Goal: Task Accomplishment & Management: Manage account settings

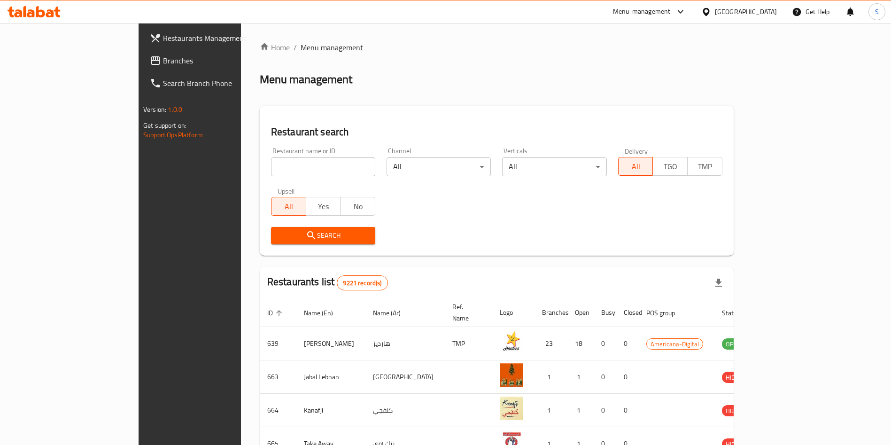
click at [289, 162] on input "search" at bounding box center [323, 166] width 104 height 19
type input "b"
type input "texas ch"
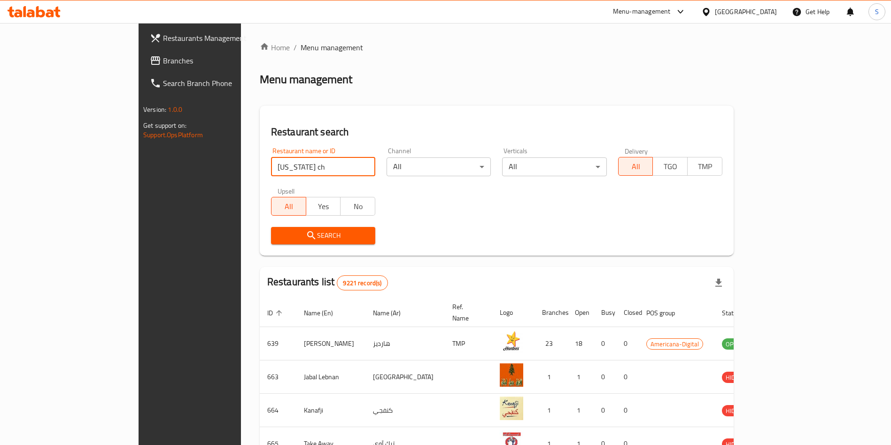
click button "Search" at bounding box center [323, 235] width 104 height 17
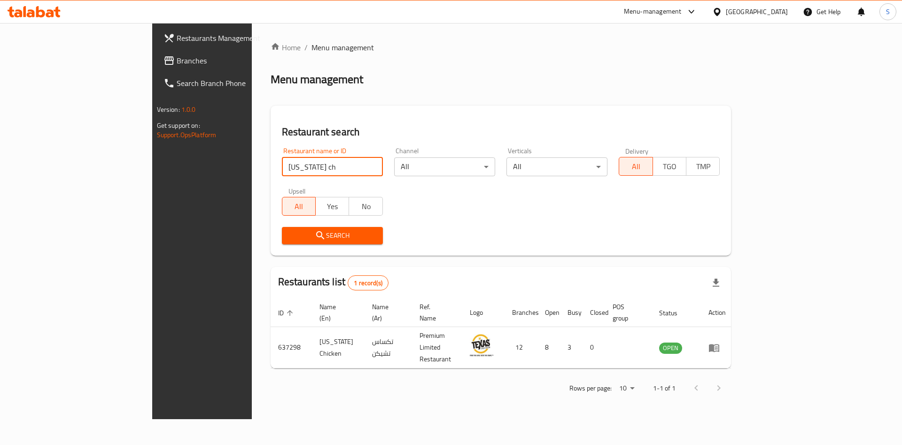
click at [625, 254] on div "Restaurant search Restaurant name or ID texas ch Restaurant name or ID Channel …" at bounding box center [500, 181] width 461 height 150
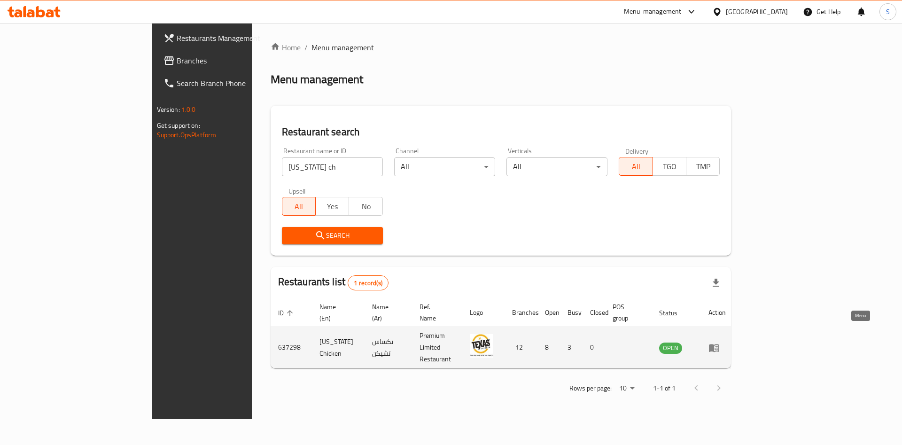
click at [719, 342] on icon "enhanced table" at bounding box center [713, 347] width 11 height 11
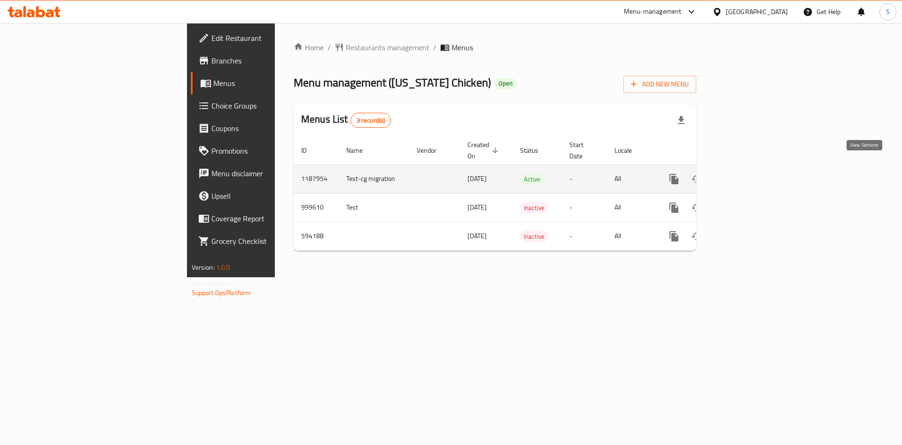
click at [747, 173] on icon "enhanced table" at bounding box center [741, 178] width 11 height 11
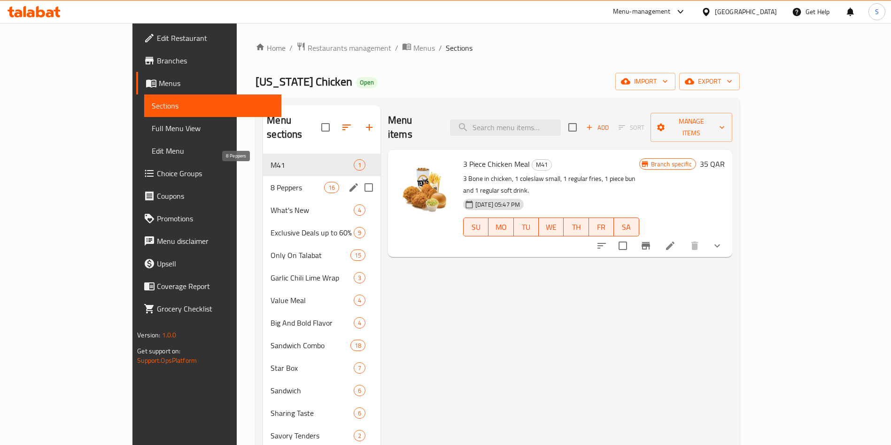
click at [270, 182] on span "8 Peppers" at bounding box center [296, 187] width 53 height 11
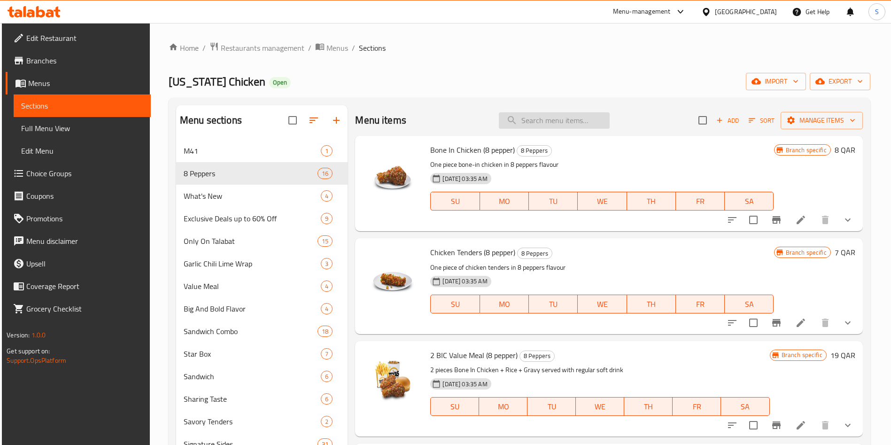
click at [540, 126] on input "search" at bounding box center [554, 120] width 111 height 16
paste input "Golden Dragon Box"
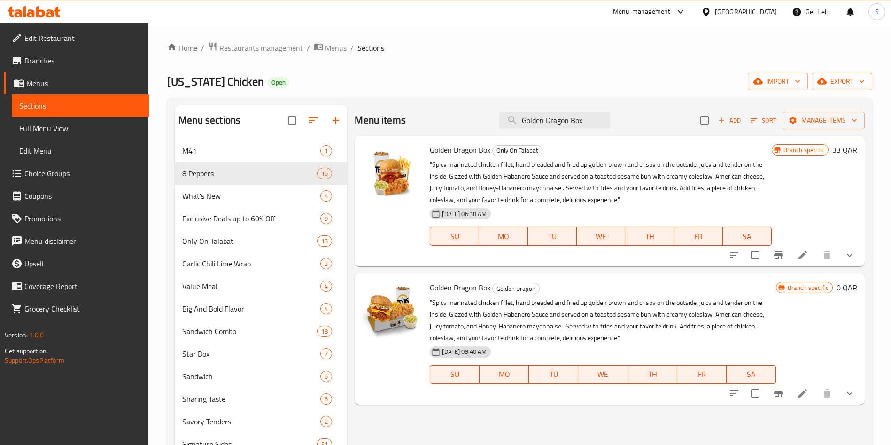
type input "Golden Dragon Box"
click at [847, 259] on icon "show more" at bounding box center [849, 254] width 11 height 11
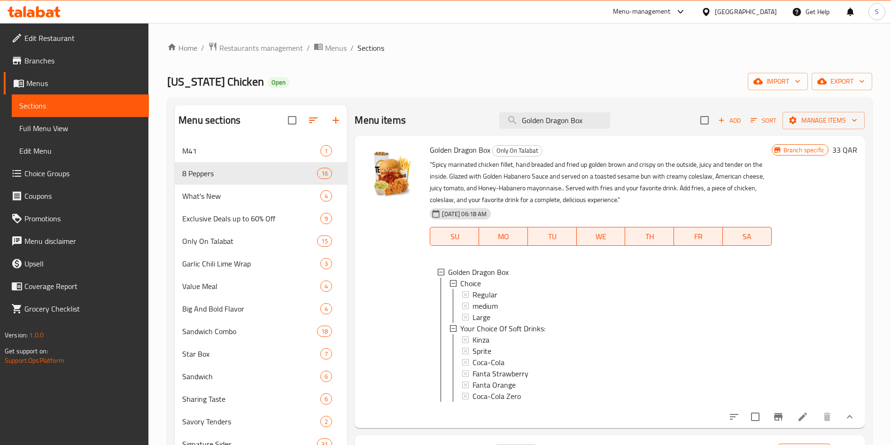
click at [340, 121] on icon "button" at bounding box center [335, 120] width 11 height 11
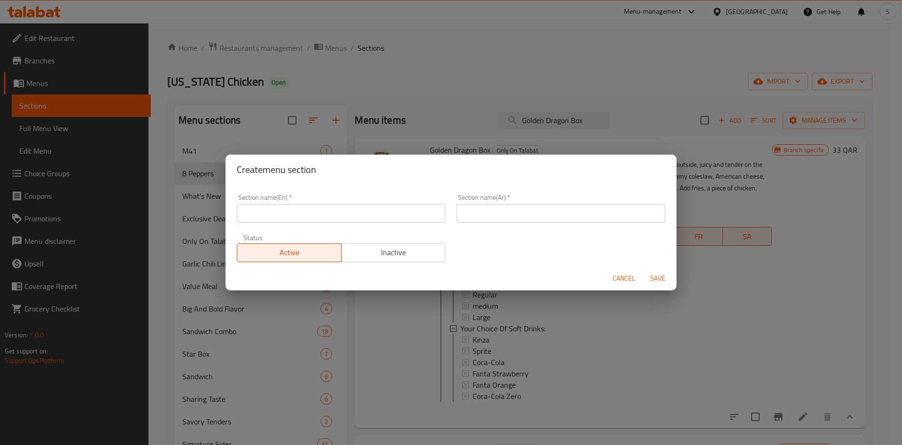
drag, startPoint x: 304, startPoint y: 218, endPoint x: 303, endPoint y: 200, distance: 18.4
click at [305, 214] on input "text" at bounding box center [341, 213] width 208 height 19
drag, startPoint x: 316, startPoint y: 213, endPoint x: 184, endPoint y: 212, distance: 132.4
click at [184, 212] on div "Create menu section Section name(En)   * Best Deals Section name(En) * Section …" at bounding box center [451, 222] width 902 height 445
type input "Best Deals"
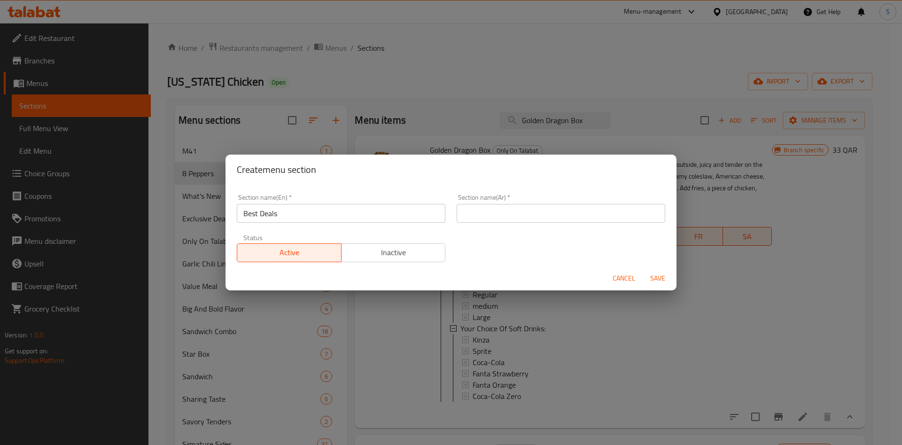
click at [507, 215] on input "text" at bounding box center [560, 213] width 208 height 19
paste input "أفضل العروض"
type input "أفضل العروض"
click at [247, 215] on input "Best Deals" at bounding box center [341, 213] width 208 height 19
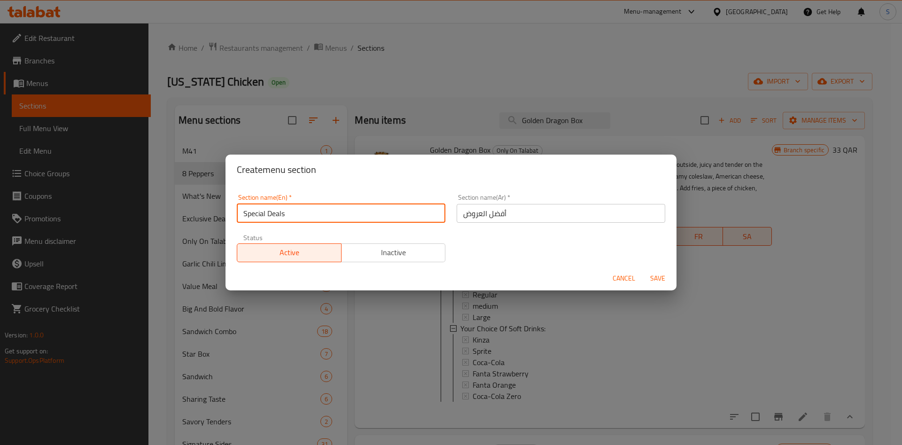
drag, startPoint x: 296, startPoint y: 211, endPoint x: 202, endPoint y: 208, distance: 93.5
click at [203, 209] on div "Create menu section Section name(En)   * Special Deals Section name(En) * Secti…" at bounding box center [451, 222] width 902 height 445
type input "Special Deals"
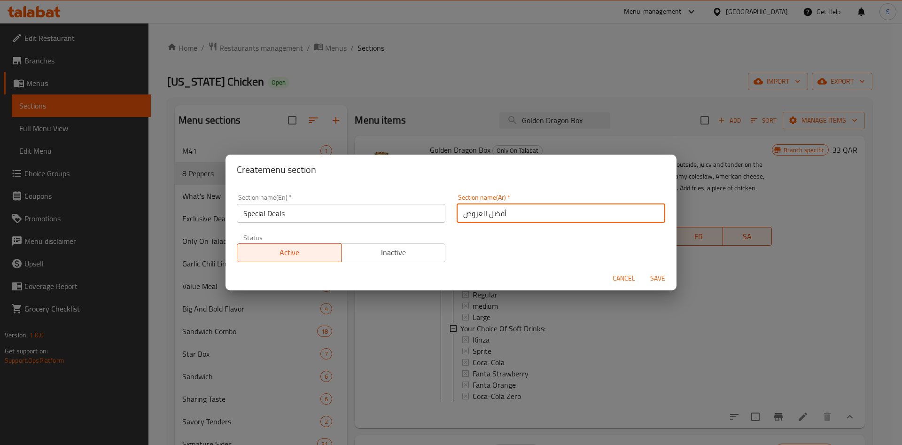
drag, startPoint x: 527, startPoint y: 208, endPoint x: 409, endPoint y: 202, distance: 118.0
click at [409, 203] on div "Section name(En)   * Special Deals Section name(En) * Section name(Ar)   * أفضل…" at bounding box center [451, 227] width 440 height 79
paste input "روض خاصة"
type input "عروض خاصة"
click at [661, 278] on span "Save" at bounding box center [657, 278] width 23 height 12
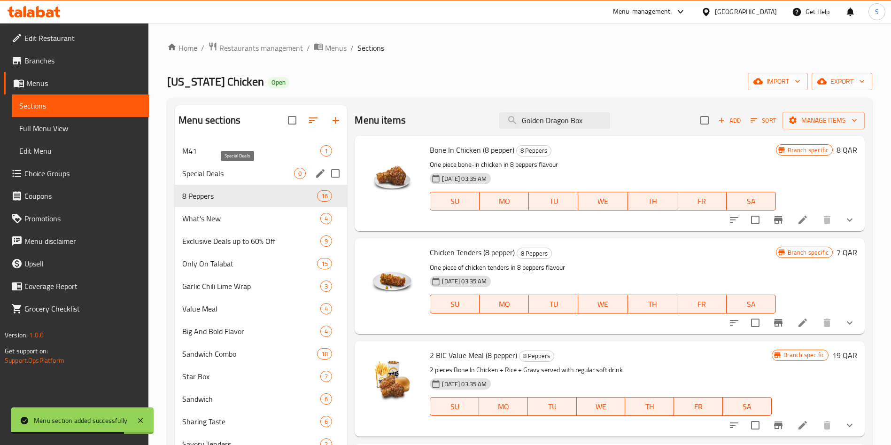
click at [220, 168] on span "Special Deals" at bounding box center [238, 173] width 112 height 11
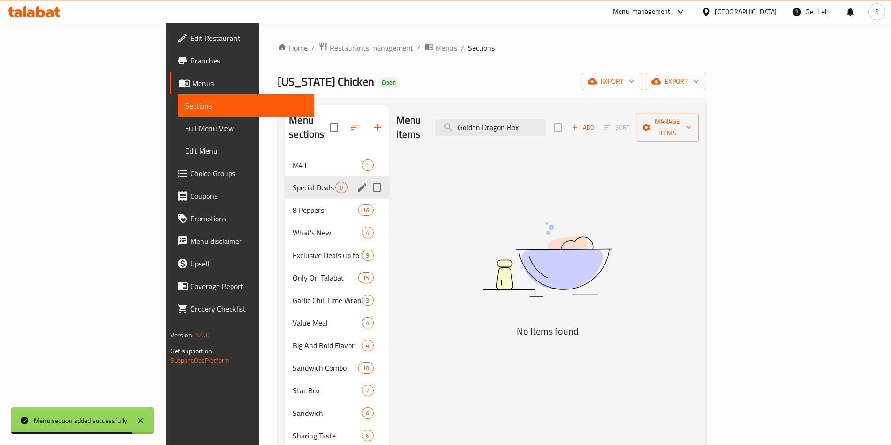
click at [367, 177] on input "Menu sections" at bounding box center [377, 187] width 20 height 20
checkbox input "true"
click at [344, 122] on icon "button" at bounding box center [349, 127] width 11 height 11
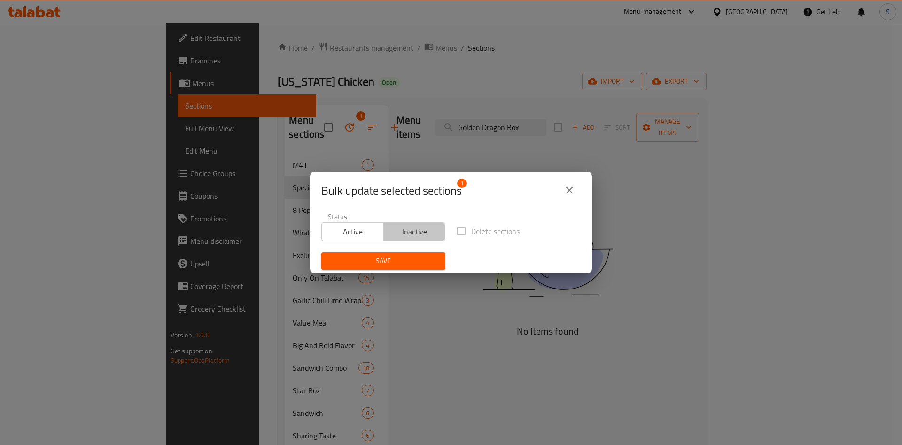
drag, startPoint x: 414, startPoint y: 239, endPoint x: 403, endPoint y: 247, distance: 14.1
click at [414, 237] on button "Inactive" at bounding box center [414, 231] width 62 height 19
click at [392, 259] on span "Save" at bounding box center [383, 261] width 109 height 12
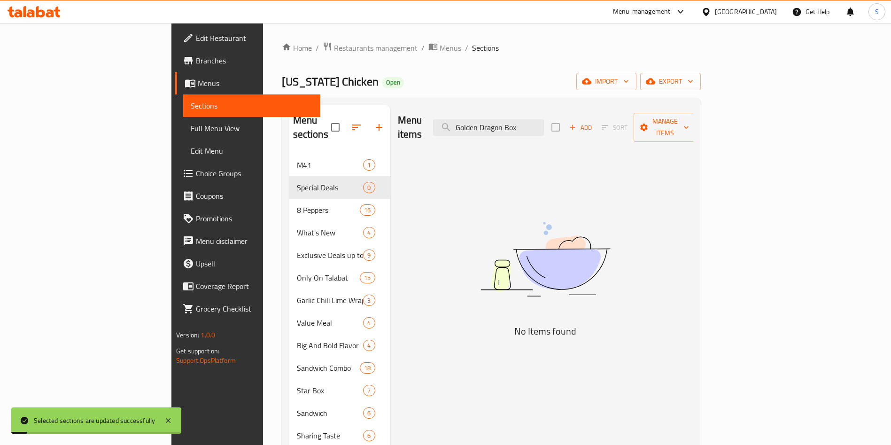
click at [168, 421] on icon at bounding box center [168, 420] width 5 height 5
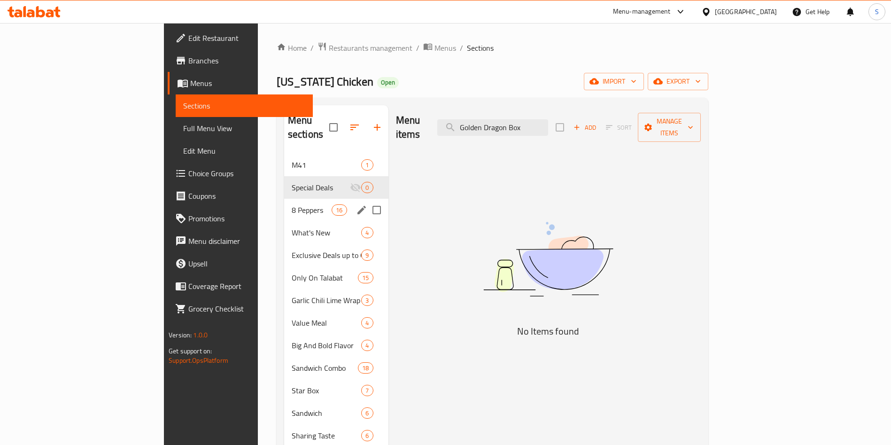
click at [284, 199] on div "8 Peppers 16" at bounding box center [336, 210] width 104 height 23
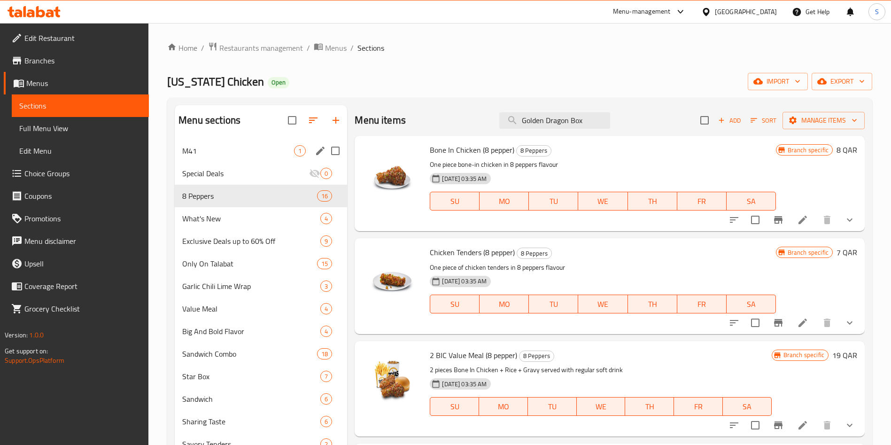
click at [234, 160] on div "M41 1" at bounding box center [261, 150] width 172 height 23
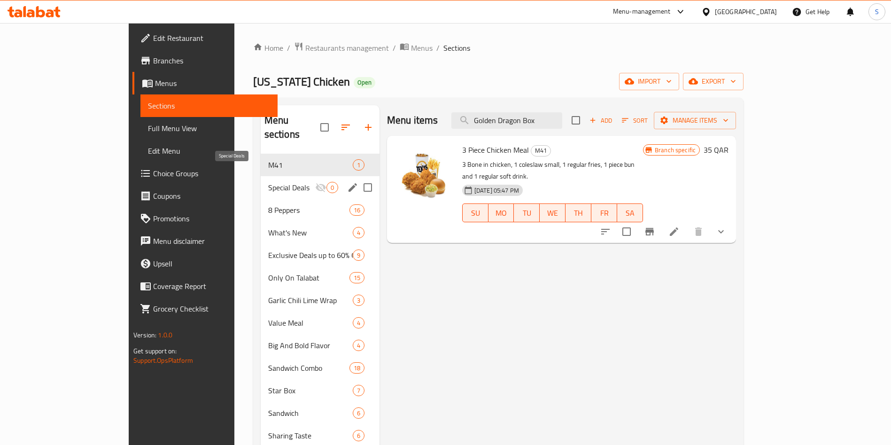
click at [268, 182] on span "Special Deals" at bounding box center [291, 187] width 47 height 11
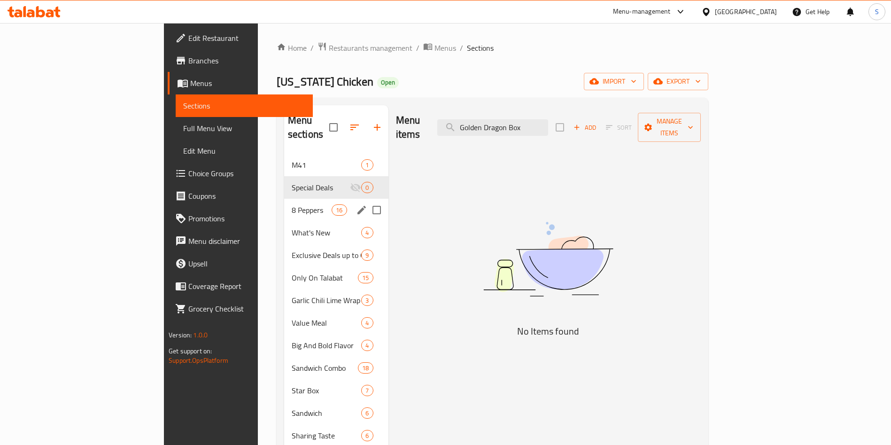
click at [292, 204] on span "8 Peppers" at bounding box center [312, 209] width 40 height 11
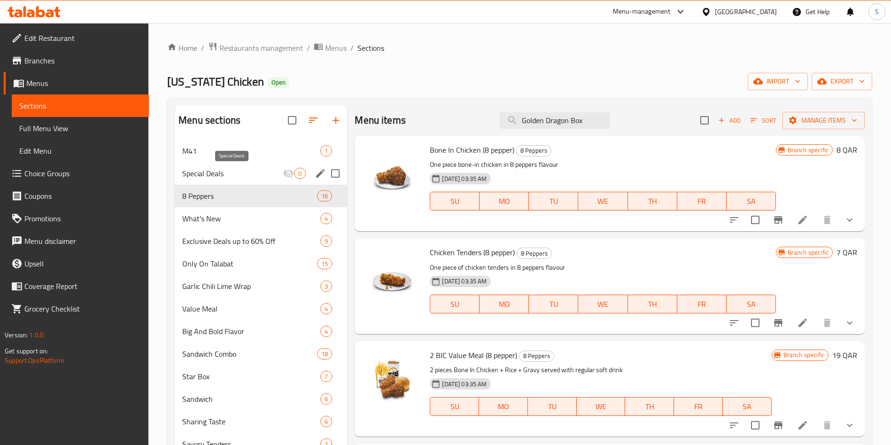
click at [211, 176] on span "Special Deals" at bounding box center [232, 173] width 100 height 11
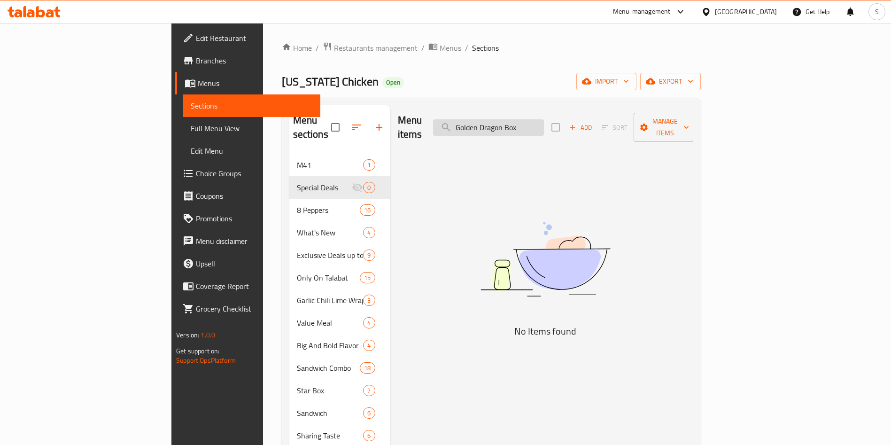
click at [540, 121] on input "Golden Dragon Box" at bounding box center [488, 127] width 111 height 16
drag, startPoint x: 569, startPoint y: 57, endPoint x: 481, endPoint y: 192, distance: 160.6
click at [500, 214] on img at bounding box center [545, 259] width 235 height 124
drag, startPoint x: 591, startPoint y: 121, endPoint x: 461, endPoint y: 117, distance: 130.1
click at [462, 117] on div "Menu items Golden Dragon Box Add Sort Manage items" at bounding box center [545, 127] width 295 height 45
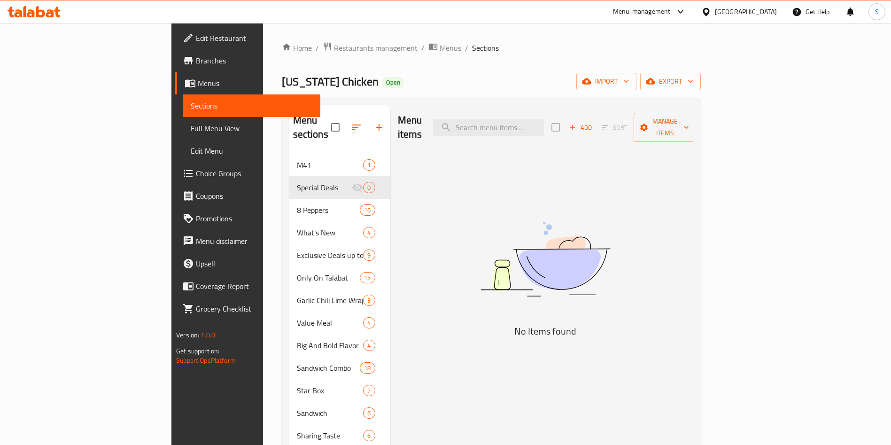
click at [436, 82] on div "Texas Chicken Open import export" at bounding box center [491, 81] width 419 height 17
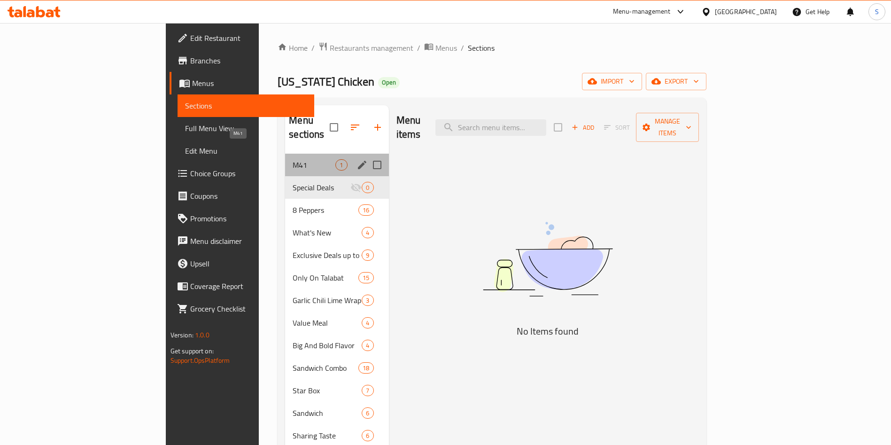
click at [293, 159] on span "M41" at bounding box center [314, 164] width 43 height 11
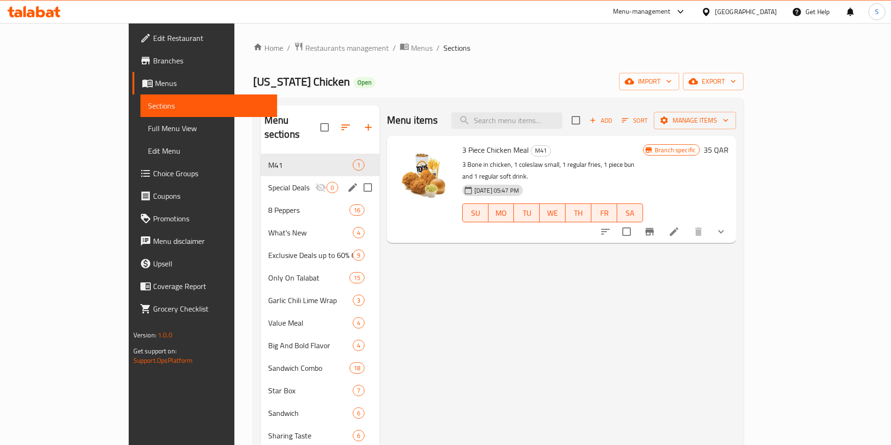
click at [268, 182] on span "Special Deals" at bounding box center [291, 187] width 47 height 11
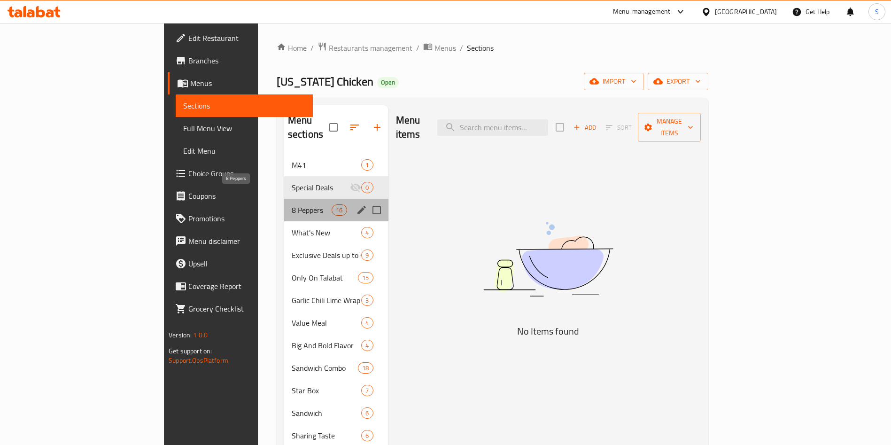
click at [292, 204] on span "8 Peppers" at bounding box center [312, 209] width 40 height 11
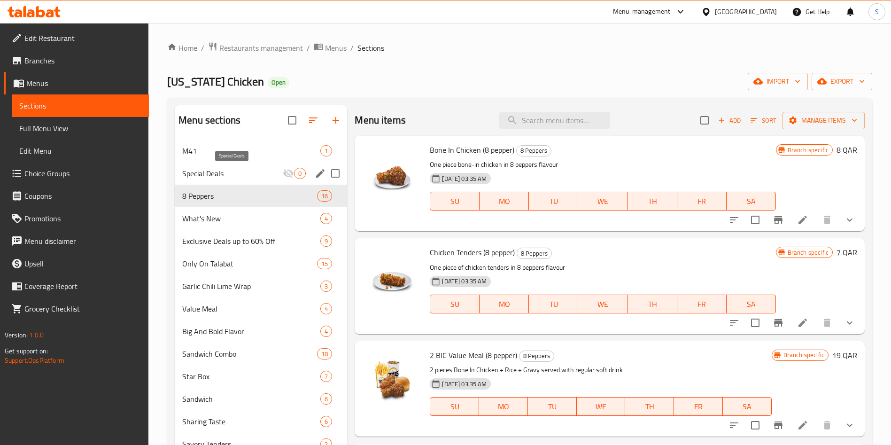
click at [244, 177] on span "Special Deals" at bounding box center [232, 173] width 100 height 11
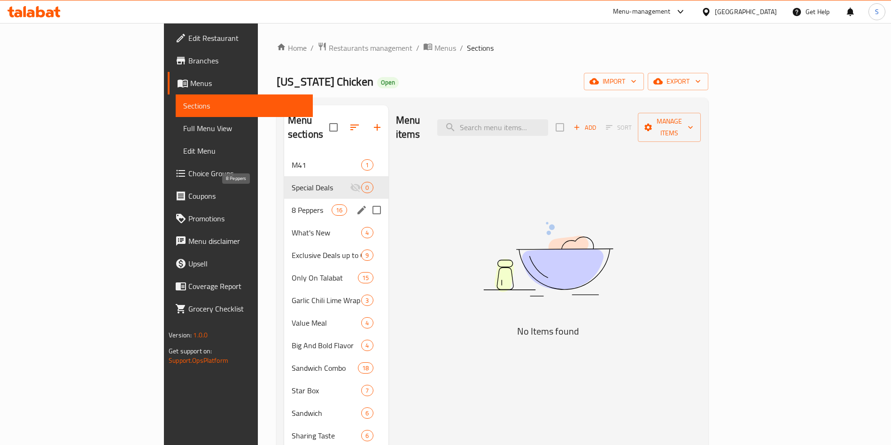
click at [292, 204] on span "8 Peppers" at bounding box center [312, 209] width 40 height 11
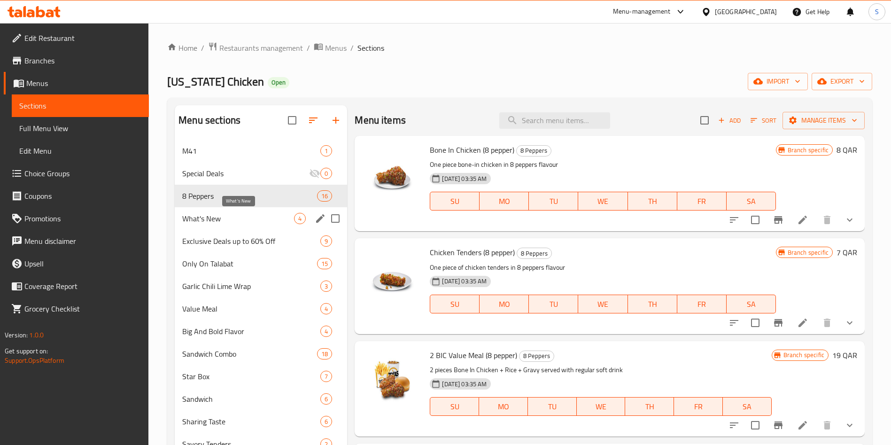
click at [233, 215] on span "What's New" at bounding box center [238, 218] width 112 height 11
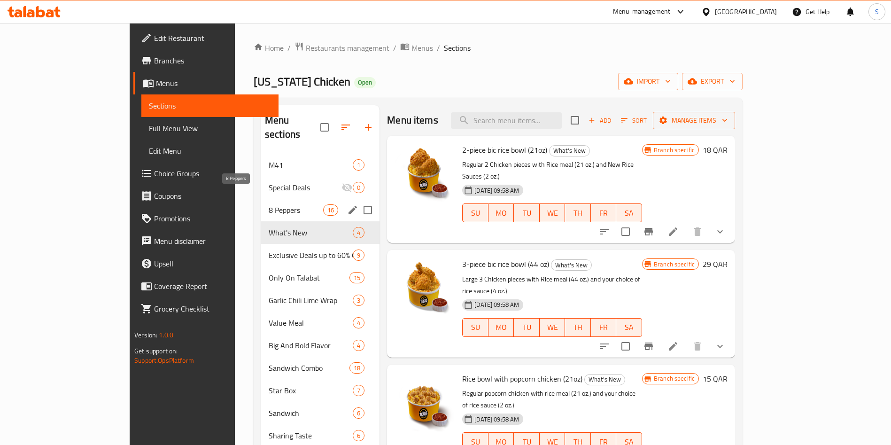
click at [269, 204] on span "8 Peppers" at bounding box center [296, 209] width 54 height 11
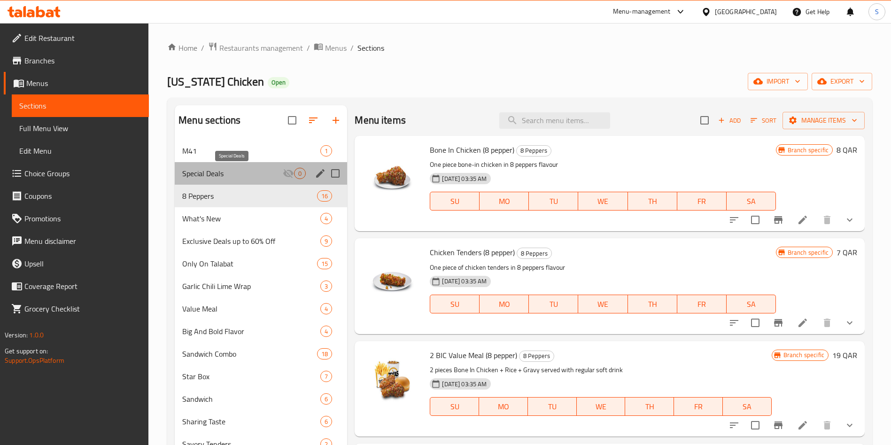
click at [206, 168] on span "Special Deals" at bounding box center [232, 173] width 100 height 11
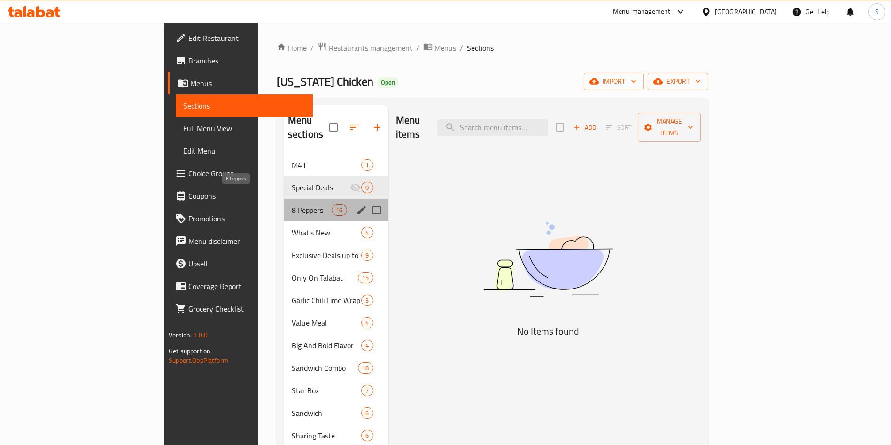
click at [292, 204] on span "8 Peppers" at bounding box center [312, 209] width 40 height 11
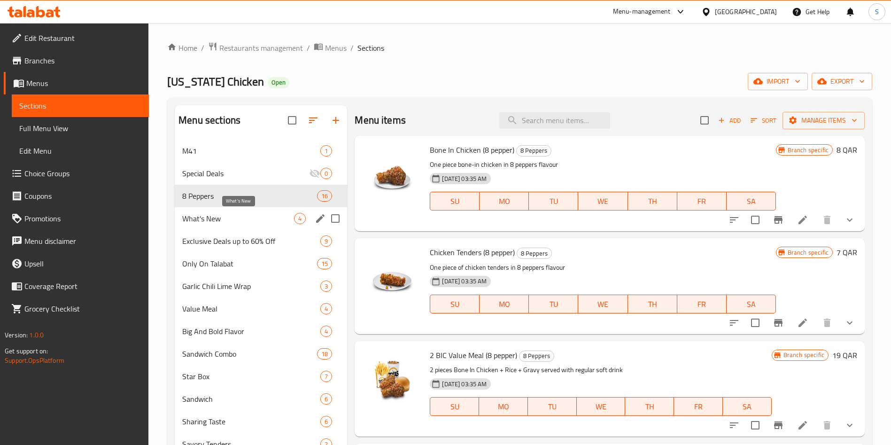
click at [222, 215] on span "What's New" at bounding box center [238, 218] width 112 height 11
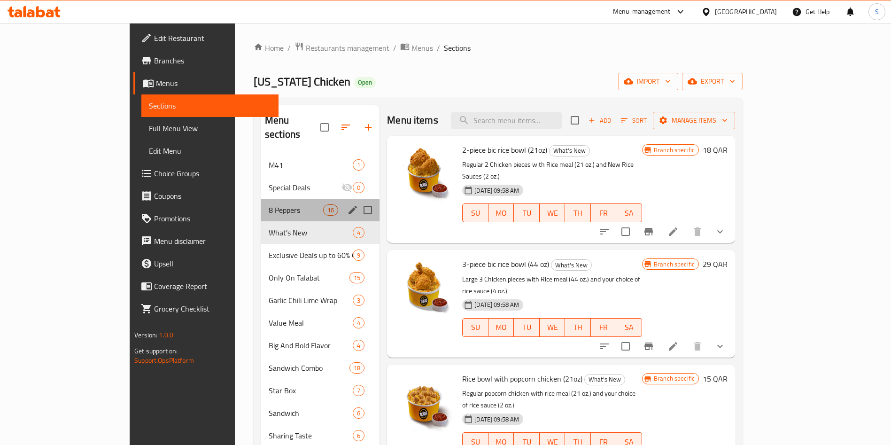
click at [261, 199] on div "8 Peppers 16" at bounding box center [320, 210] width 118 height 23
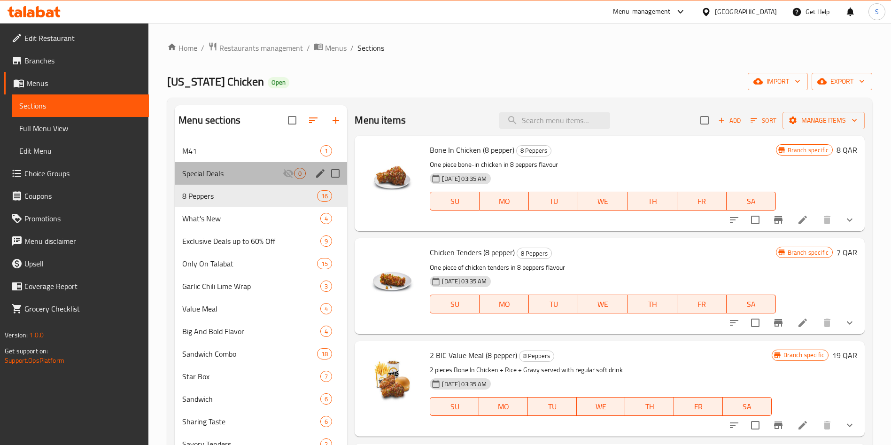
click at [205, 166] on div "Special Deals 0" at bounding box center [261, 173] width 172 height 23
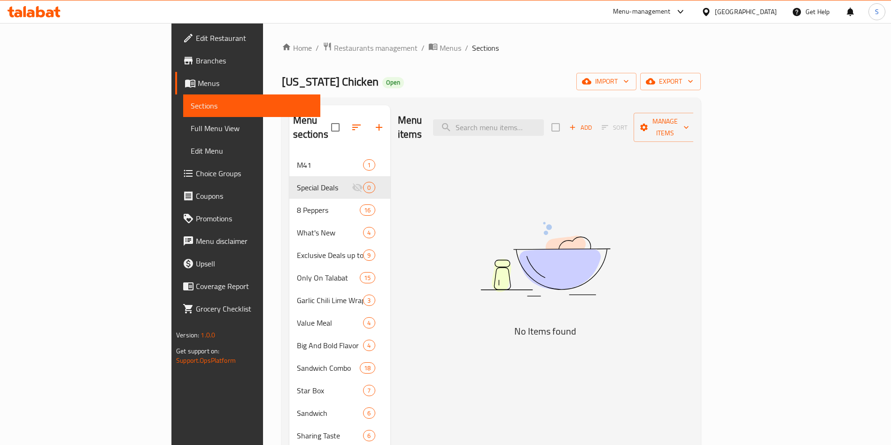
drag, startPoint x: 479, startPoint y: 213, endPoint x: 489, endPoint y: 203, distance: 14.3
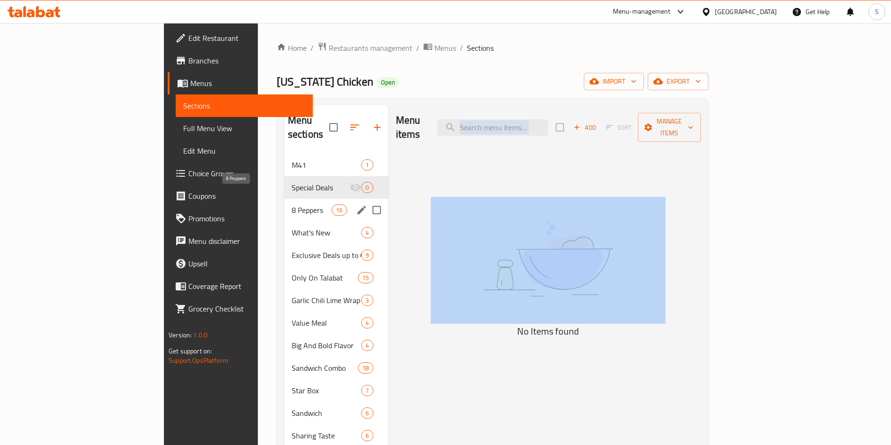
click at [292, 204] on span "8 Peppers" at bounding box center [312, 209] width 40 height 11
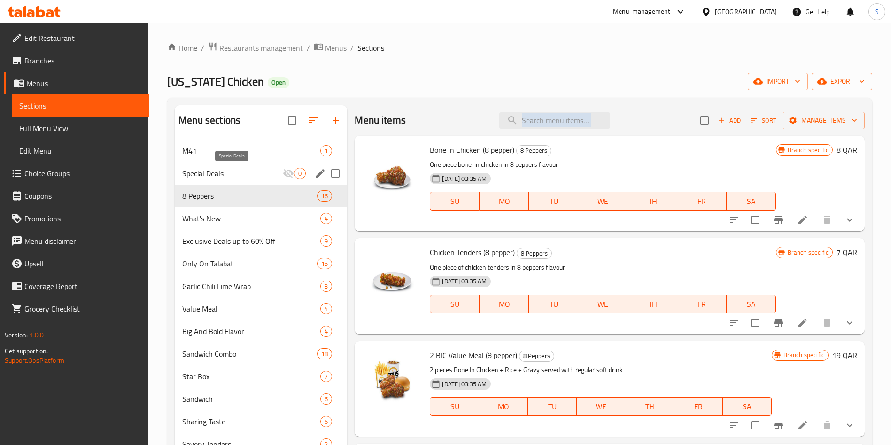
click at [219, 169] on span "Special Deals" at bounding box center [232, 173] width 100 height 11
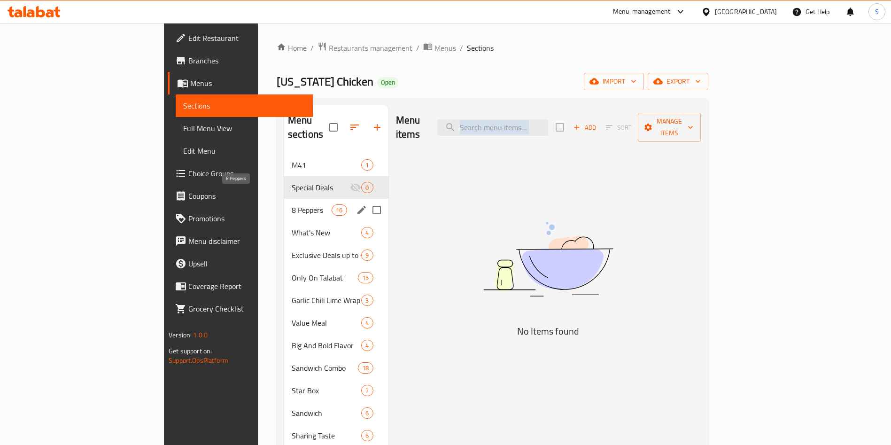
click at [292, 204] on span "8 Peppers" at bounding box center [312, 209] width 40 height 11
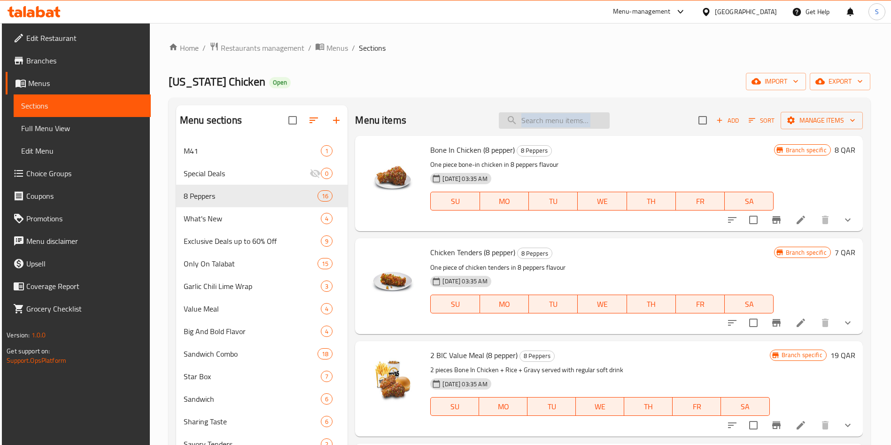
click at [574, 120] on input "search" at bounding box center [554, 120] width 111 height 16
click at [848, 119] on icon "button" at bounding box center [852, 120] width 9 height 9
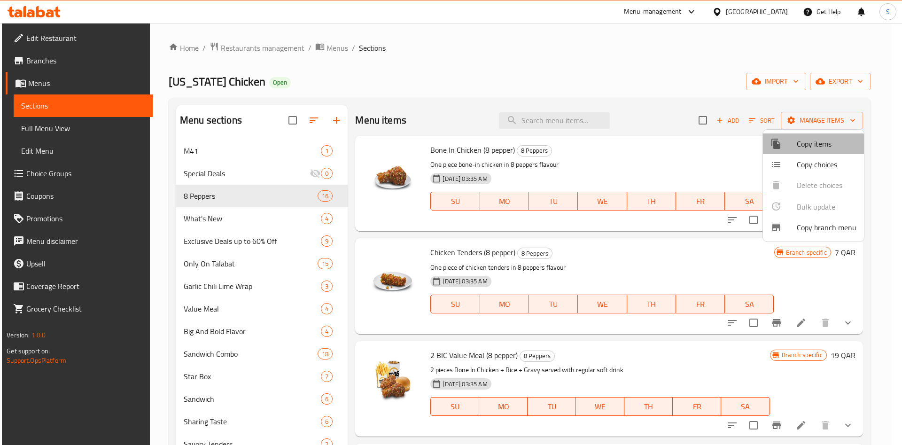
click at [809, 147] on span "Copy items" at bounding box center [826, 143] width 60 height 11
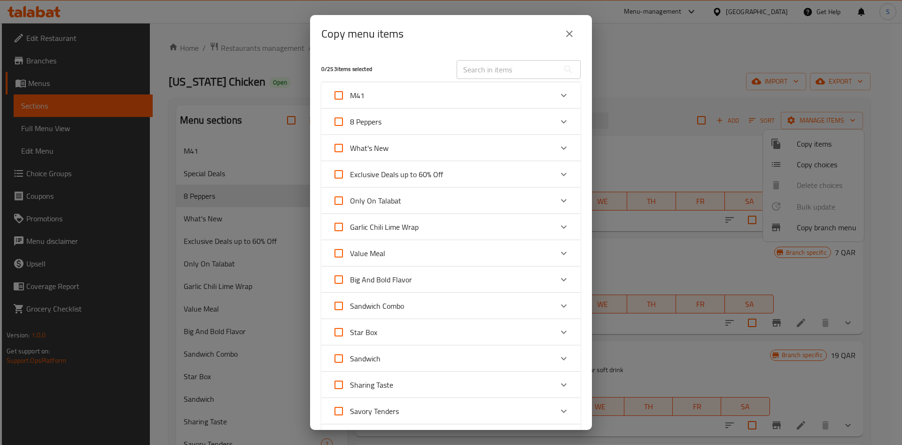
click at [512, 69] on input "text" at bounding box center [507, 69] width 102 height 19
paste input "Golden Dragon Box"
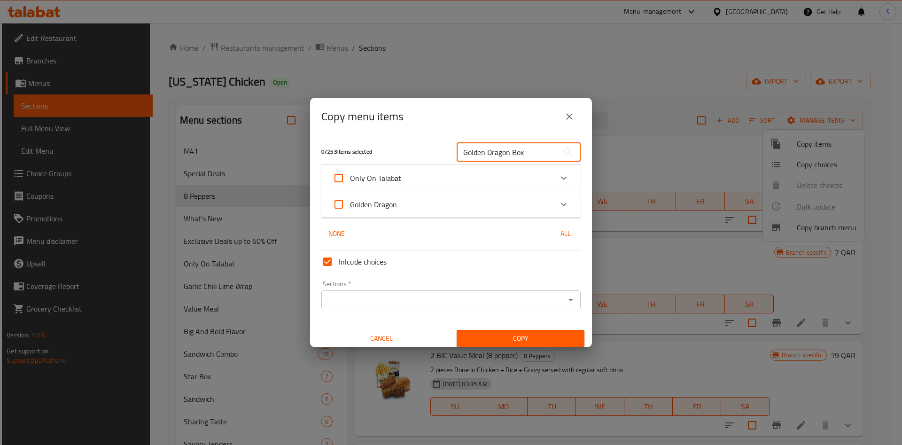
type input "Golden Dragon Box"
click at [558, 204] on icon "Expand" at bounding box center [563, 204] width 11 height 11
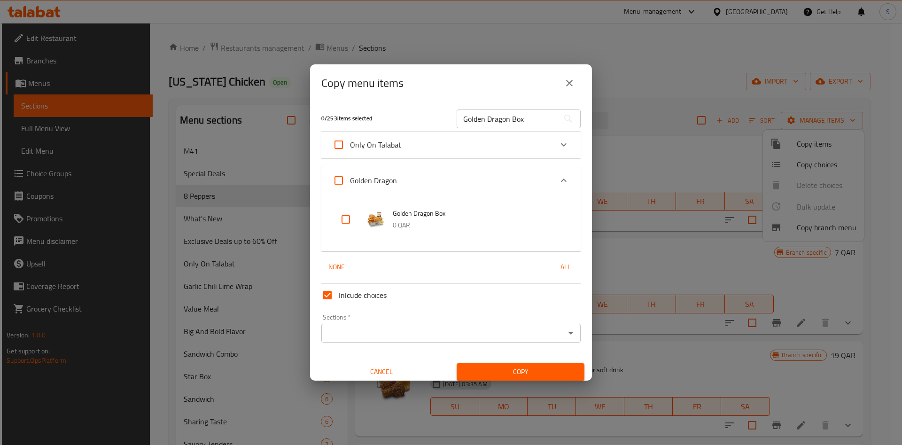
click at [345, 218] on input "checkbox" at bounding box center [345, 219] width 23 height 23
checkbox input "true"
drag, startPoint x: 513, startPoint y: 117, endPoint x: 405, endPoint y: 106, distance: 108.2
click at [407, 106] on div "1 / 253 items selected Golden Dragon Box ​" at bounding box center [451, 118] width 270 height 37
paste input "Mexicana"
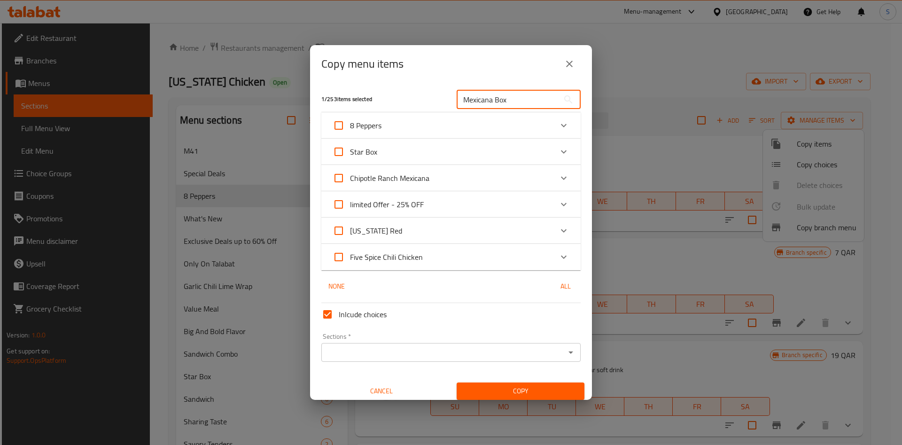
type input "Mexicana Box"
click at [542, 132] on div "8 Peppers" at bounding box center [450, 125] width 259 height 26
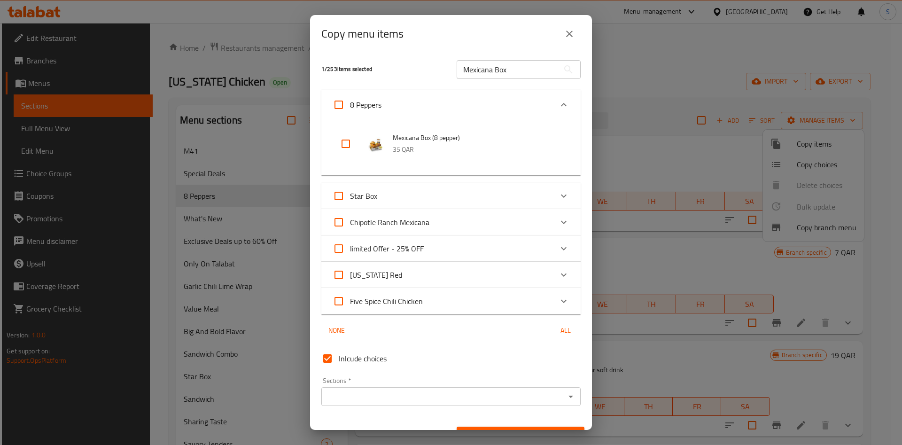
click at [345, 144] on input "checkbox" at bounding box center [345, 143] width 23 height 23
checkbox input "true"
drag, startPoint x: 494, startPoint y: 68, endPoint x: 415, endPoint y: 57, distance: 80.1
click at [415, 57] on div "2 / 253 items selected Mexicana Box ​" at bounding box center [451, 69] width 270 height 37
paste input "4 Piece"
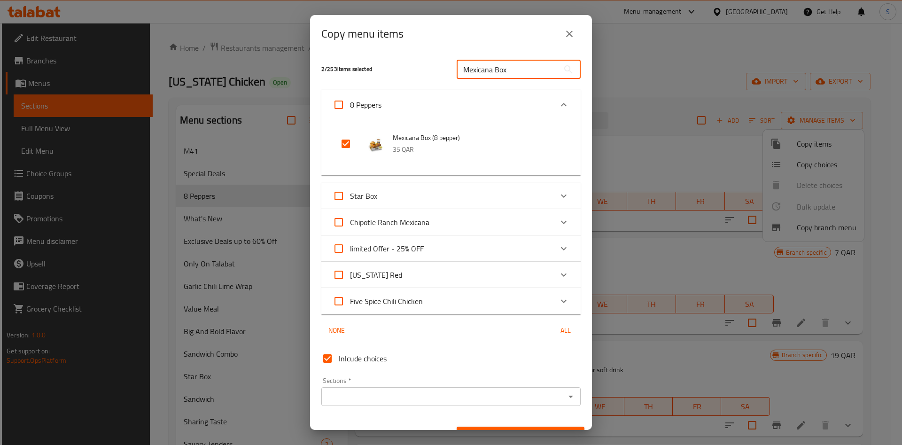
drag, startPoint x: 510, startPoint y: 66, endPoint x: 388, endPoint y: 61, distance: 121.7
click at [388, 61] on div "2 / 253 items selected Mexicana Box ​" at bounding box center [451, 69] width 270 height 37
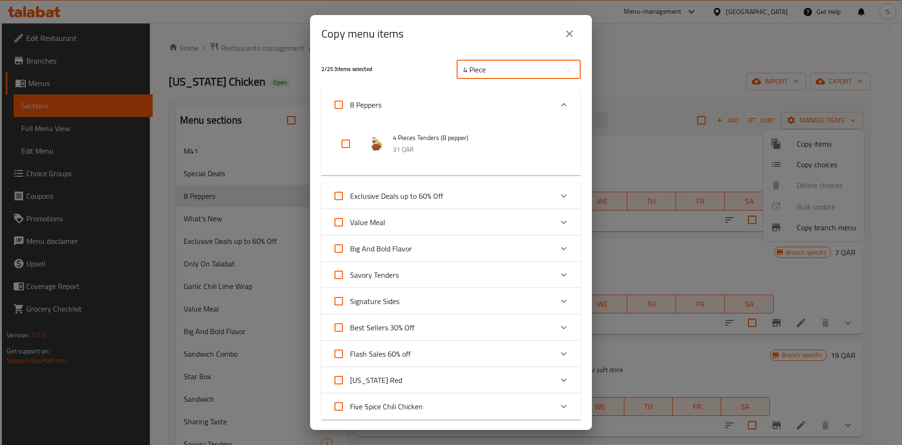
type input "4 Piece"
click at [349, 142] on input "checkbox" at bounding box center [345, 143] width 23 height 23
checkbox input "true"
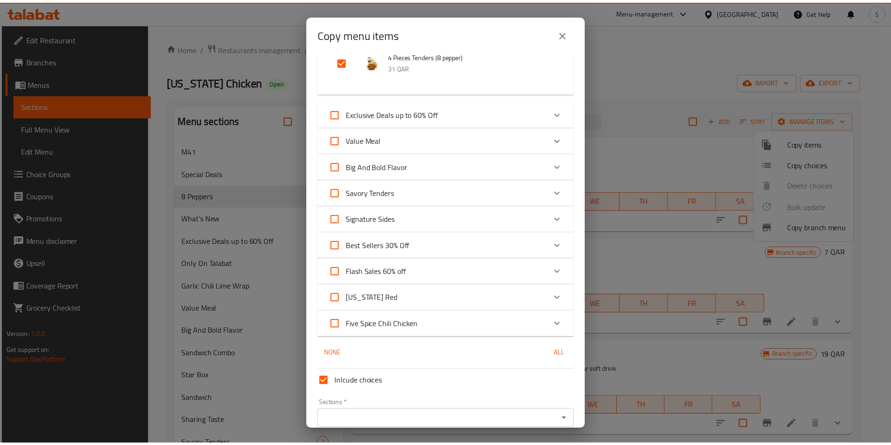
scroll to position [125, 0]
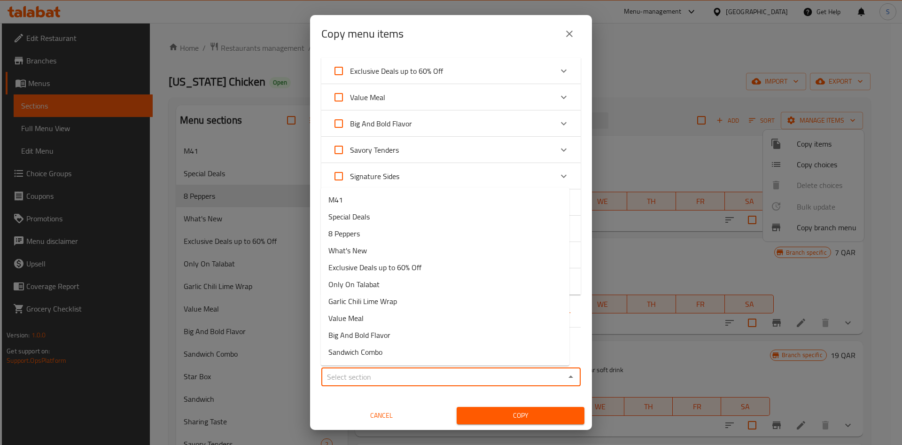
click at [402, 380] on input "Sections   *" at bounding box center [443, 376] width 238 height 13
click at [408, 219] on li "Special Deals" at bounding box center [445, 216] width 248 height 17
type input "Special Deals"
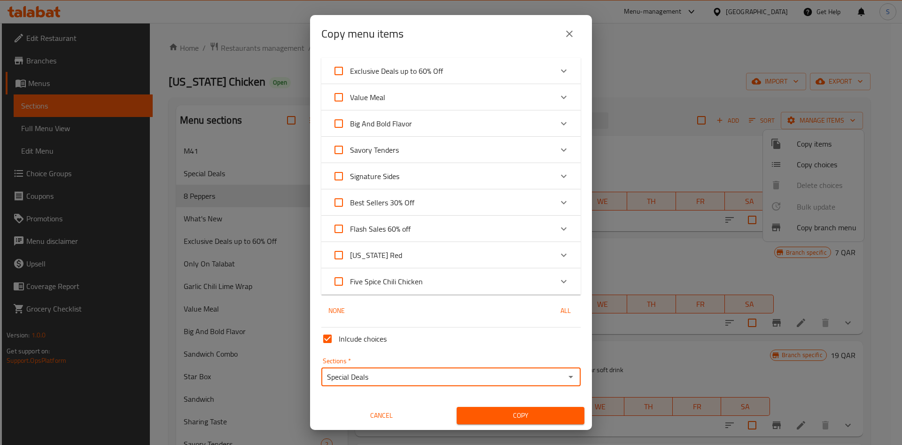
click at [506, 415] on span "Copy" at bounding box center [520, 415] width 113 height 12
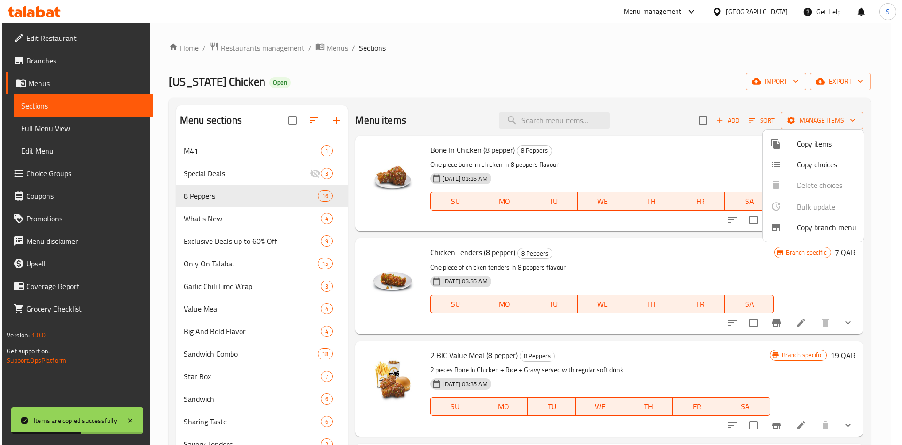
click at [244, 174] on div at bounding box center [451, 222] width 902 height 445
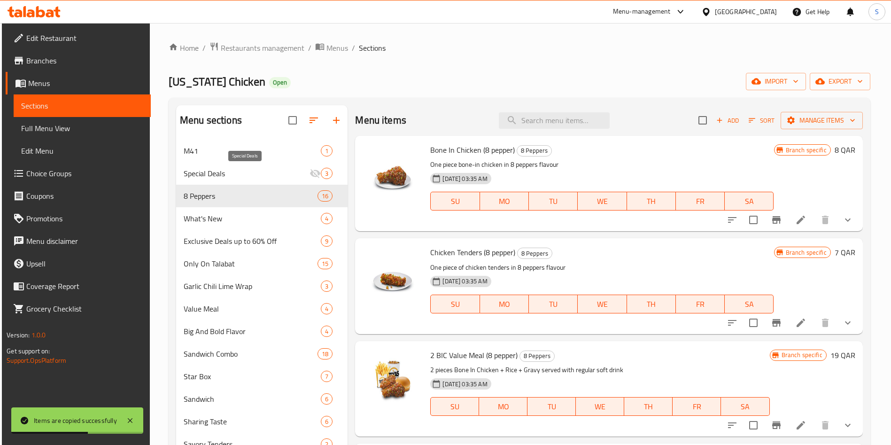
click at [241, 173] on span "Special Deals" at bounding box center [247, 173] width 126 height 11
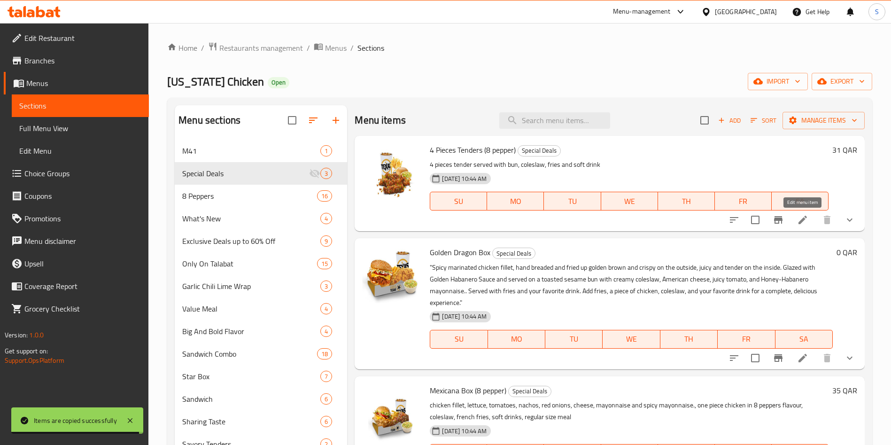
click at [807, 224] on icon at bounding box center [802, 219] width 11 height 11
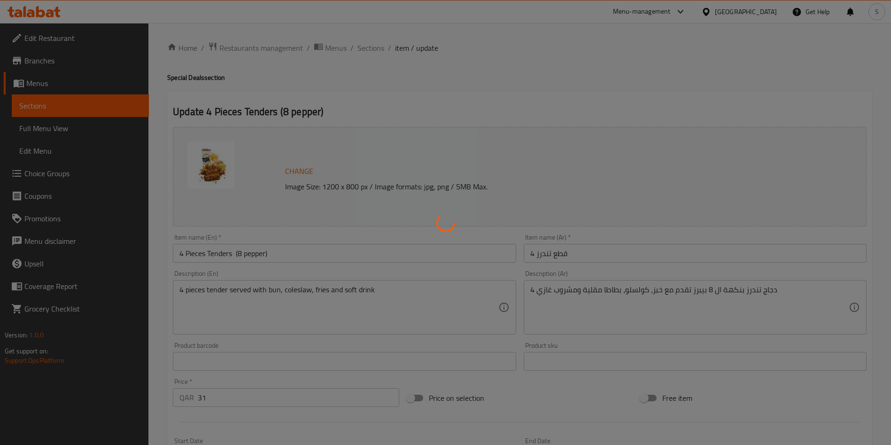
type input "8 بيبرز"
type input "1"
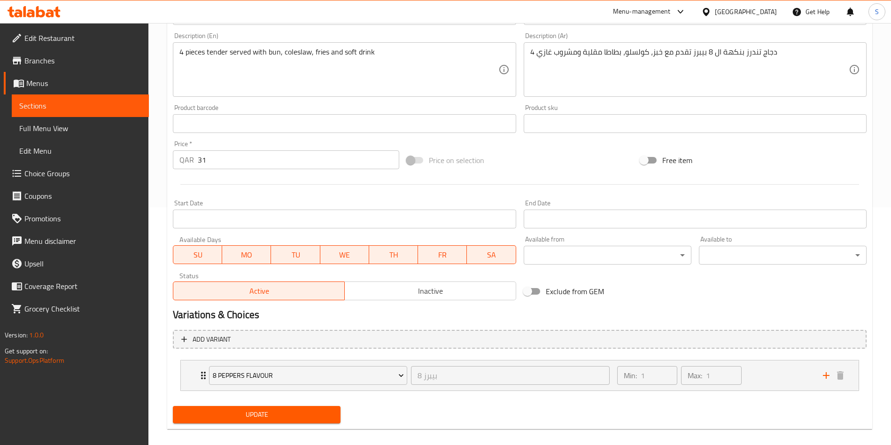
scroll to position [248, 0]
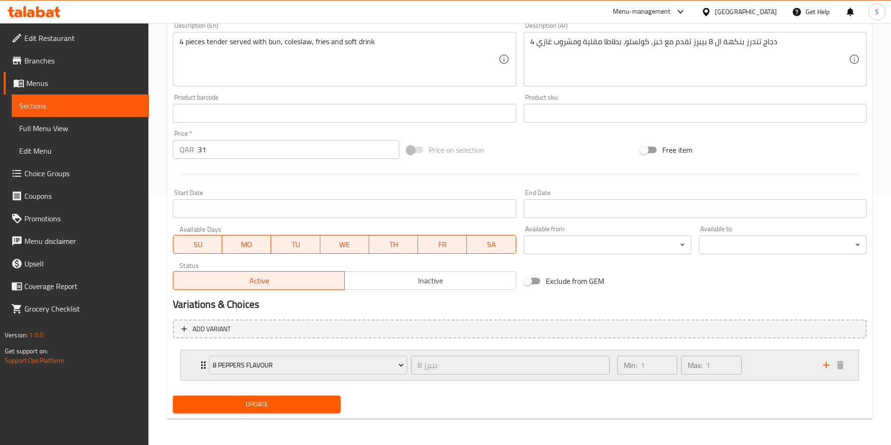
click at [776, 367] on div "Min: 1 ​ Max: 1 ​" at bounding box center [714, 365] width 206 height 30
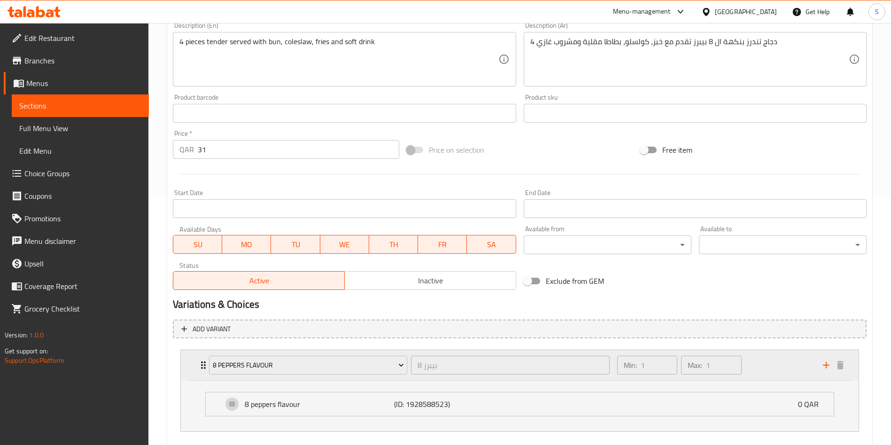
click at [766, 361] on div "Min: 1 ​ Max: 1 ​" at bounding box center [714, 365] width 206 height 30
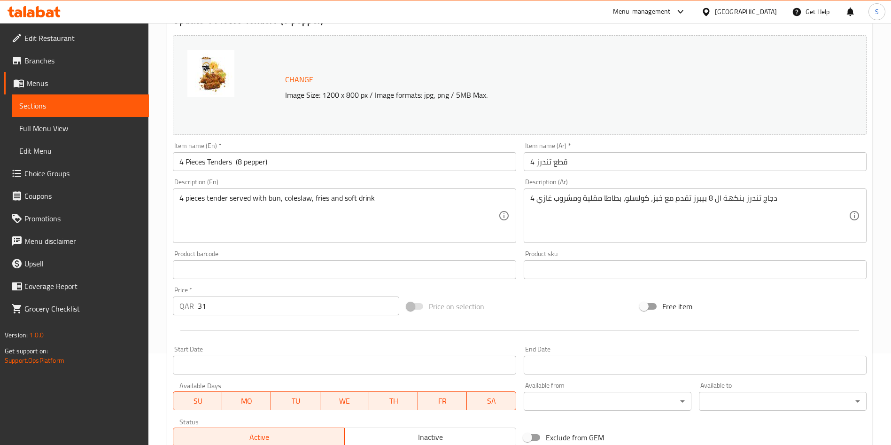
scroll to position [0, 0]
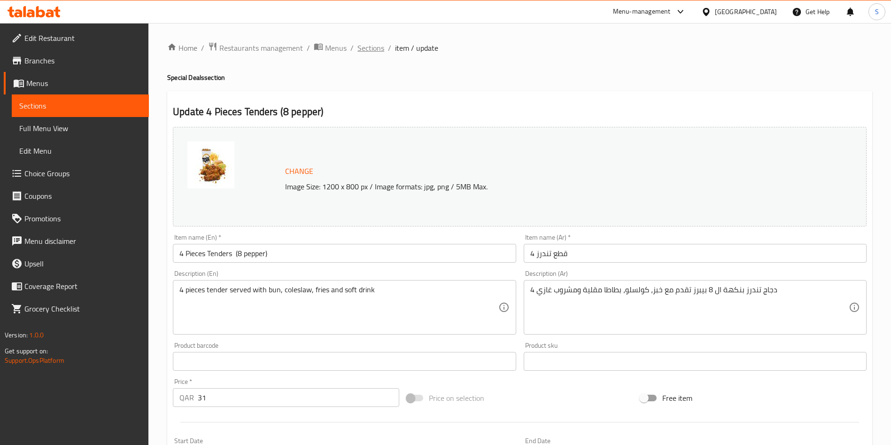
click at [376, 51] on span "Sections" at bounding box center [370, 47] width 27 height 11
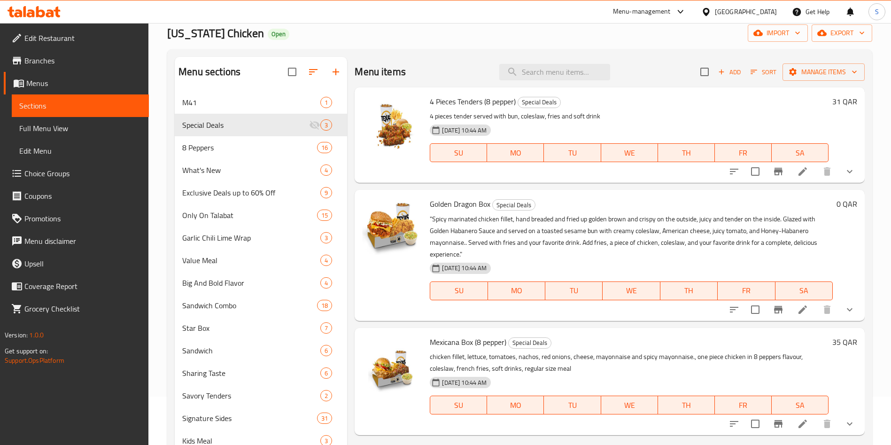
scroll to position [70, 0]
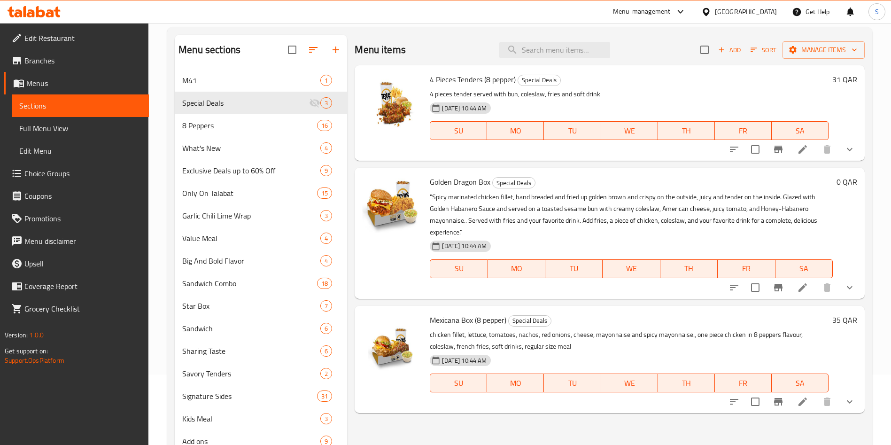
click at [799, 290] on icon at bounding box center [802, 287] width 8 height 8
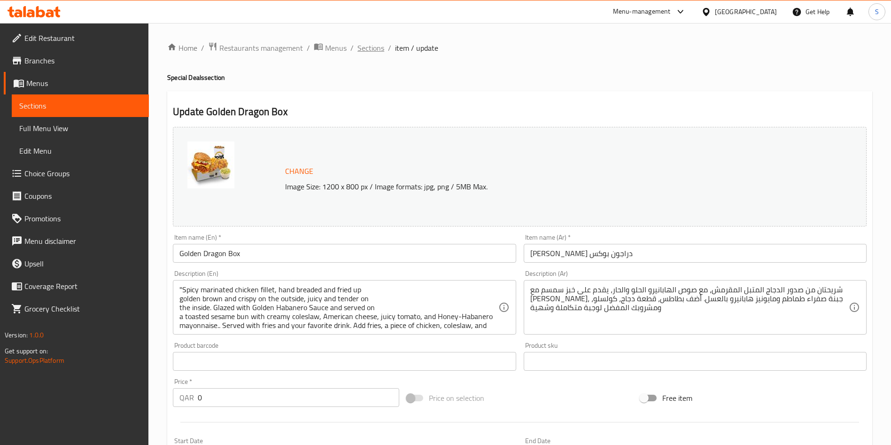
click at [361, 53] on span "Sections" at bounding box center [370, 47] width 27 height 11
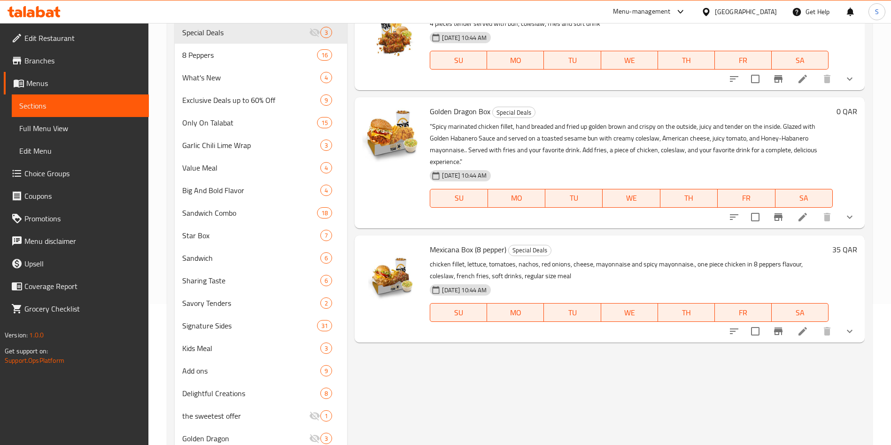
scroll to position [70, 0]
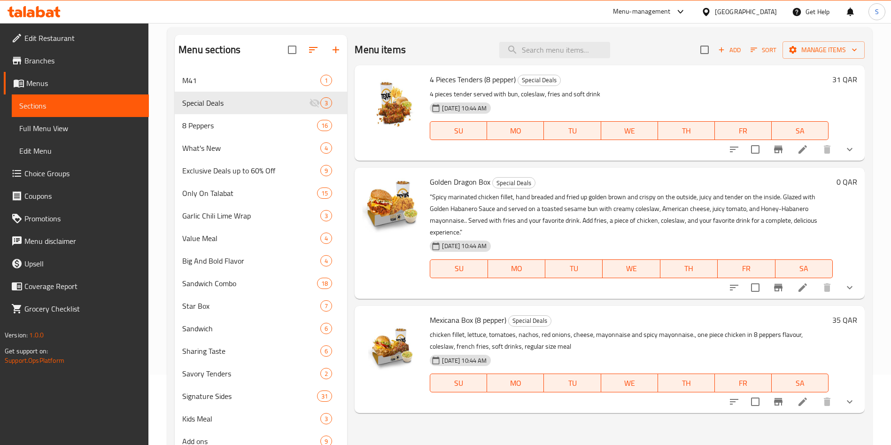
click at [802, 405] on icon at bounding box center [802, 401] width 11 height 11
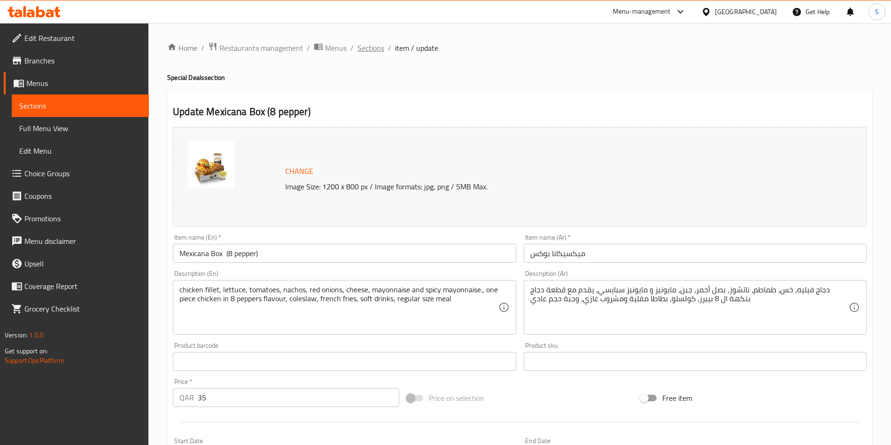
click at [375, 52] on span "Sections" at bounding box center [370, 47] width 27 height 11
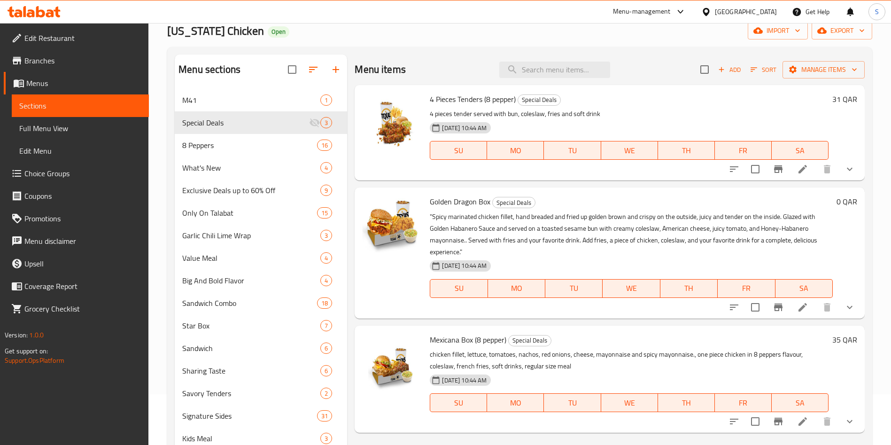
scroll to position [70, 0]
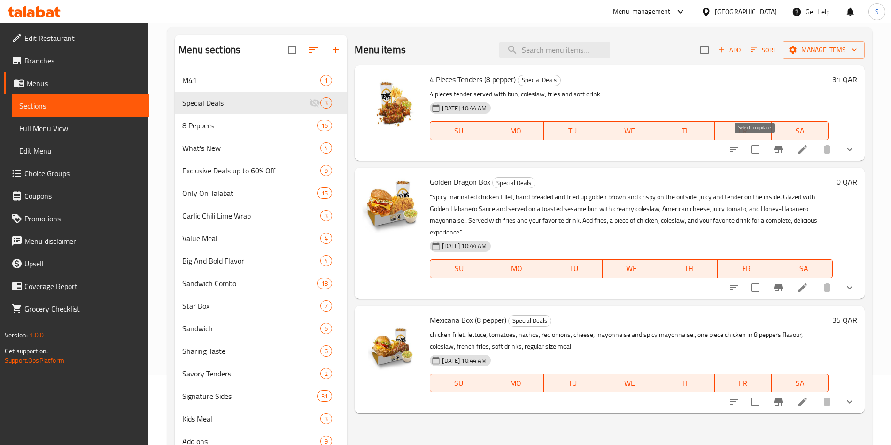
click at [759, 155] on input "checkbox" at bounding box center [755, 149] width 20 height 20
checkbox input "true"
click at [761, 293] on input "checkbox" at bounding box center [755, 288] width 20 height 20
checkbox input "true"
drag, startPoint x: 752, startPoint y: 401, endPoint x: 710, endPoint y: 344, distance: 70.4
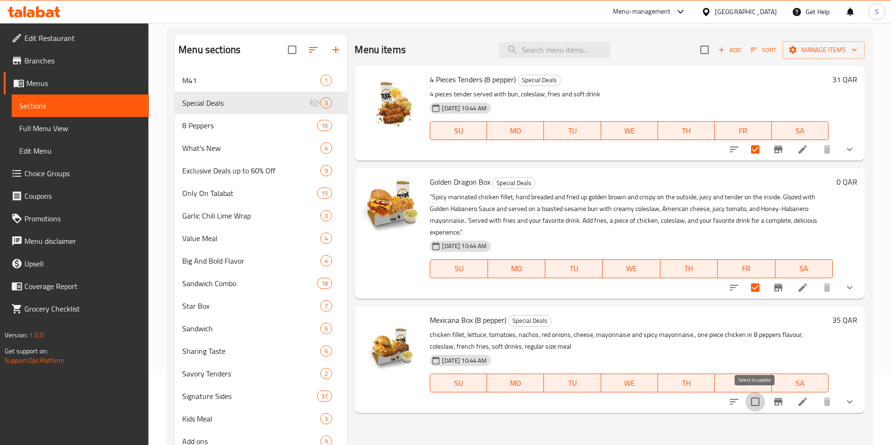
click at [754, 398] on input "checkbox" at bounding box center [755, 402] width 20 height 20
checkbox input "true"
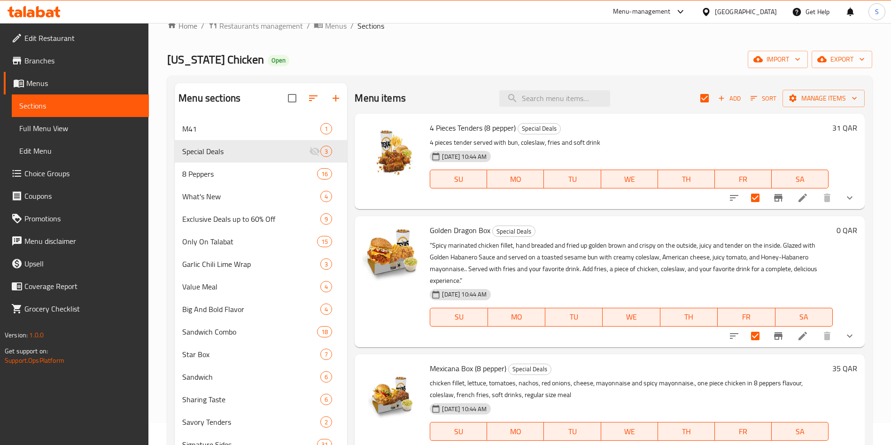
scroll to position [0, 0]
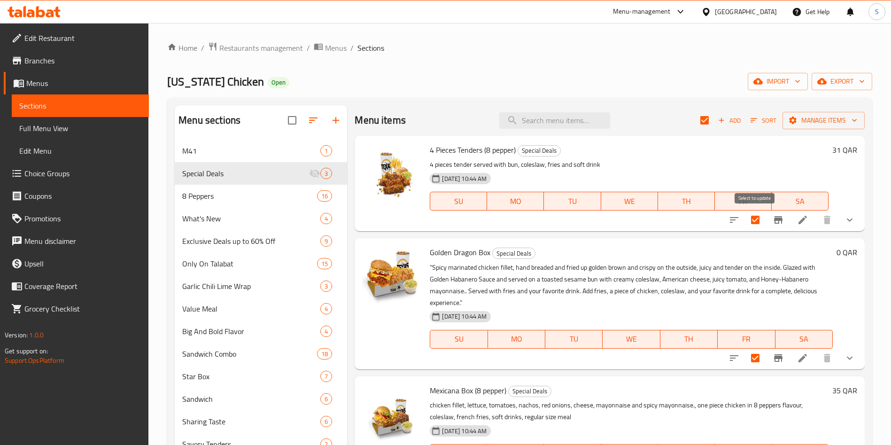
drag, startPoint x: 752, startPoint y: 223, endPoint x: 734, endPoint y: 229, distance: 18.9
click at [751, 223] on input "checkbox" at bounding box center [755, 220] width 20 height 20
checkbox input "false"
click at [850, 122] on icon "button" at bounding box center [853, 120] width 9 height 9
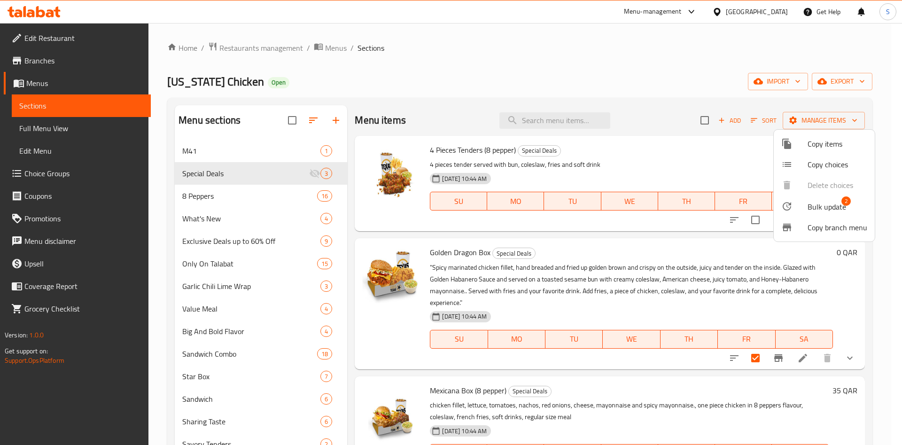
click at [820, 143] on span "Copy items" at bounding box center [837, 143] width 60 height 11
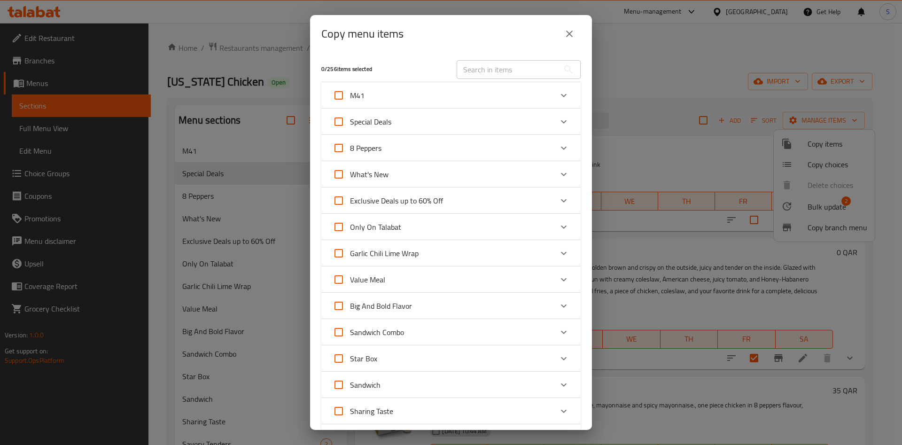
click at [558, 122] on icon "Expand" at bounding box center [563, 121] width 11 height 11
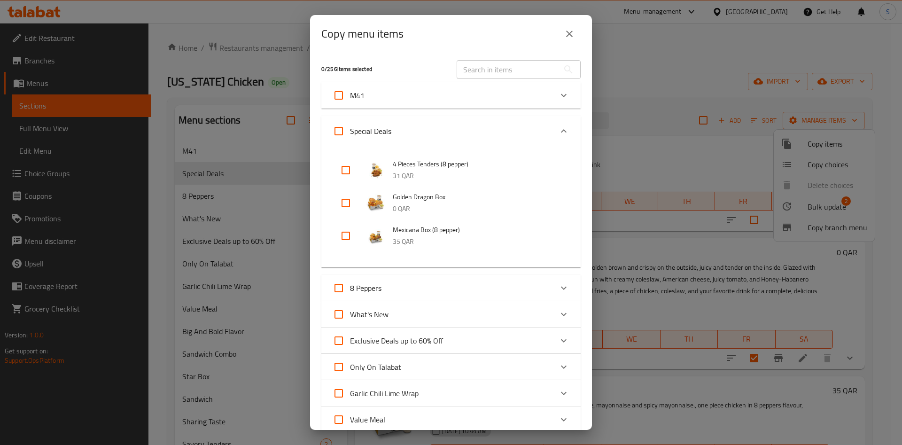
click at [344, 204] on input "checkbox" at bounding box center [345, 203] width 23 height 23
checkbox input "true"
click at [348, 233] on input "checkbox" at bounding box center [345, 235] width 23 height 23
checkbox input "true"
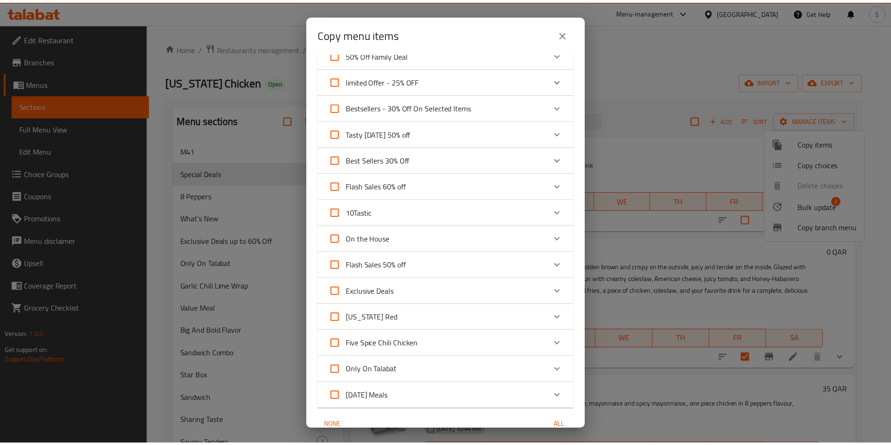
scroll to position [1085, 0]
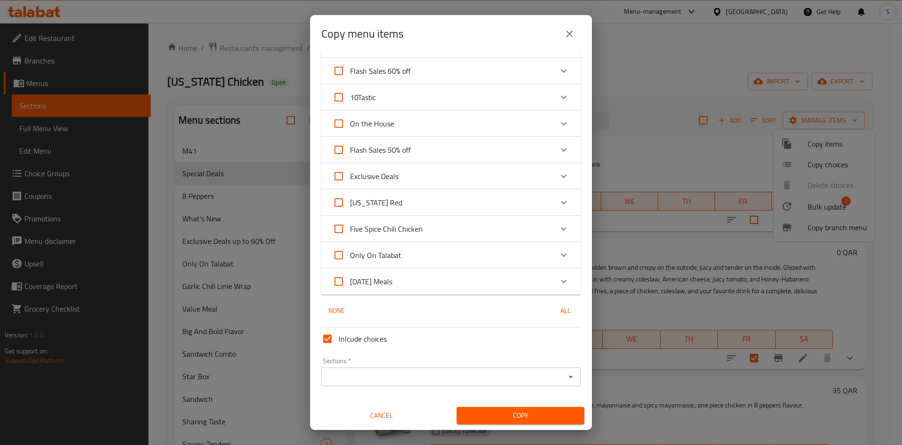
drag, startPoint x: 344, startPoint y: 335, endPoint x: 398, endPoint y: 356, distance: 58.0
click at [344, 336] on span "Inlcude choices" at bounding box center [363, 338] width 48 height 11
click at [339, 336] on input "Inlcude choices" at bounding box center [327, 338] width 23 height 23
checkbox input "false"
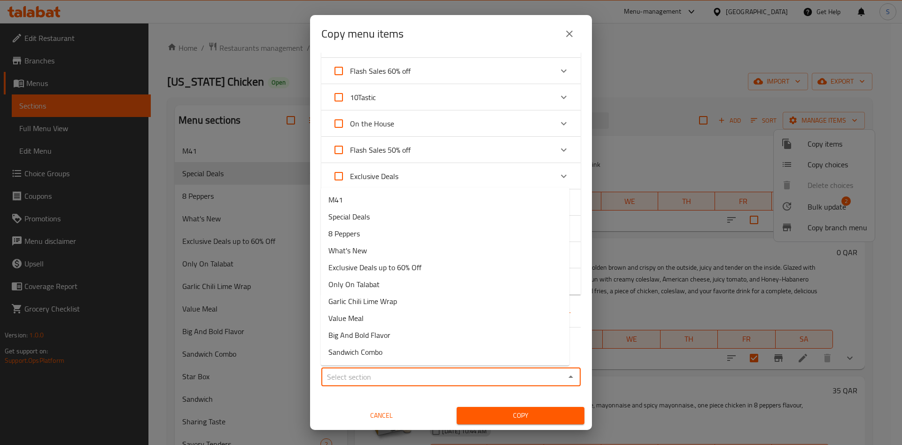
click at [397, 378] on input "Sections   *" at bounding box center [443, 376] width 238 height 13
click at [409, 222] on li "Special Deals" at bounding box center [445, 216] width 248 height 17
type input "Special Deals"
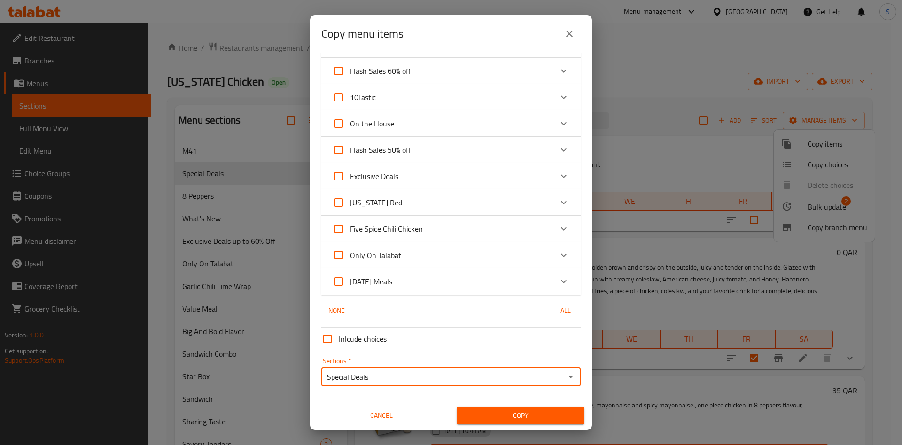
drag, startPoint x: 514, startPoint y: 421, endPoint x: 517, endPoint y: 416, distance: 5.1
click at [514, 418] on span "Copy" at bounding box center [520, 415] width 113 height 12
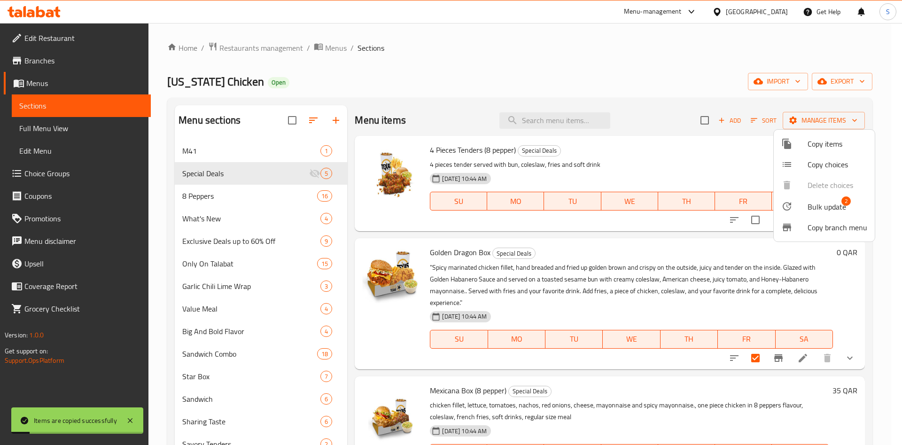
click at [479, 74] on div at bounding box center [451, 222] width 902 height 445
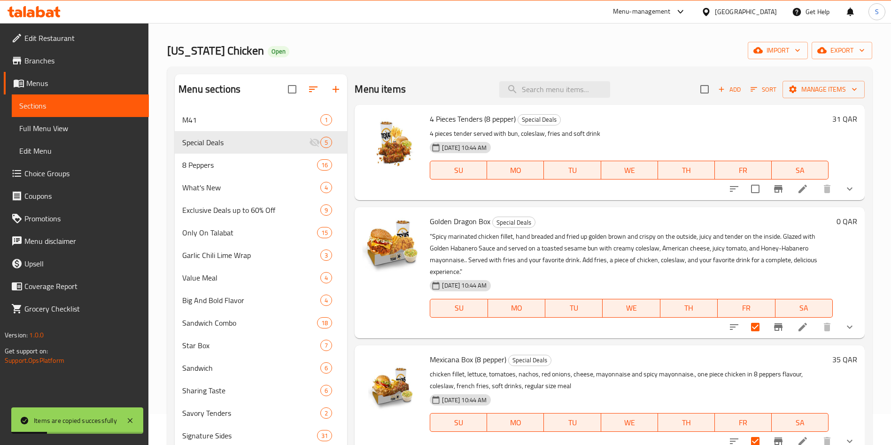
scroll to position [0, 0]
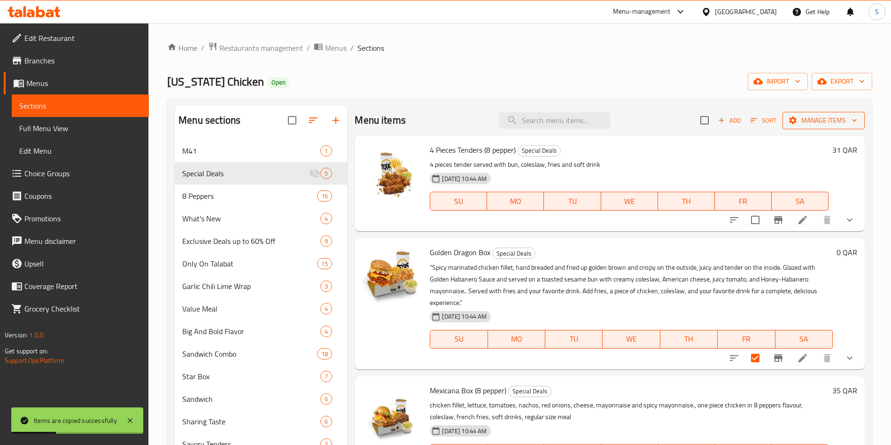
click at [836, 117] on span "Manage items" at bounding box center [823, 121] width 67 height 12
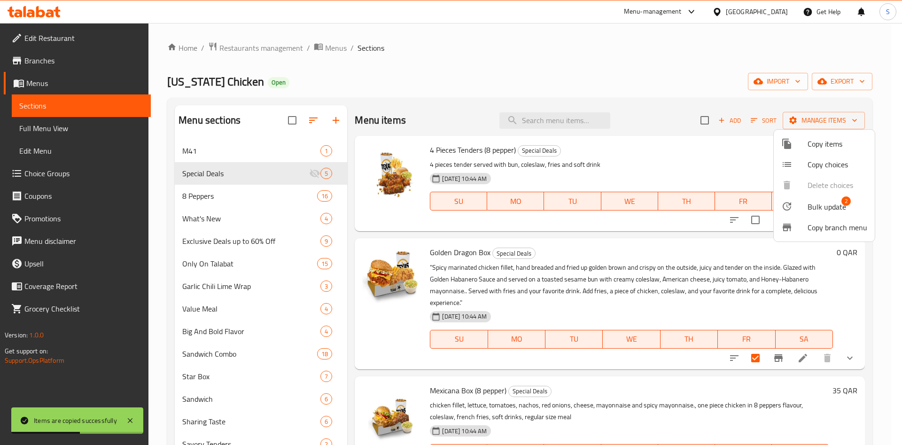
click at [821, 206] on span "Bulk update" at bounding box center [826, 206] width 39 height 11
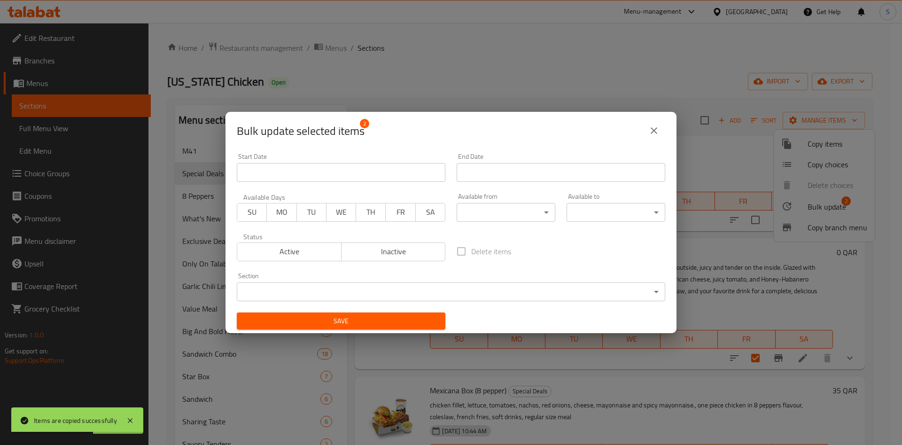
click at [352, 242] on button "Inactive" at bounding box center [393, 251] width 105 height 19
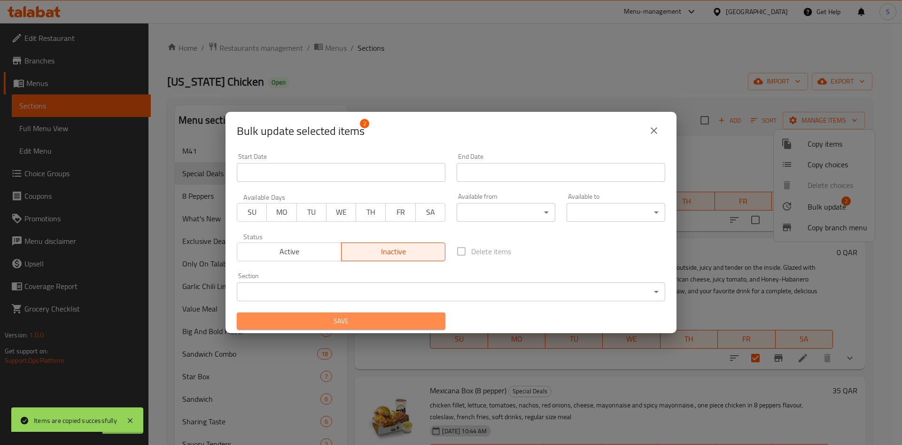
click at [353, 322] on span "Save" at bounding box center [340, 321] width 193 height 12
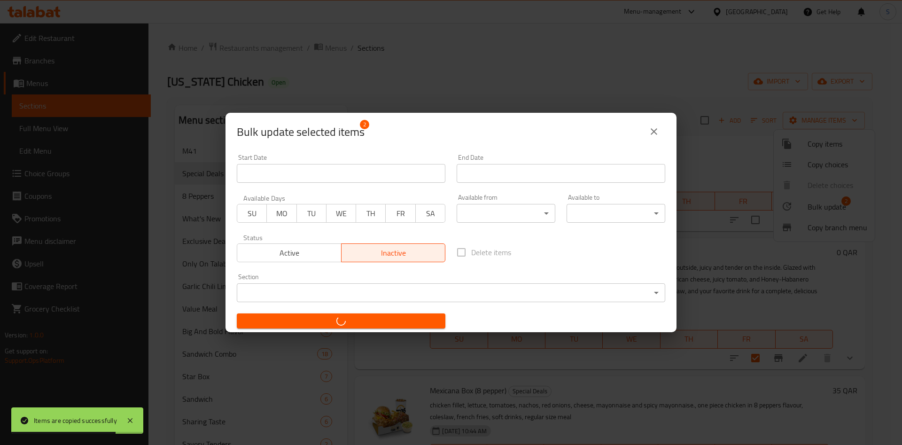
checkbox input "false"
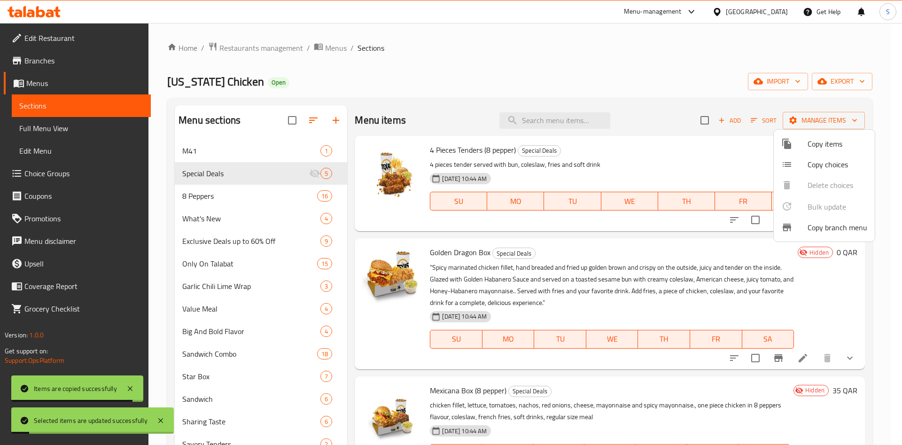
click at [605, 76] on div at bounding box center [451, 222] width 902 height 445
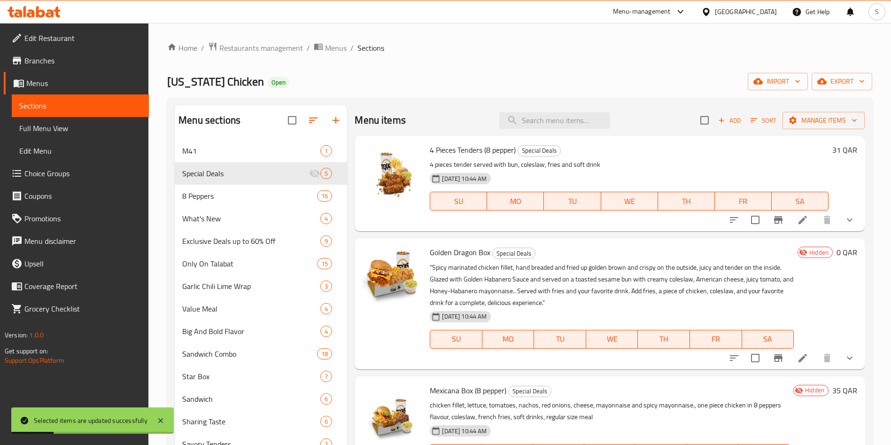
click at [765, 119] on span "Sort" at bounding box center [763, 120] width 26 height 11
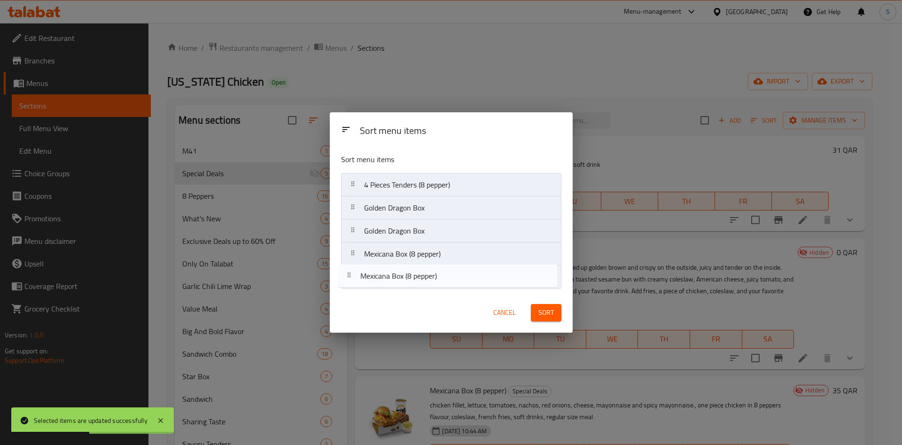
drag, startPoint x: 424, startPoint y: 249, endPoint x: 425, endPoint y: 284, distance: 35.2
click at [425, 285] on nav "4 Pieces Tenders (8 pepper) Golden Dragon Box Mexicana Box (8 pepper) Golden Dr…" at bounding box center [451, 231] width 220 height 116
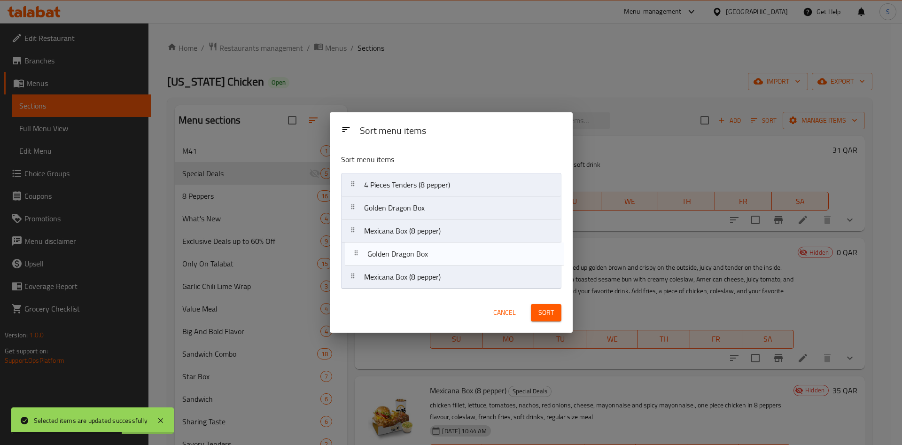
drag, startPoint x: 432, startPoint y: 208, endPoint x: 435, endPoint y: 256, distance: 49.0
click at [434, 256] on nav "4 Pieces Tenders (8 pepper) Golden Dragon Box Golden Dragon Box Mexicana Box (8…" at bounding box center [451, 231] width 220 height 116
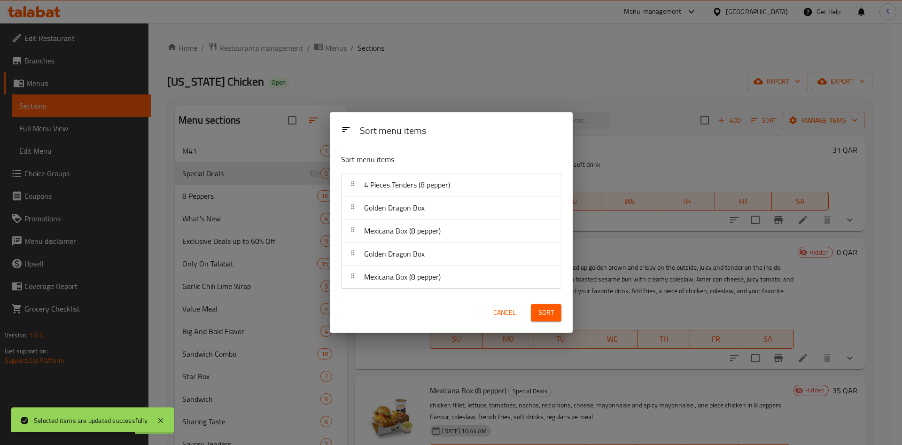
click at [549, 314] on span "Sort" at bounding box center [545, 313] width 15 height 12
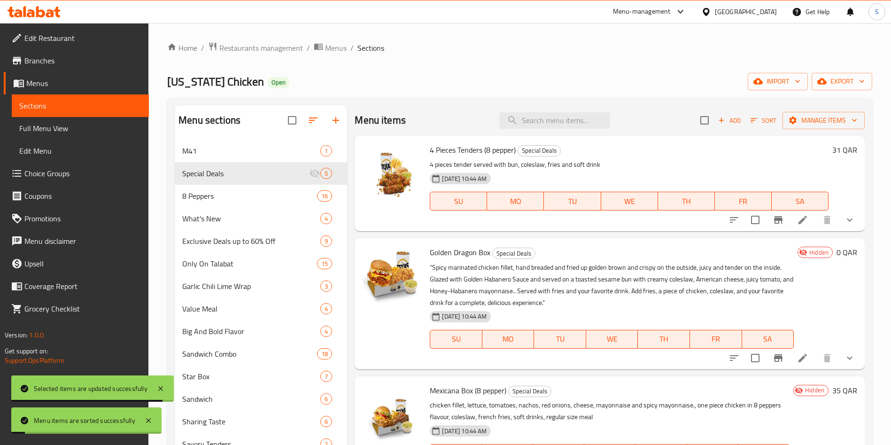
click at [629, 82] on div "Texas Chicken Open import export" at bounding box center [519, 81] width 705 height 17
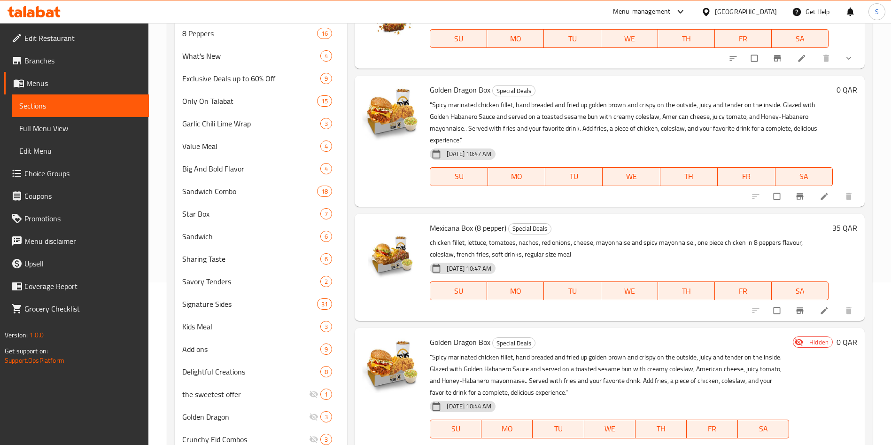
scroll to position [141, 0]
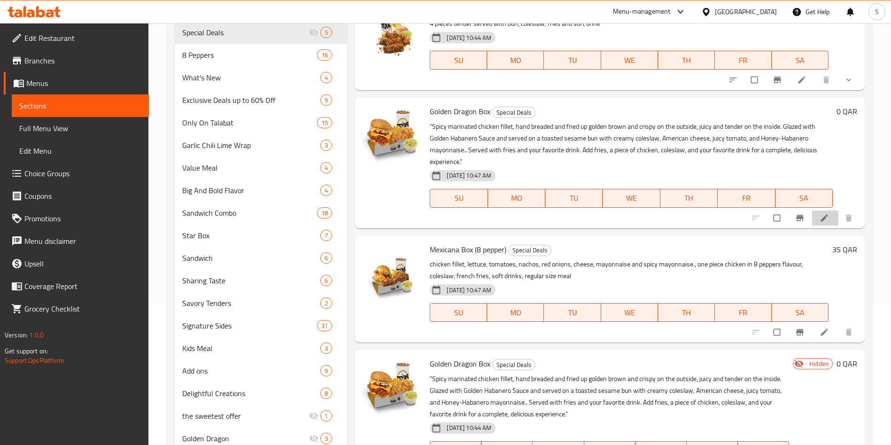
click at [819, 224] on li at bounding box center [825, 217] width 26 height 15
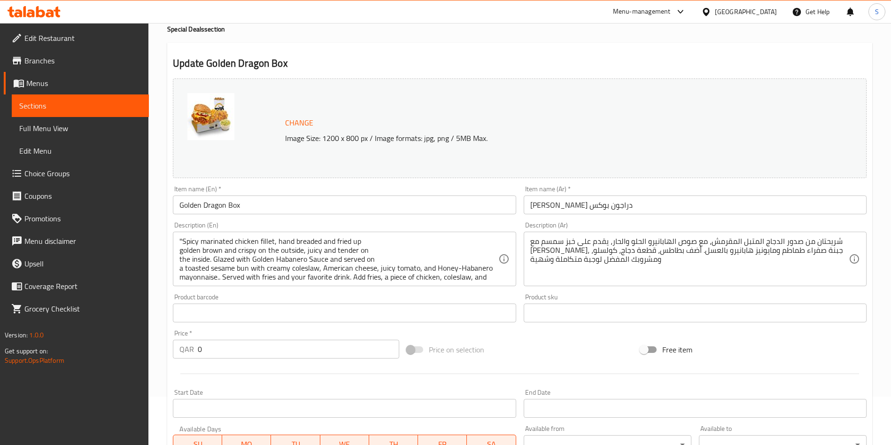
scroll to position [70, 0]
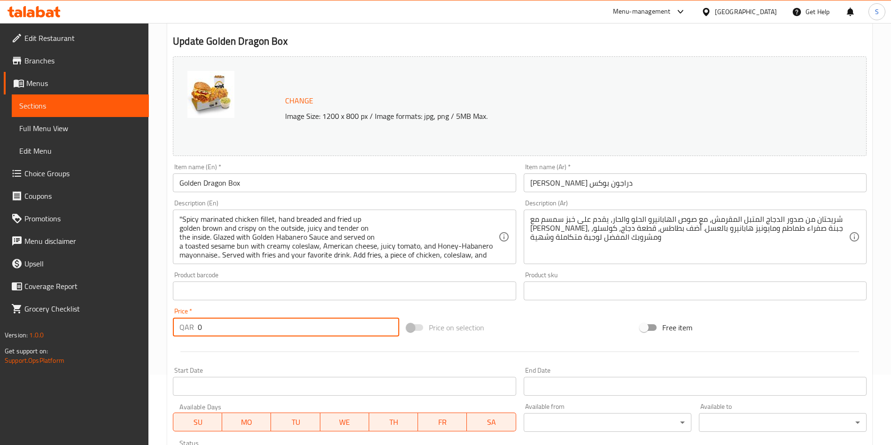
drag, startPoint x: 214, startPoint y: 329, endPoint x: 172, endPoint y: 327, distance: 41.9
click at [171, 328] on div "Price   * QAR 0 Price *" at bounding box center [286, 322] width 234 height 36
type input "33"
click at [257, 352] on div at bounding box center [519, 351] width 701 height 23
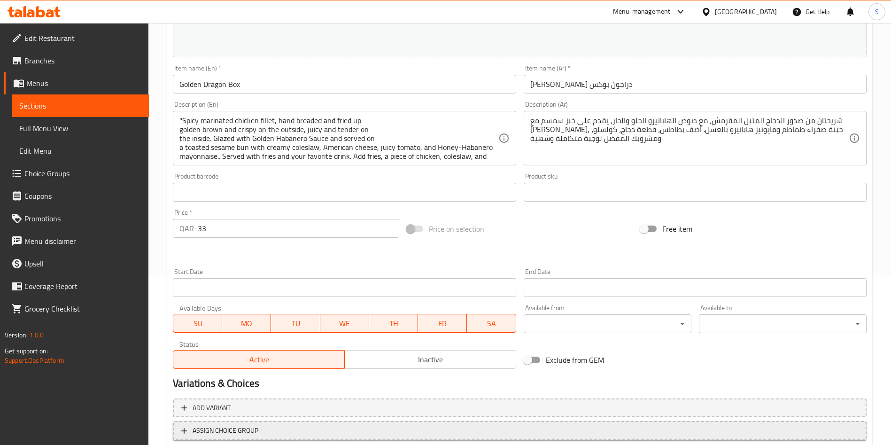
scroll to position [232, 0]
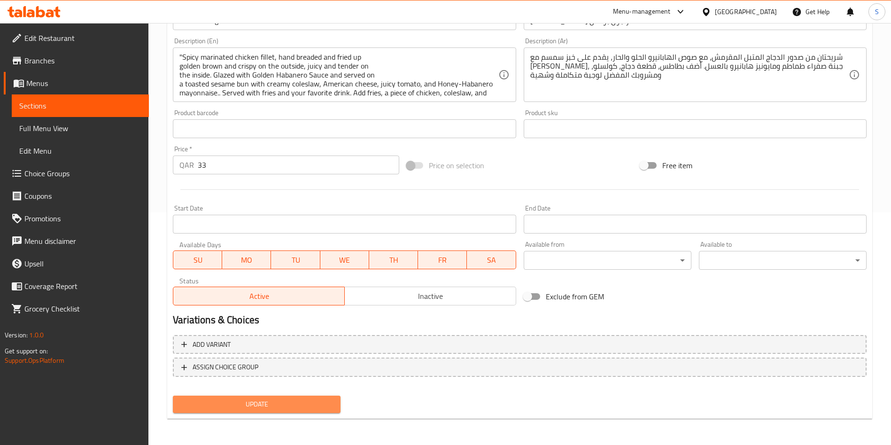
click at [262, 402] on span "Update" at bounding box center [256, 404] width 153 height 12
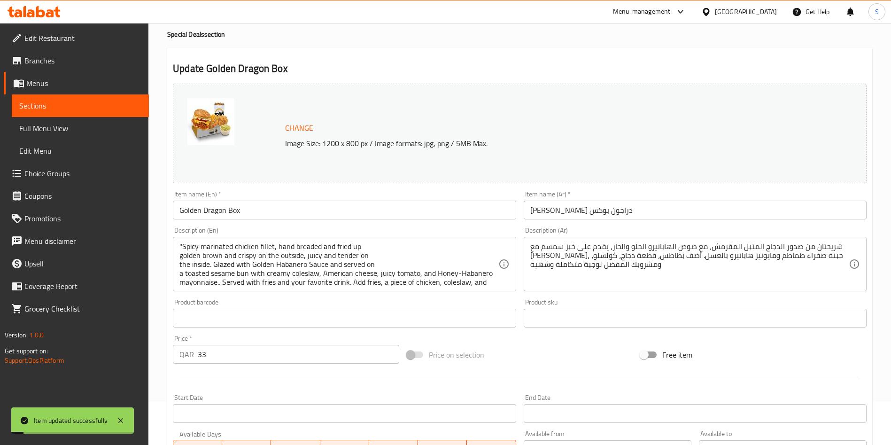
scroll to position [0, 0]
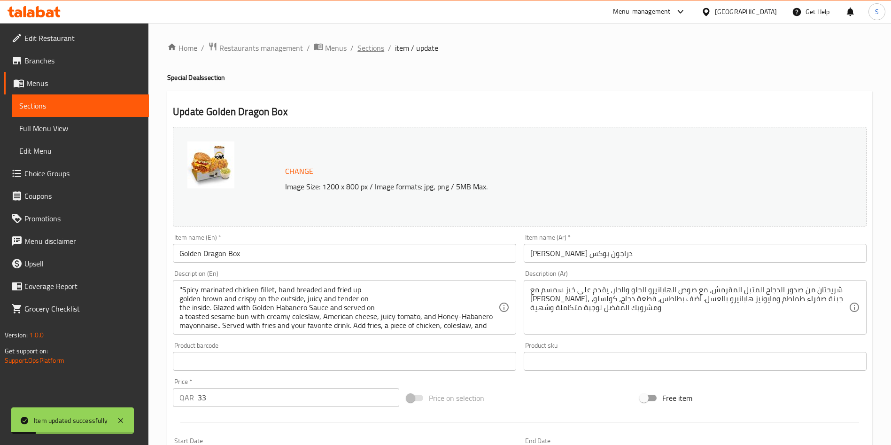
click at [370, 48] on span "Sections" at bounding box center [370, 47] width 27 height 11
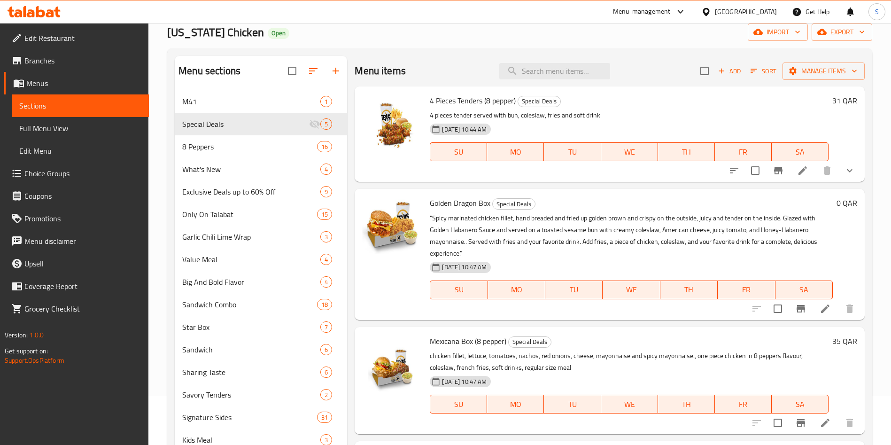
scroll to position [70, 0]
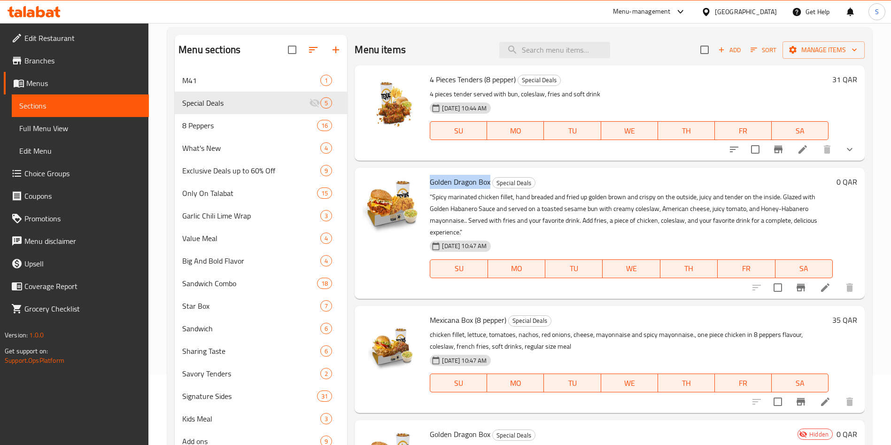
drag, startPoint x: 432, startPoint y: 185, endPoint x: 489, endPoint y: 184, distance: 57.8
click at [489, 184] on span "Golden Dragon Box" at bounding box center [460, 182] width 61 height 14
click at [546, 42] on input "search" at bounding box center [554, 50] width 111 height 16
paste input "Golden Dragon Box"
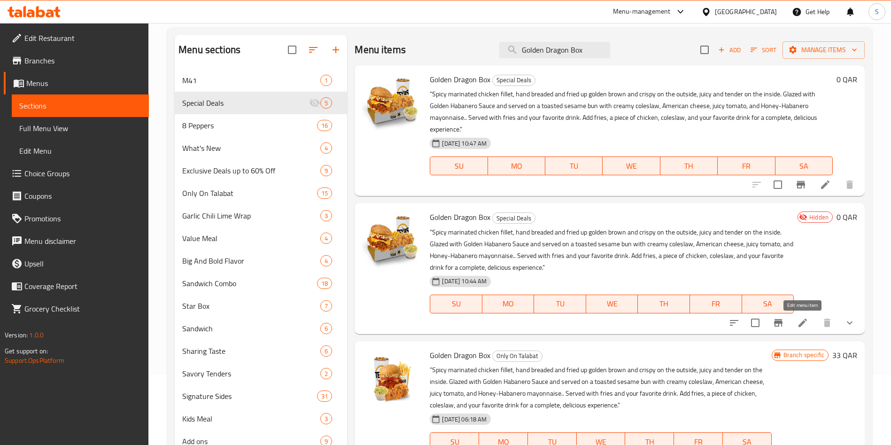
type input "Golden Dragon Box"
click at [800, 325] on icon at bounding box center [802, 322] width 8 height 8
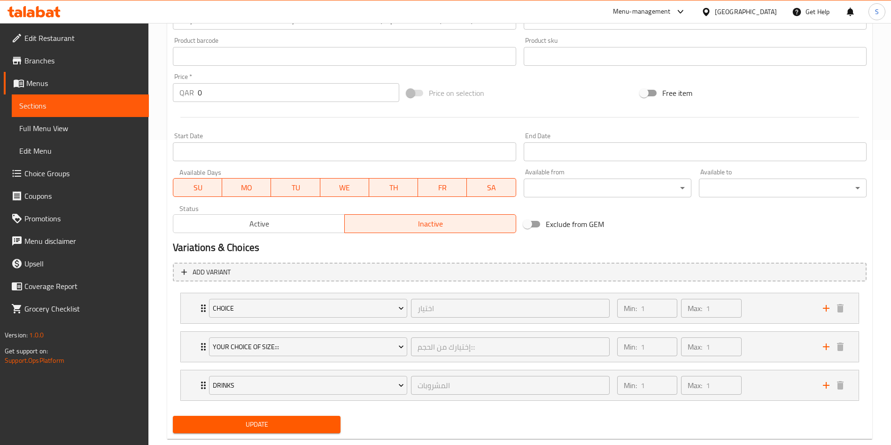
scroll to position [325, 0]
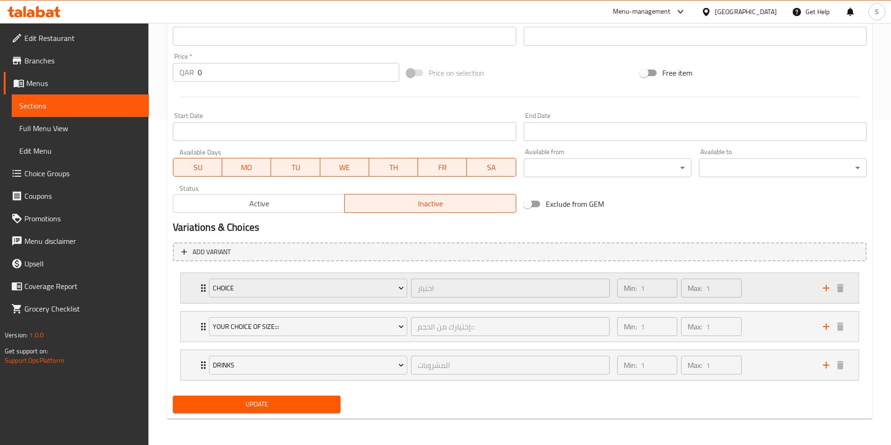
click at [768, 298] on div "Min: 1 ​ Max: 1 ​" at bounding box center [714, 288] width 206 height 30
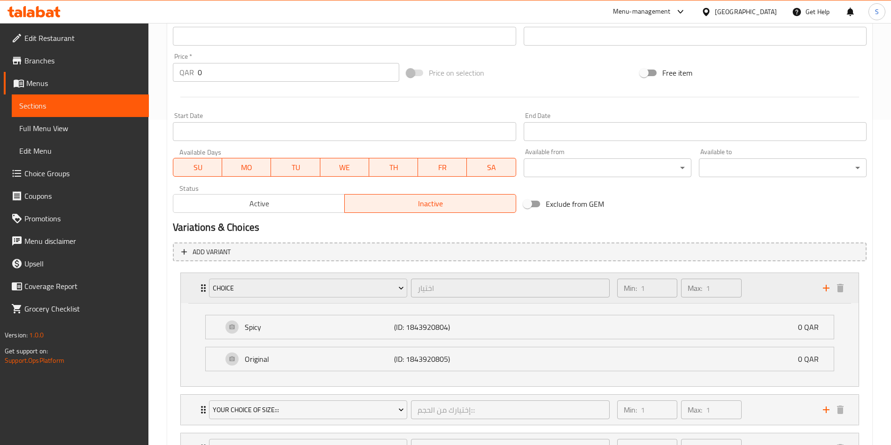
click at [768, 292] on div "Min: 1 ​ Max: 1 ​" at bounding box center [714, 288] width 206 height 30
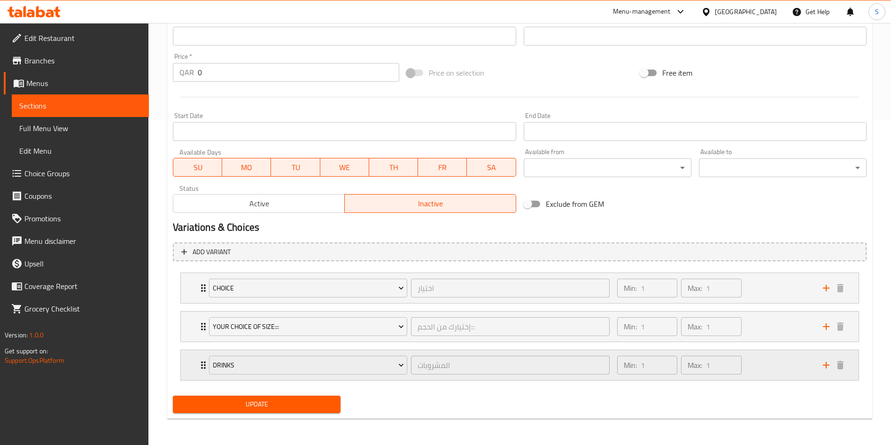
click at [778, 364] on div "Min: 1 ​ Max: 1 ​" at bounding box center [714, 365] width 206 height 30
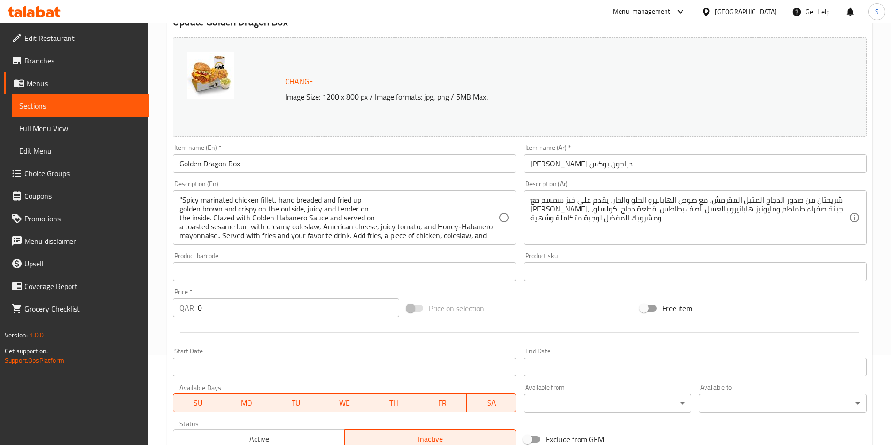
scroll to position [0, 0]
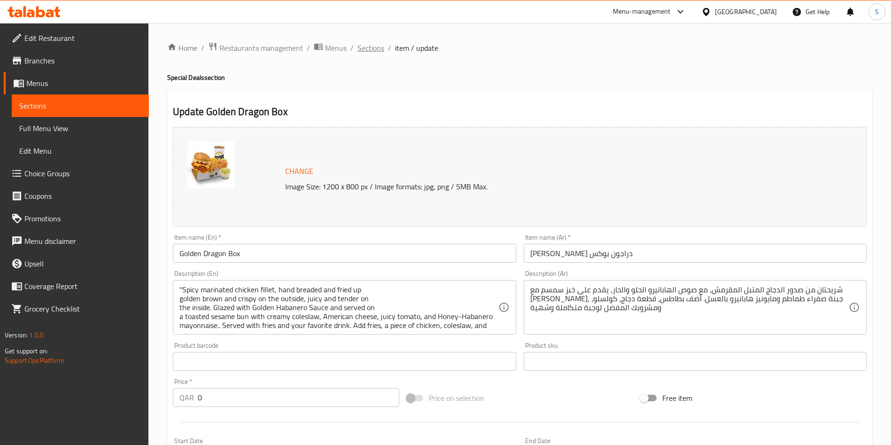
click at [373, 47] on span "Sections" at bounding box center [370, 47] width 27 height 11
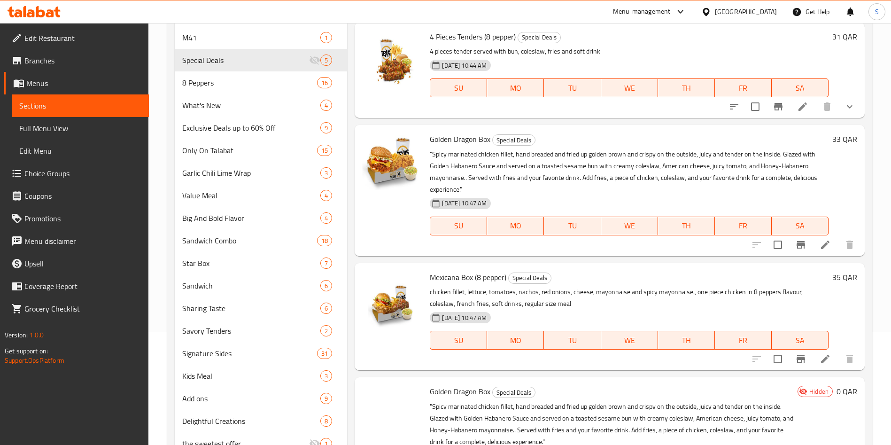
scroll to position [141, 0]
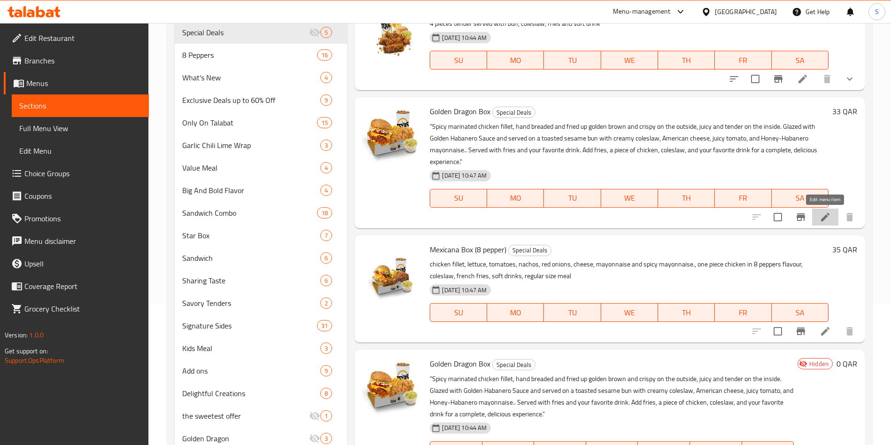
click at [821, 221] on icon at bounding box center [825, 217] width 8 height 8
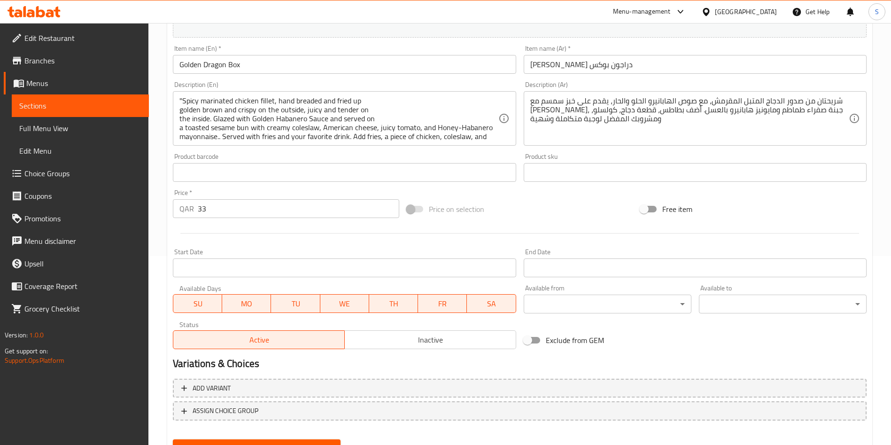
scroll to position [211, 0]
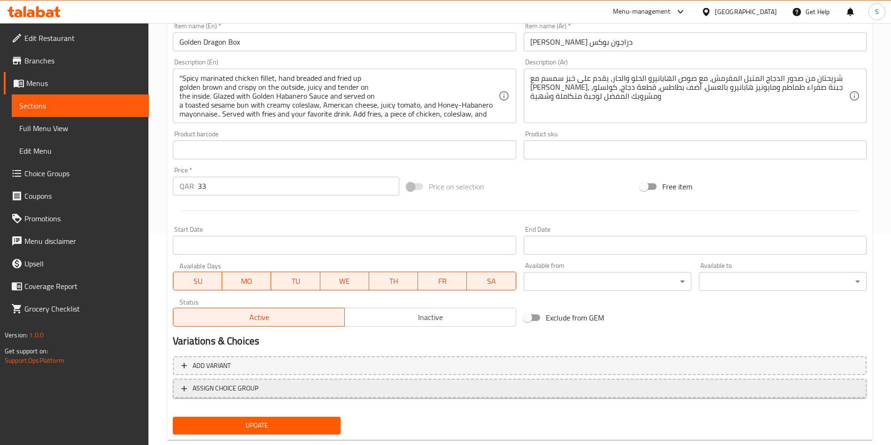
click at [380, 386] on span "ASSIGN CHOICE GROUP" at bounding box center [519, 388] width 677 height 12
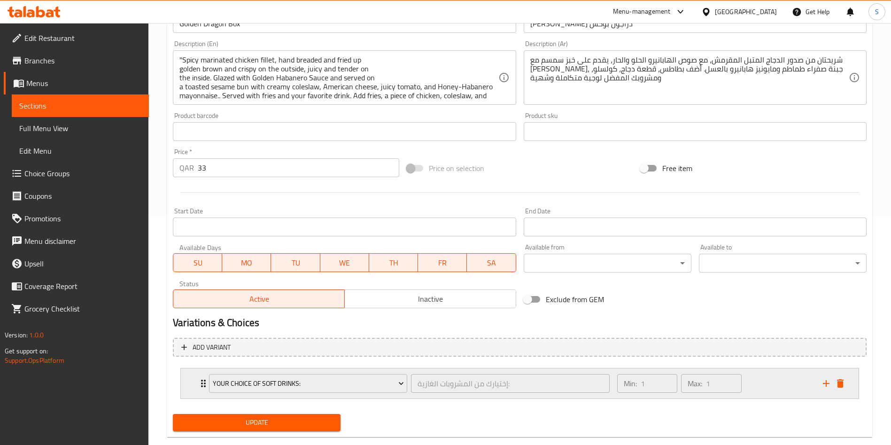
scroll to position [248, 0]
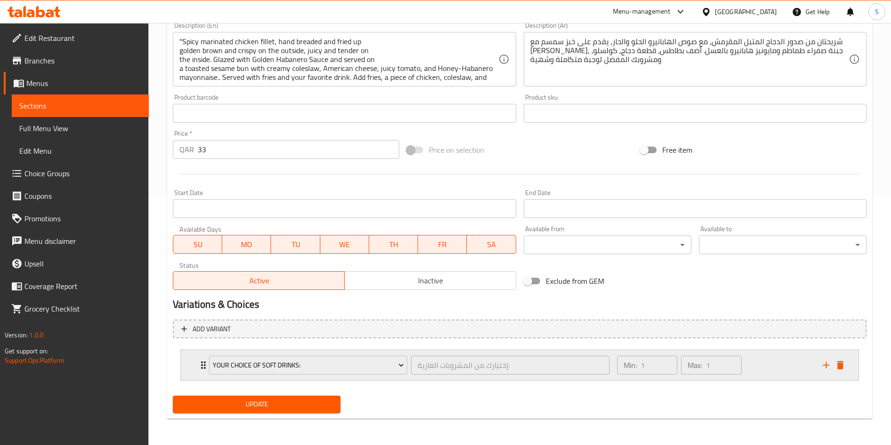
click at [754, 370] on div "Min: 1 ​ Max: 1 ​" at bounding box center [714, 365] width 206 height 30
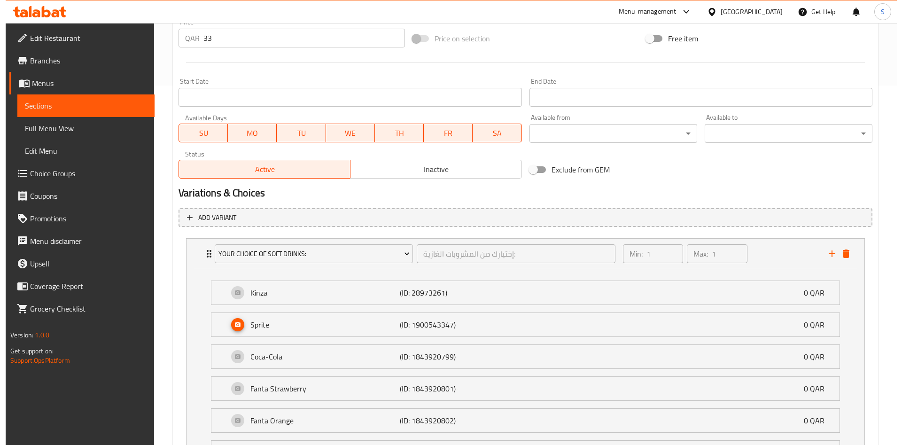
scroll to position [459, 0]
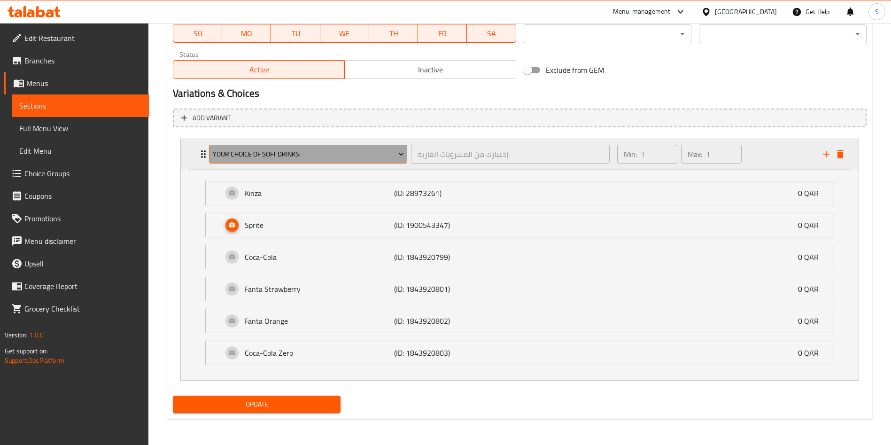
click at [302, 154] on span "Your Choice Of Soft Drinks:" at bounding box center [308, 154] width 191 height 12
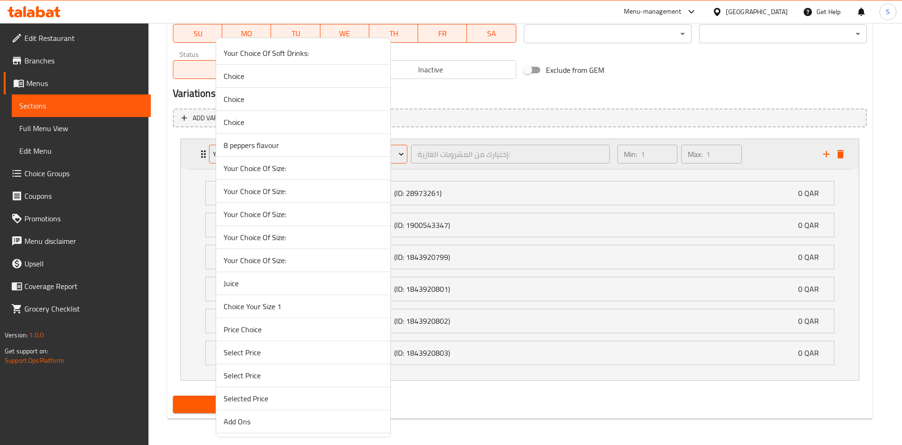
scroll to position [2, 0]
click at [318, 53] on span "Your Choice Of Soft Drinks:" at bounding box center [303, 52] width 159 height 11
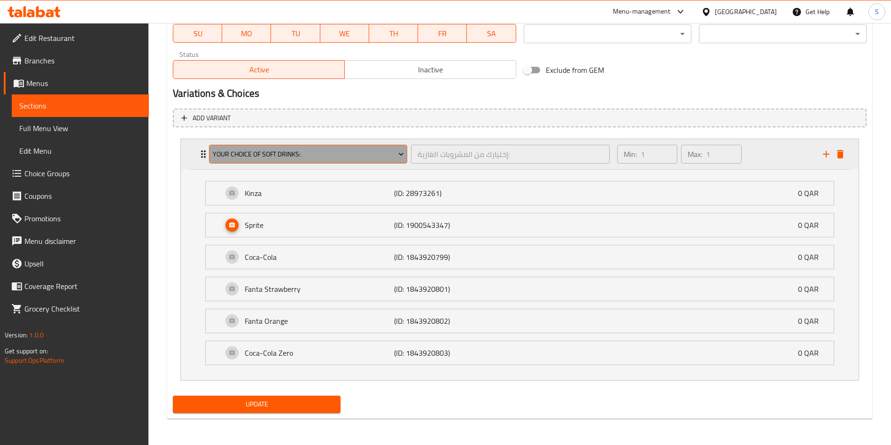
click at [360, 152] on span "Your Choice Of Soft Drinks:" at bounding box center [308, 154] width 191 height 12
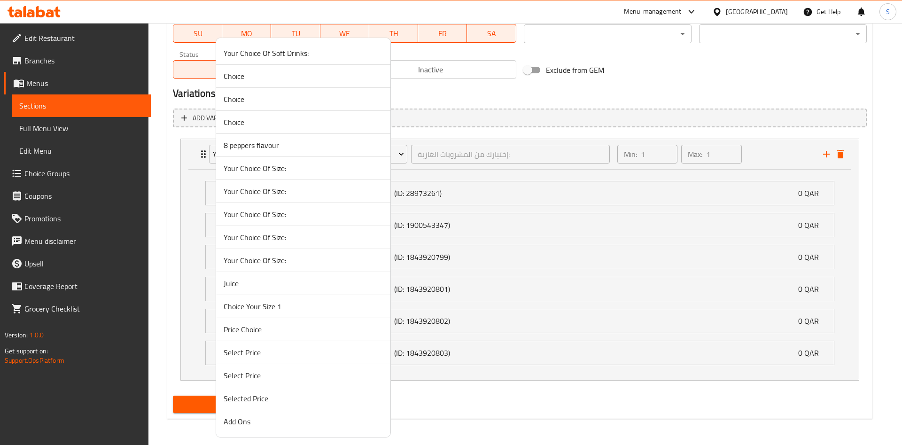
scroll to position [874, 0]
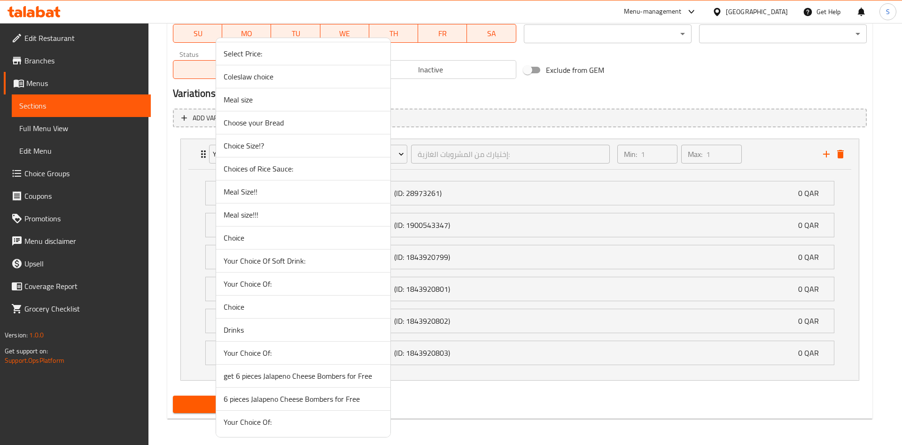
click at [294, 261] on span "Your Choice Of Soft Drink:" at bounding box center [303, 260] width 159 height 11
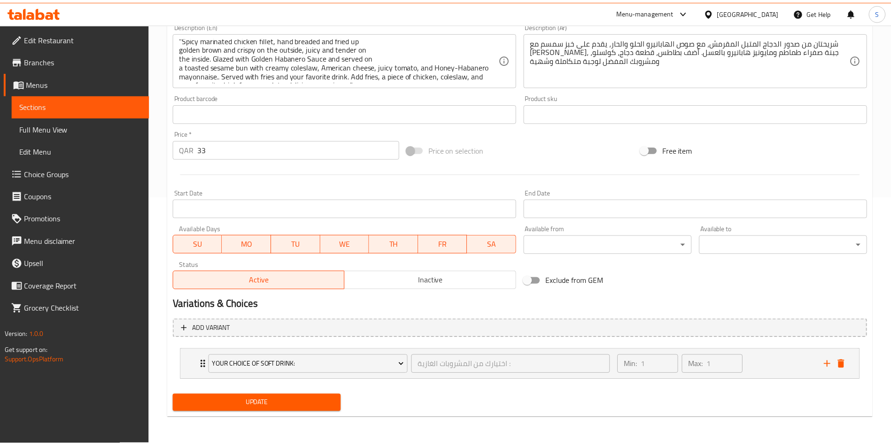
scroll to position [248, 0]
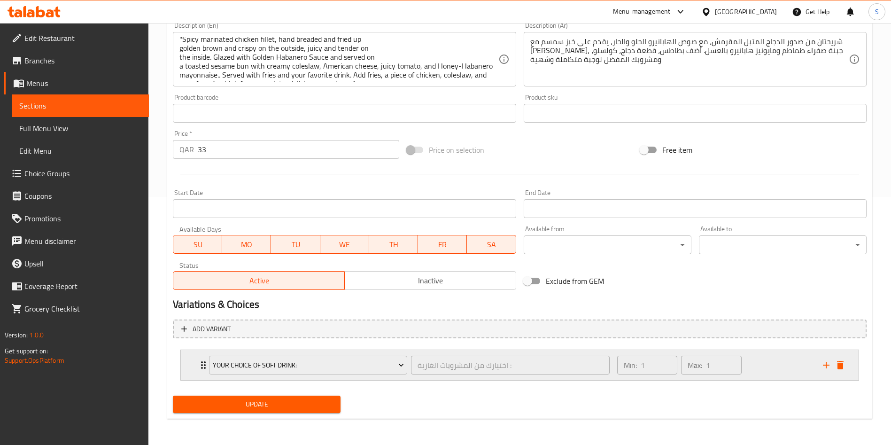
click at [782, 368] on div "Min: 1 ​ Max: 1 ​" at bounding box center [714, 365] width 206 height 30
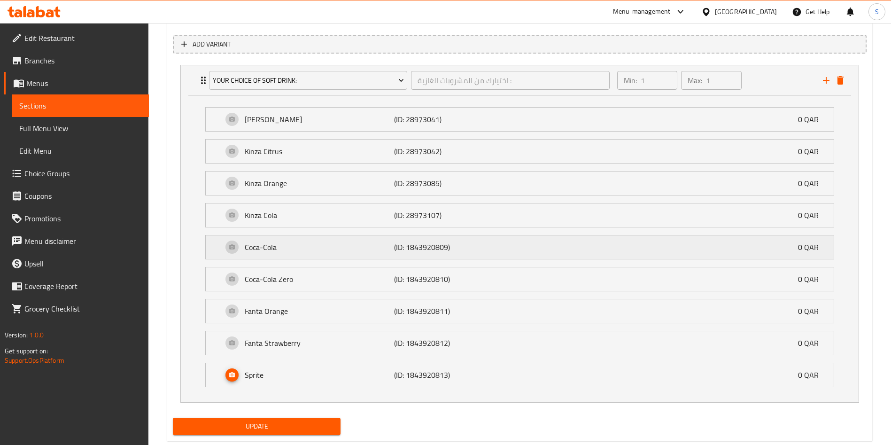
scroll to position [555, 0]
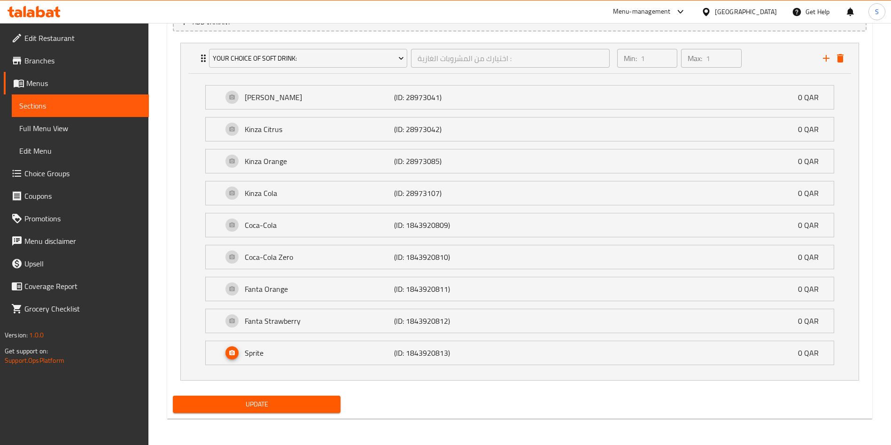
drag, startPoint x: 278, startPoint y: 396, endPoint x: 374, endPoint y: 398, distance: 96.3
click at [278, 396] on button "Update" at bounding box center [257, 403] width 168 height 17
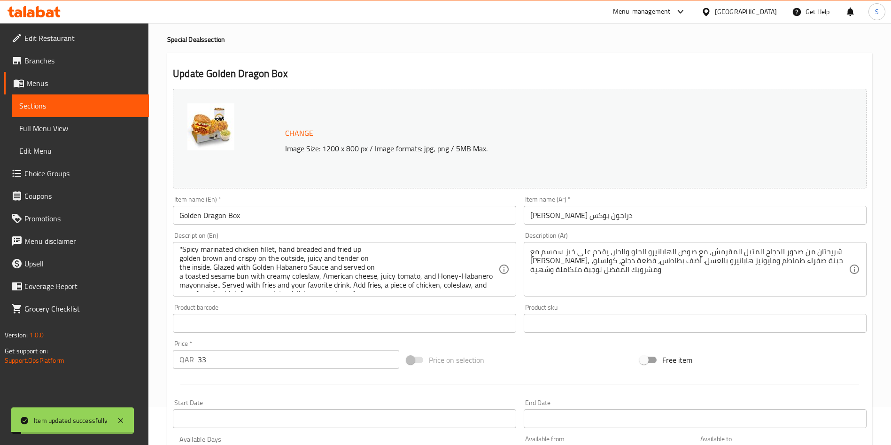
scroll to position [0, 0]
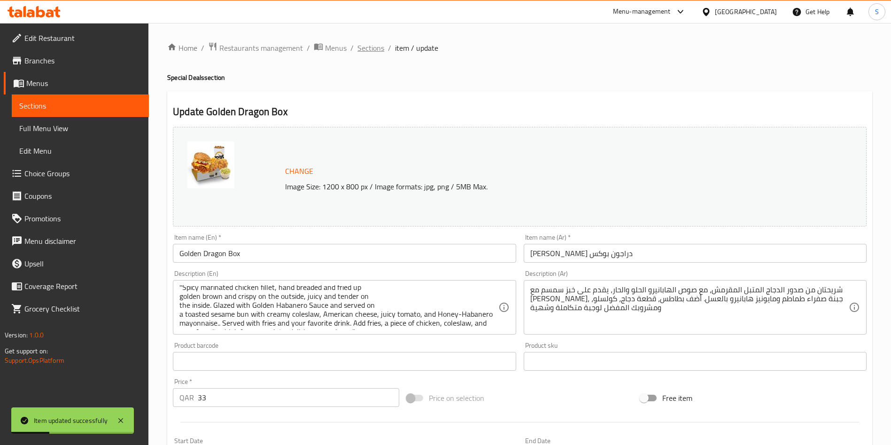
click at [370, 48] on span "Sections" at bounding box center [370, 47] width 27 height 11
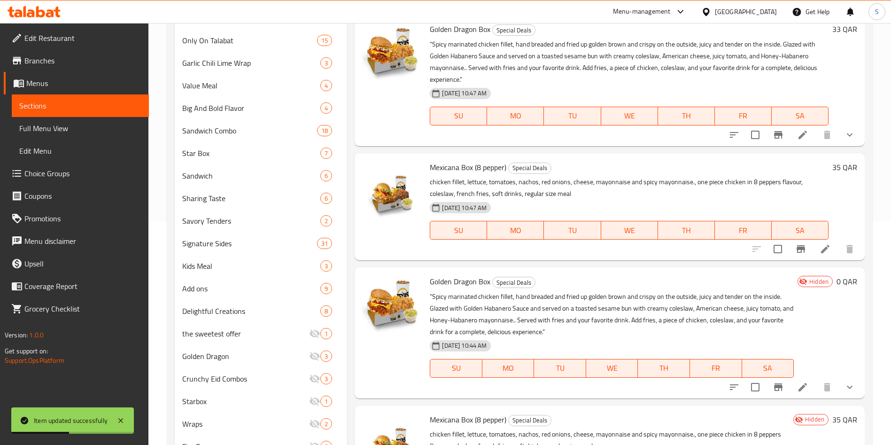
scroll to position [282, 0]
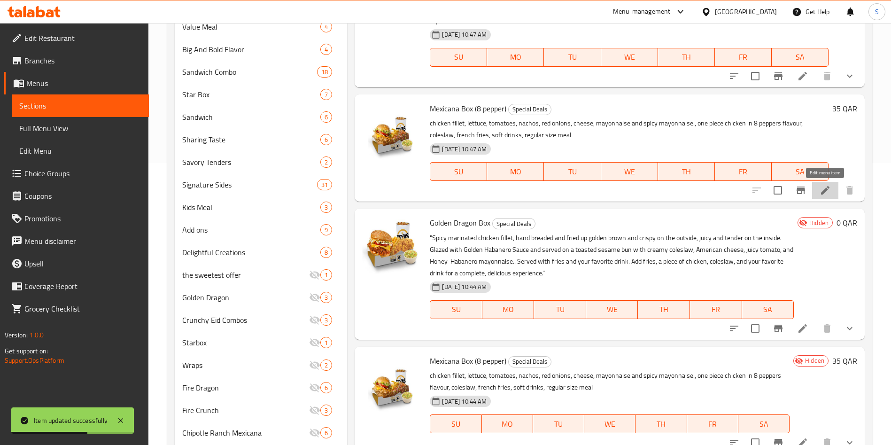
click at [827, 193] on icon at bounding box center [824, 190] width 11 height 11
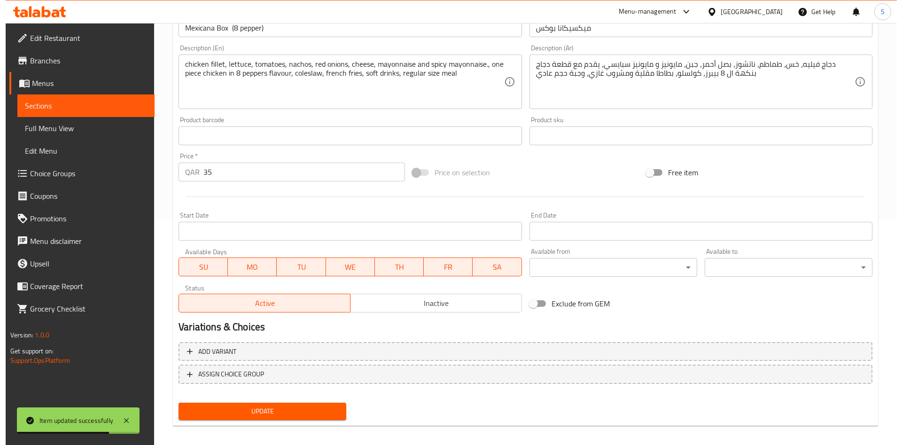
scroll to position [232, 0]
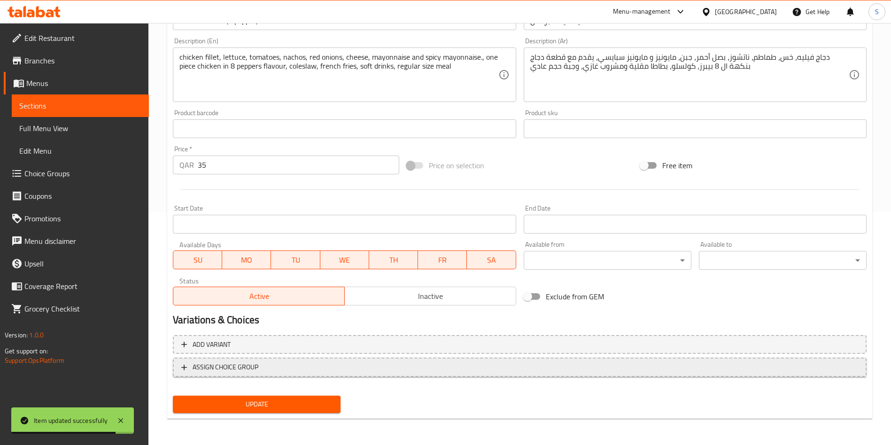
click at [279, 362] on span "ASSIGN CHOICE GROUP" at bounding box center [519, 367] width 677 height 12
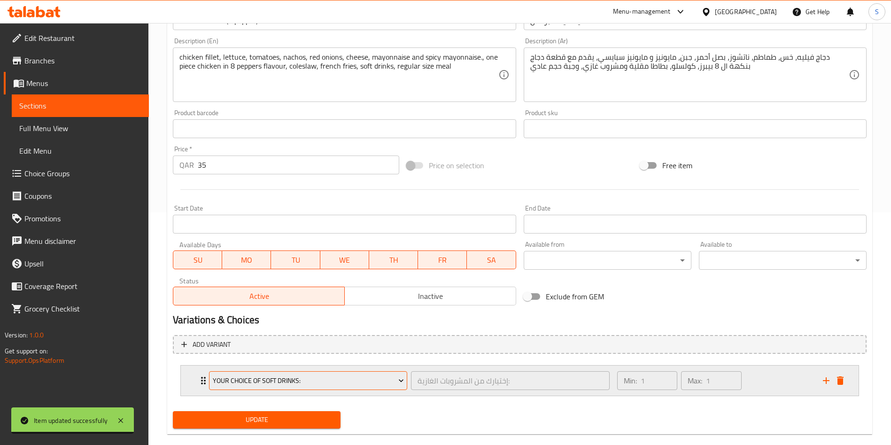
click at [321, 381] on span "Your Choice Of Soft Drinks:" at bounding box center [308, 381] width 191 height 12
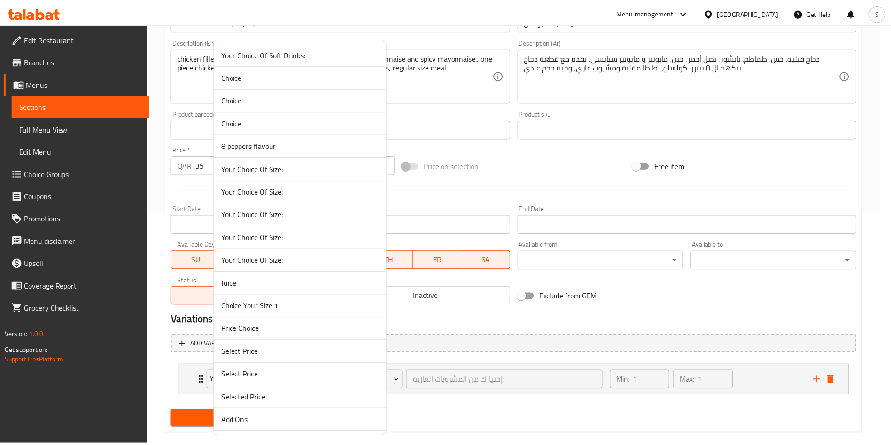
scroll to position [874, 0]
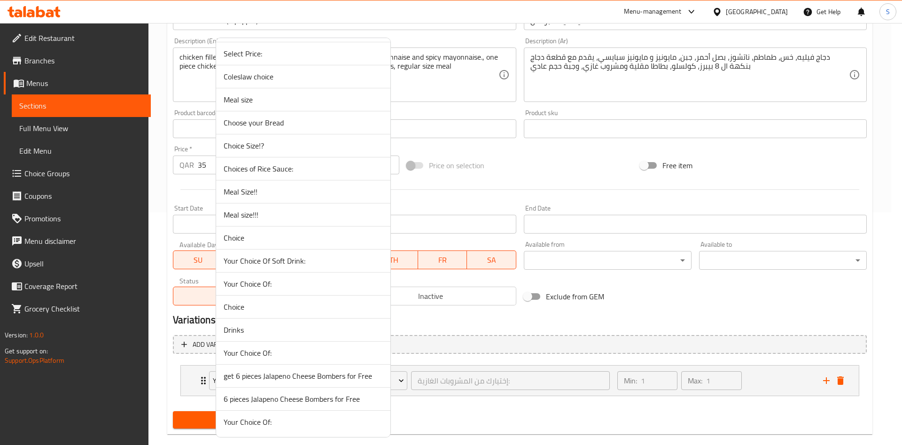
click at [266, 256] on span "Your Choice Of Soft Drink:" at bounding box center [303, 260] width 159 height 11
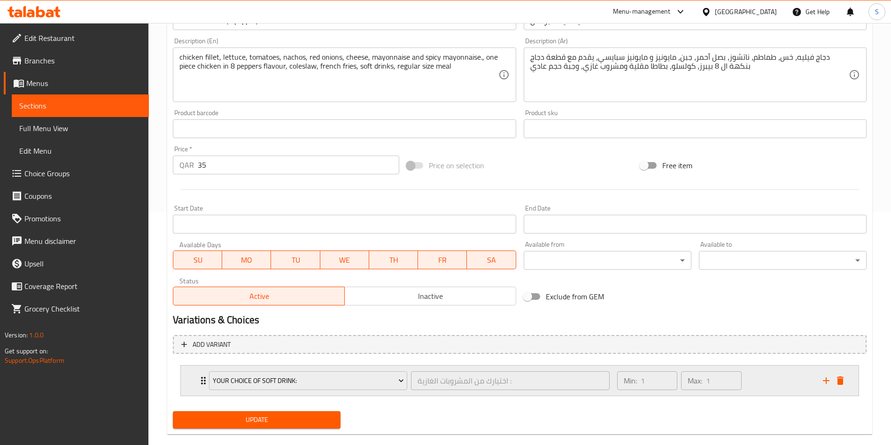
drag, startPoint x: 758, startPoint y: 385, endPoint x: 756, endPoint y: 381, distance: 4.8
click at [759, 385] on div "Min: 1 ​ Max: 1 ​" at bounding box center [714, 380] width 206 height 30
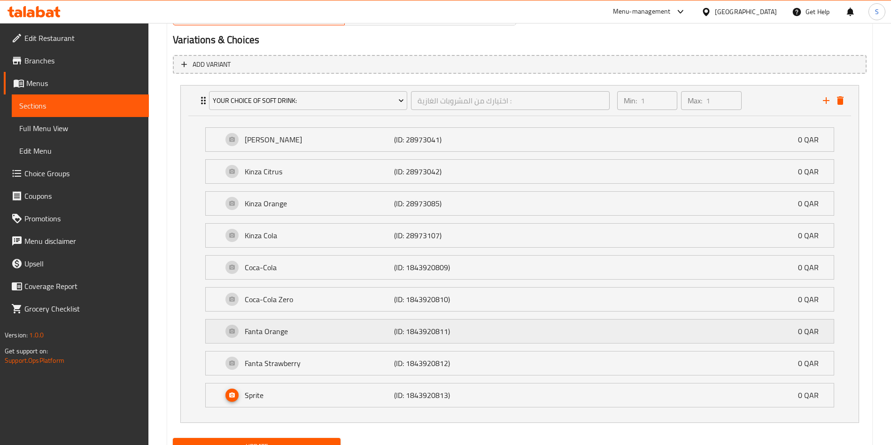
scroll to position [555, 0]
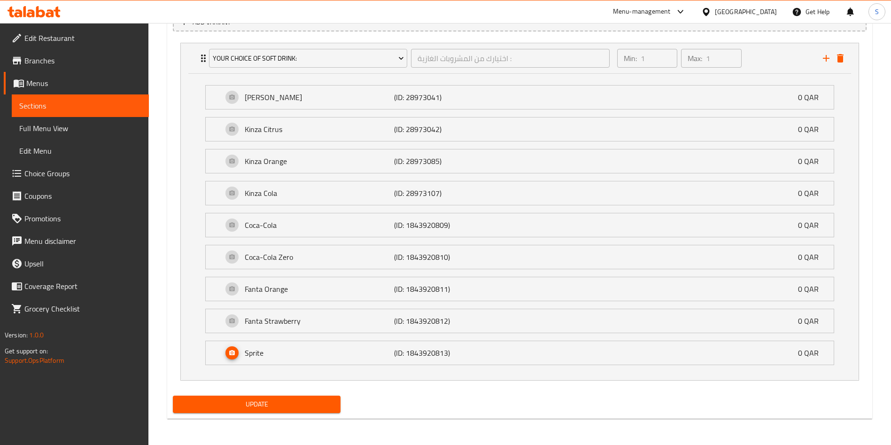
click at [266, 399] on span "Update" at bounding box center [256, 404] width 153 height 12
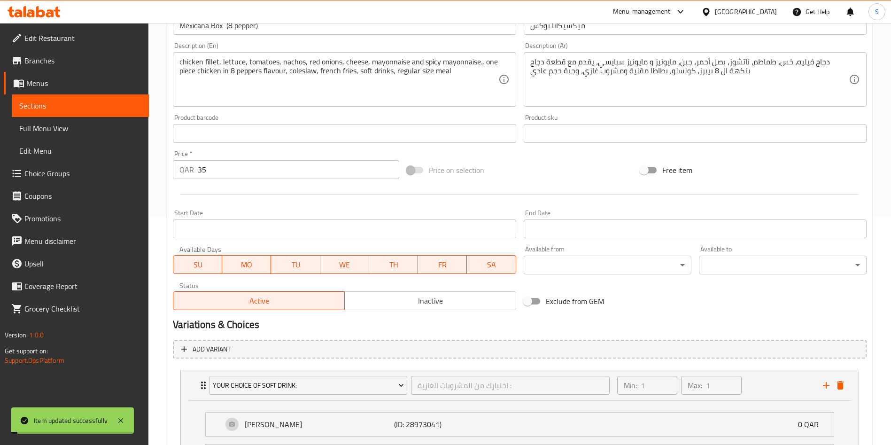
scroll to position [0, 0]
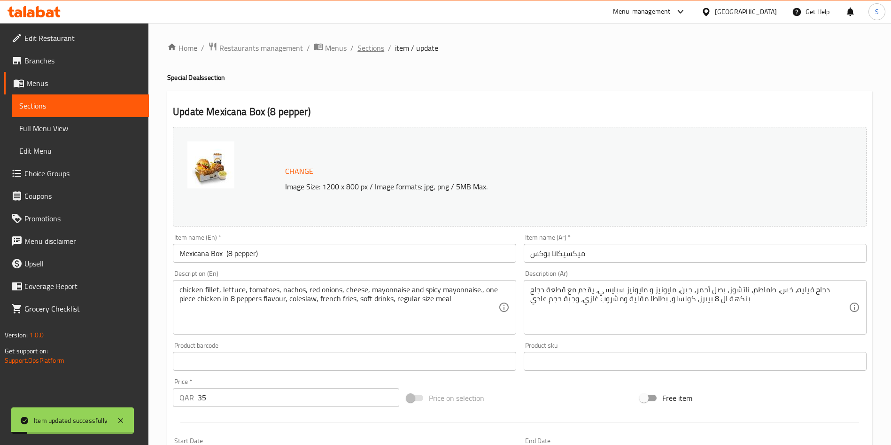
click at [367, 48] on span "Sections" at bounding box center [370, 47] width 27 height 11
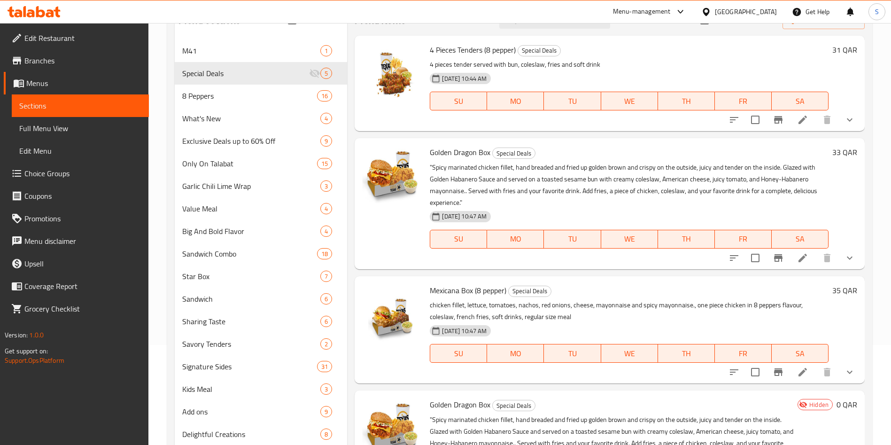
scroll to position [70, 0]
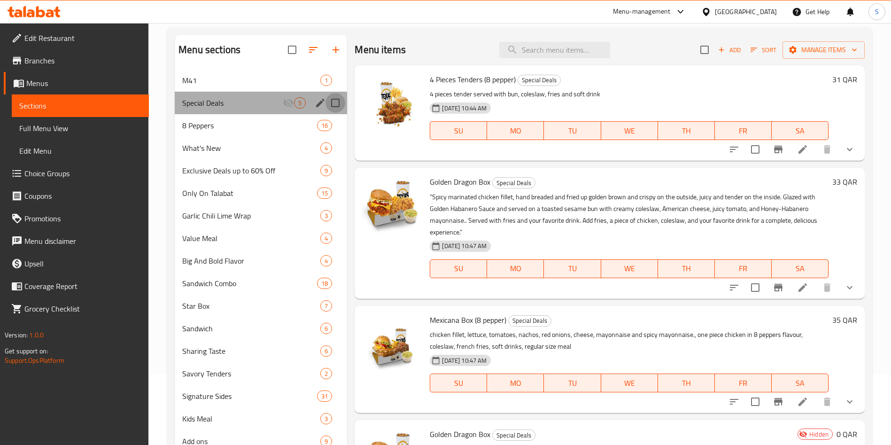
click at [332, 101] on input "Menu sections" at bounding box center [335, 103] width 20 height 20
checkbox input "true"
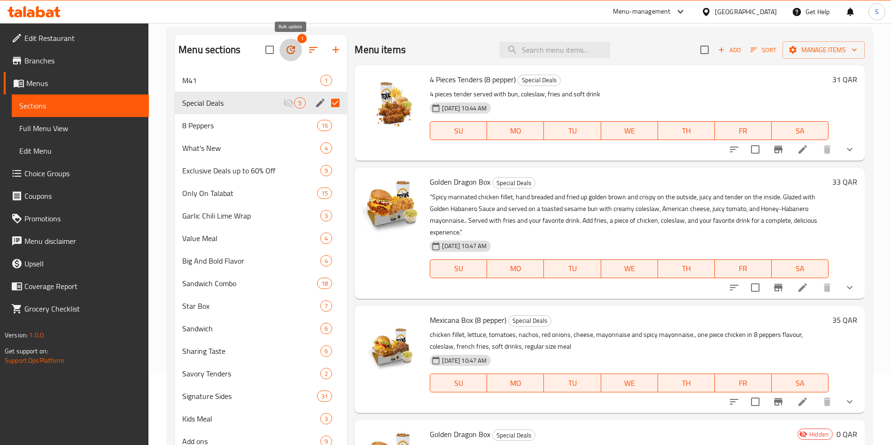
click at [290, 49] on icon "button" at bounding box center [290, 49] width 11 height 11
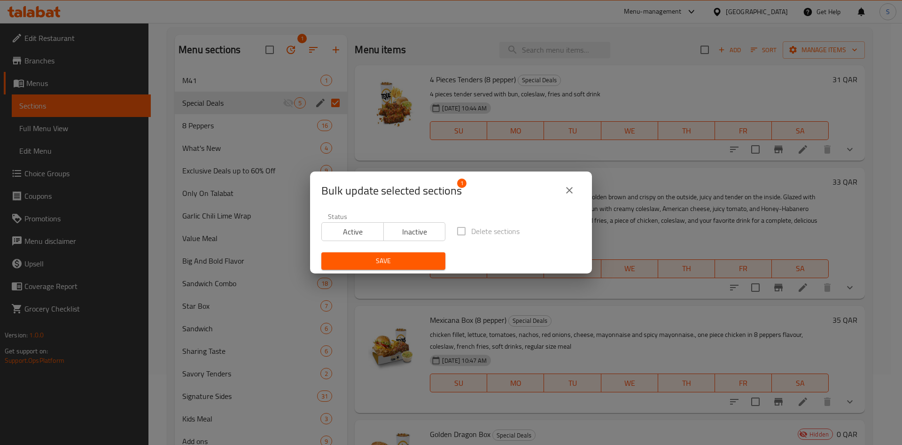
click at [353, 229] on span "Active" at bounding box center [352, 232] width 54 height 14
click at [390, 261] on span "Save" at bounding box center [383, 261] width 109 height 12
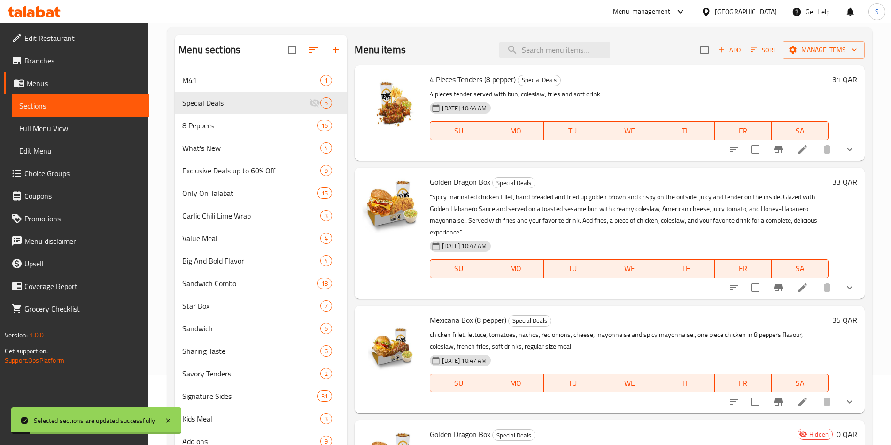
click at [667, 79] on h6 "4 Pieces Tenders (8 pepper) Special Deals" at bounding box center [629, 79] width 399 height 13
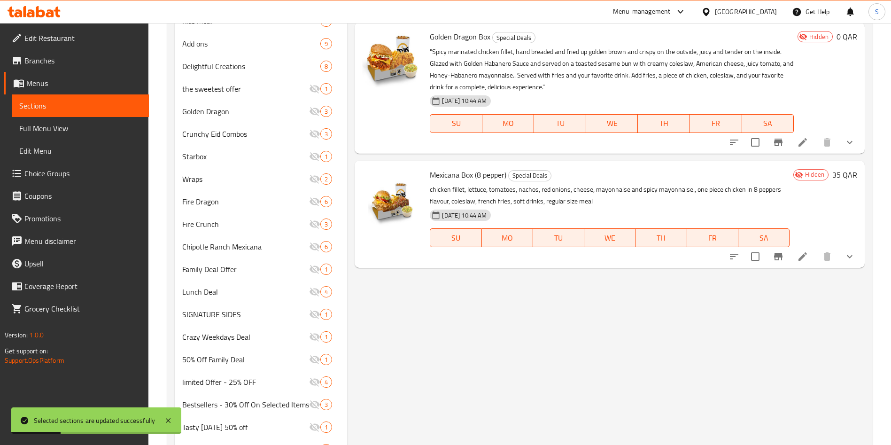
scroll to position [493, 0]
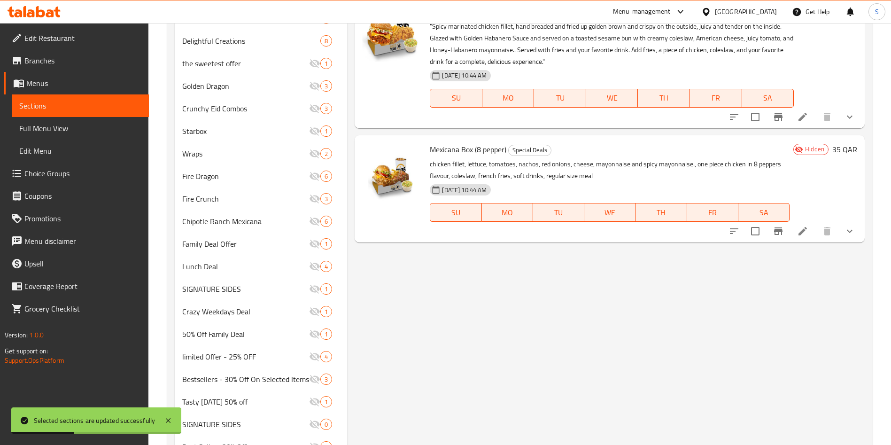
drag, startPoint x: 166, startPoint y: 422, endPoint x: 383, endPoint y: 402, distance: 217.4
click at [167, 421] on icon at bounding box center [168, 420] width 5 height 5
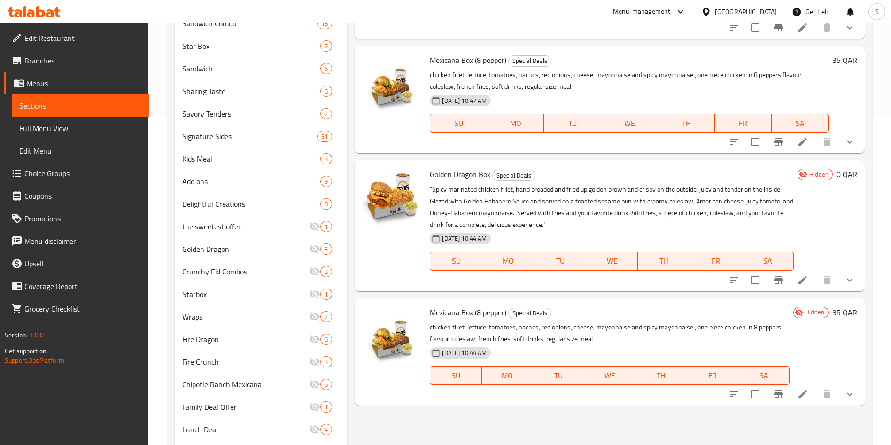
scroll to position [352, 0]
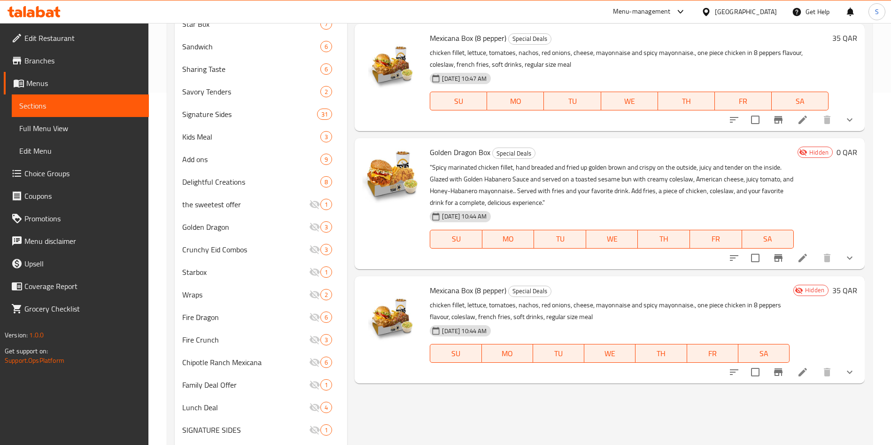
click at [754, 258] on input "checkbox" at bounding box center [755, 258] width 20 height 20
checkbox input "true"
drag, startPoint x: 756, startPoint y: 371, endPoint x: 765, endPoint y: 370, distance: 8.7
click at [757, 371] on input "checkbox" at bounding box center [755, 372] width 20 height 20
checkbox input "true"
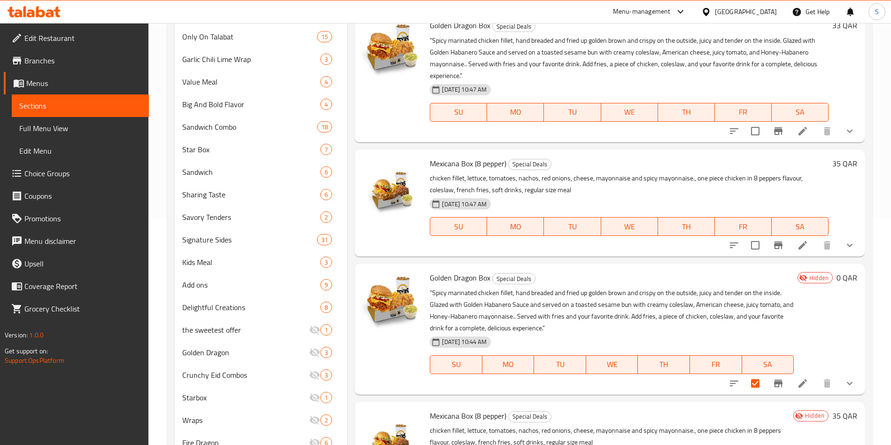
scroll to position [0, 0]
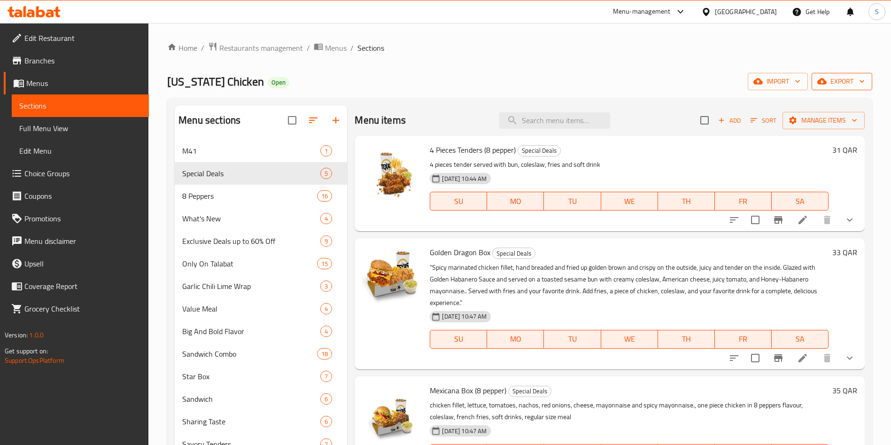
click at [846, 87] on button "export" at bounding box center [841, 81] width 61 height 17
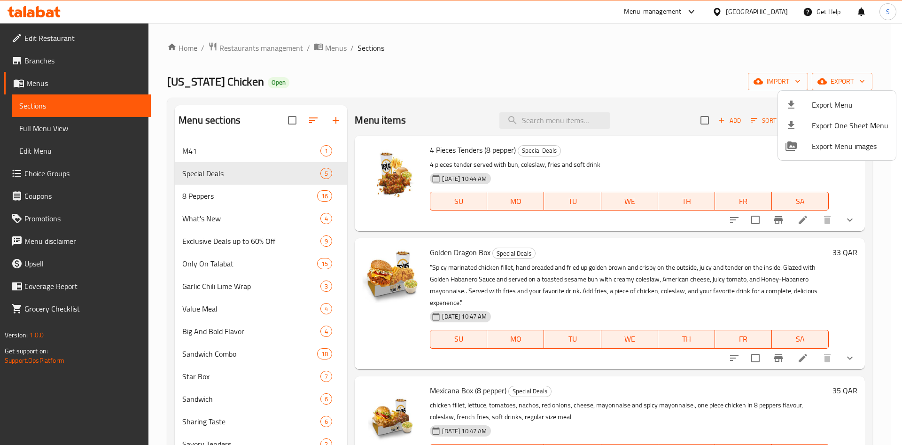
drag, startPoint x: 691, startPoint y: 64, endPoint x: 713, endPoint y: 88, distance: 32.5
click at [691, 64] on div at bounding box center [451, 222] width 902 height 445
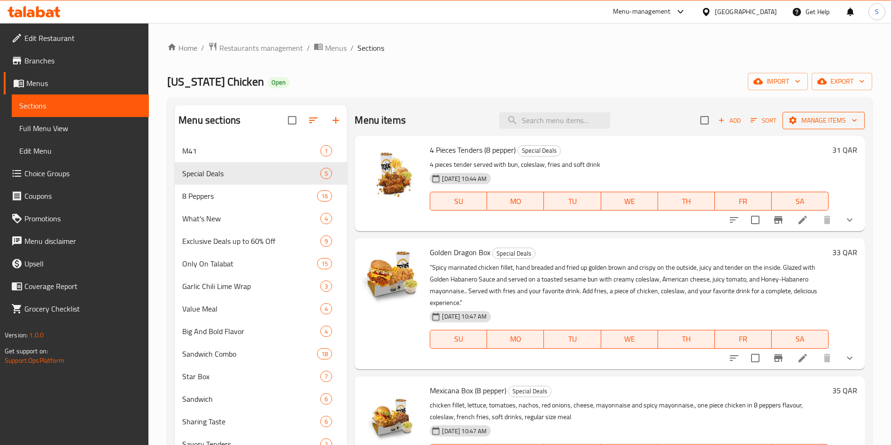
click at [856, 124] on icon "button" at bounding box center [853, 120] width 9 height 9
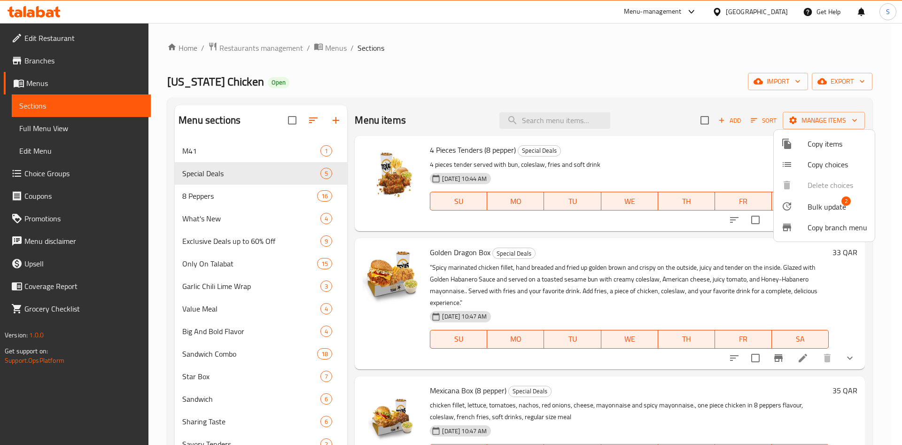
click at [686, 81] on div at bounding box center [451, 222] width 902 height 445
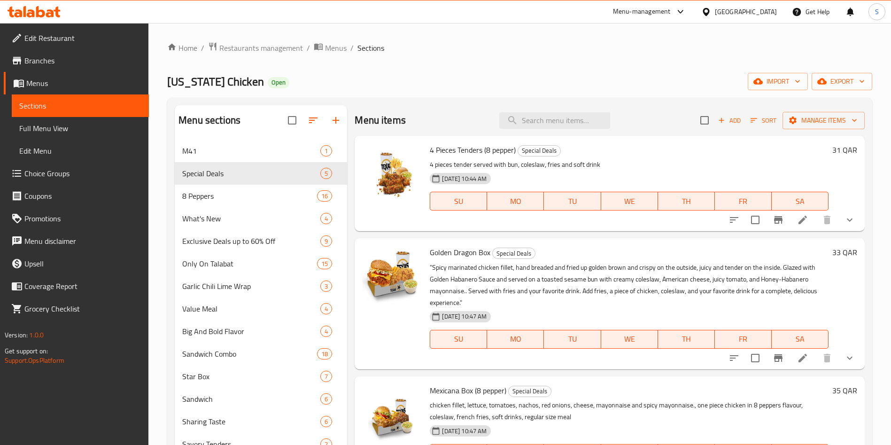
drag, startPoint x: 670, startPoint y: 83, endPoint x: 671, endPoint y: 77, distance: 5.5
click at [671, 78] on div "Texas Chicken Open import export" at bounding box center [519, 81] width 705 height 17
click at [829, 115] on span "Manage items" at bounding box center [823, 121] width 67 height 12
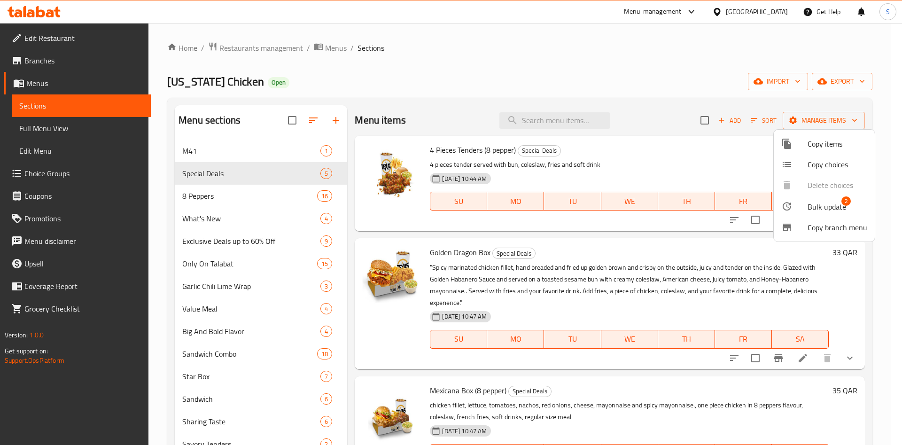
click at [719, 160] on div at bounding box center [451, 222] width 902 height 445
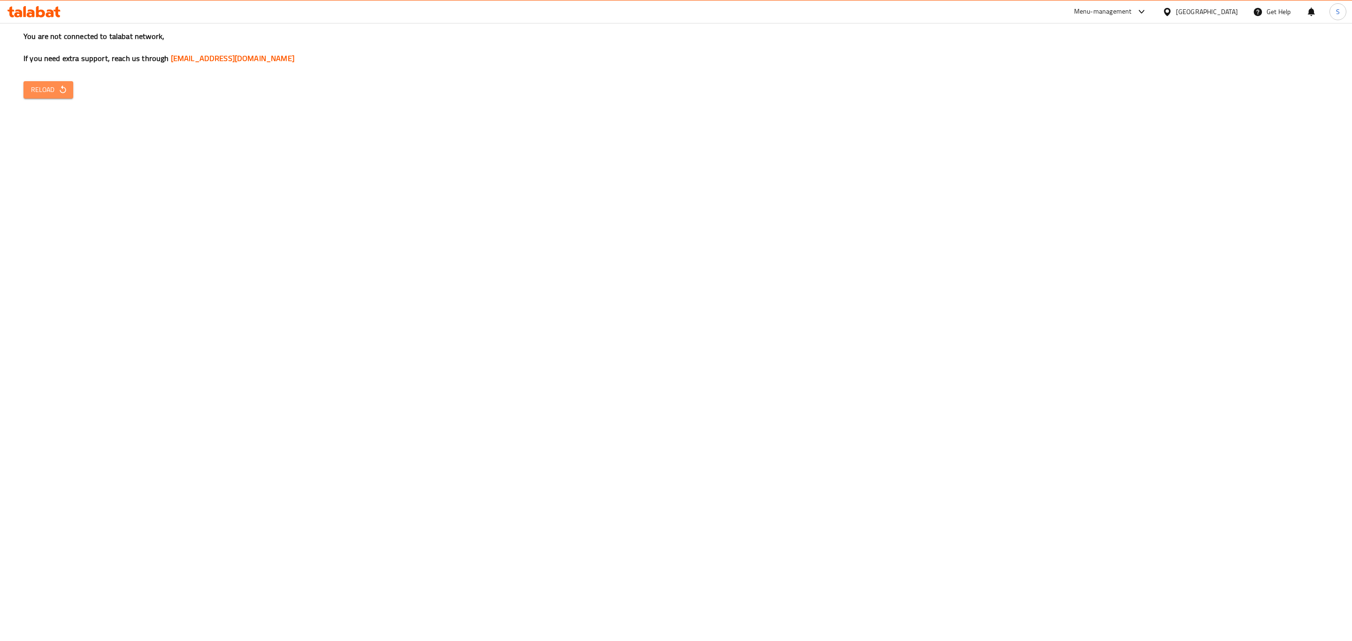
click at [65, 93] on icon "button" at bounding box center [62, 89] width 9 height 9
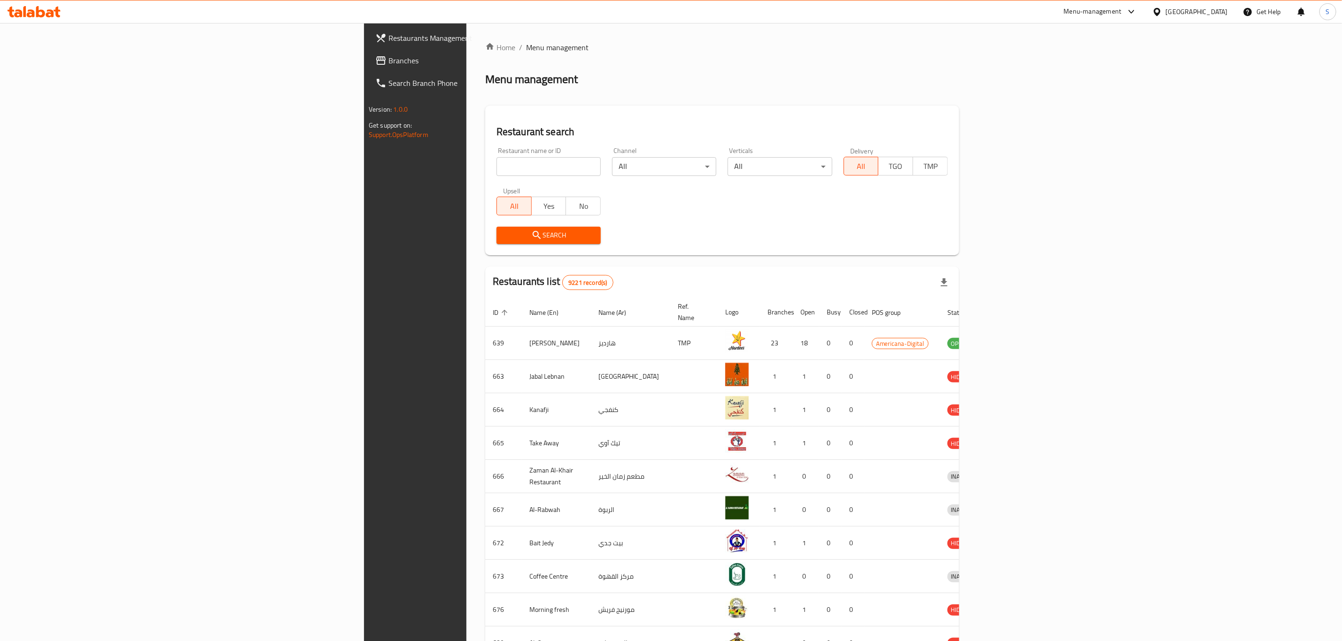
click at [496, 169] on input "search" at bounding box center [548, 166] width 104 height 19
type input "d"
type input "s"
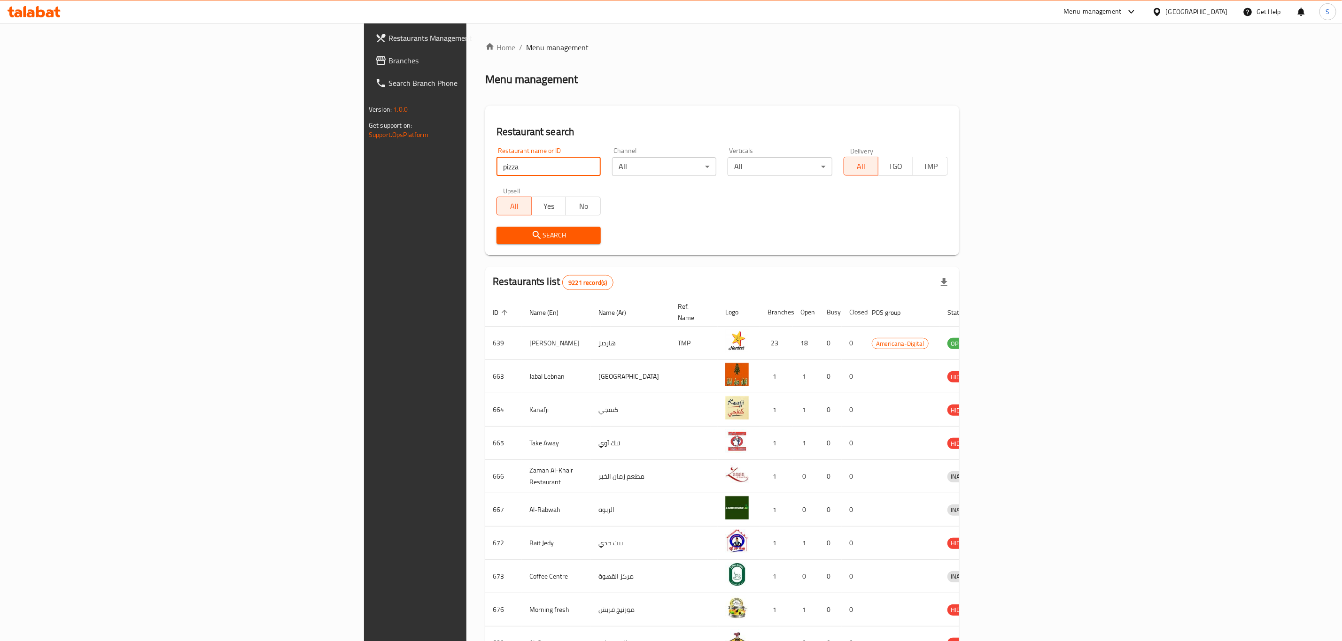
type input "pizza hut"
click button "Search" at bounding box center [548, 235] width 104 height 17
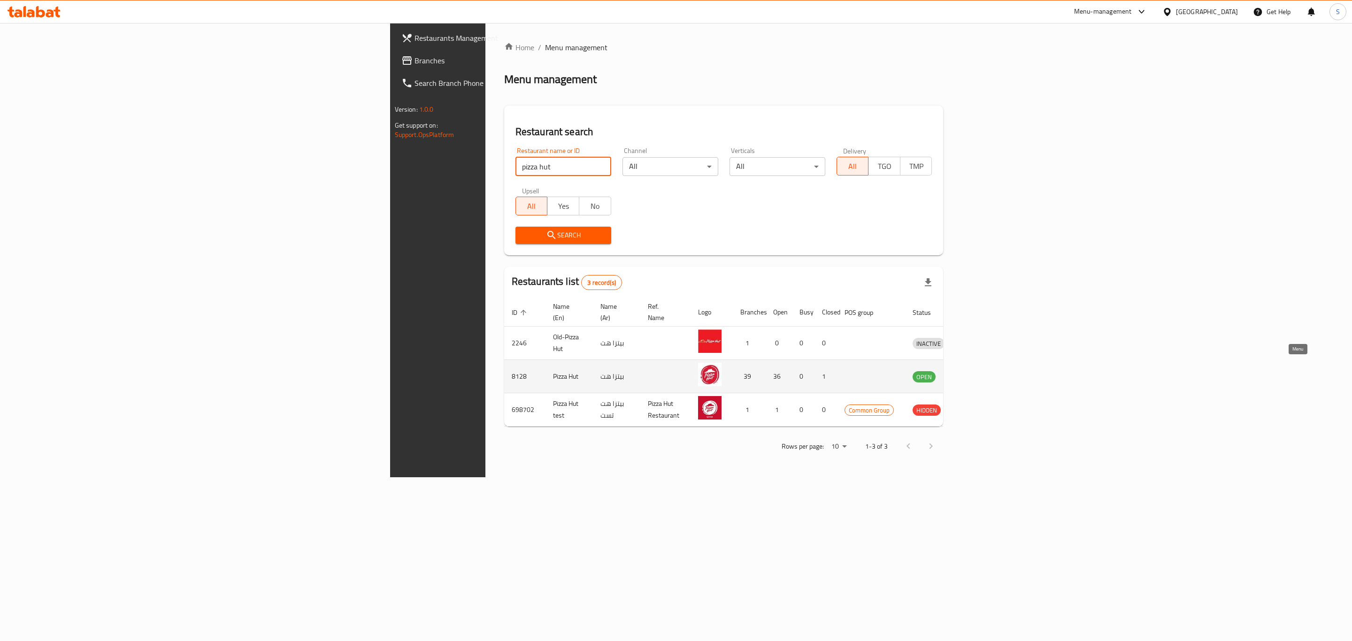
click at [975, 371] on icon "enhanced table" at bounding box center [969, 376] width 11 height 11
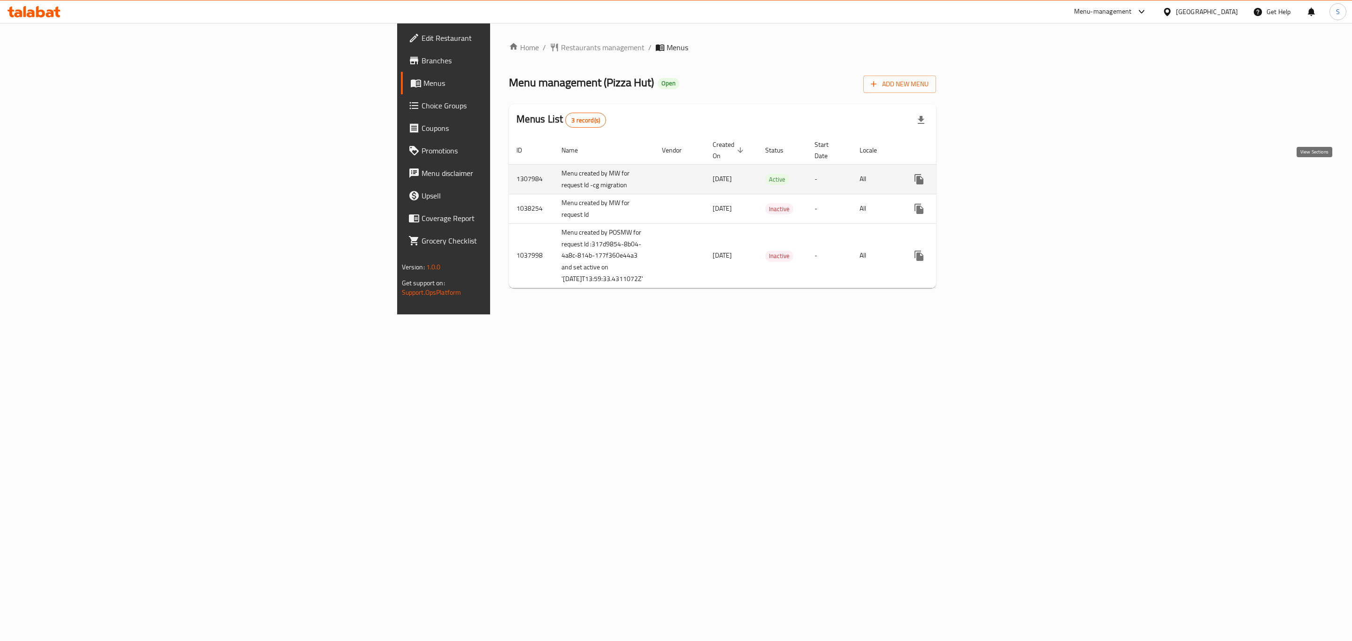
click at [993, 176] on icon "enhanced table" at bounding box center [986, 179] width 11 height 11
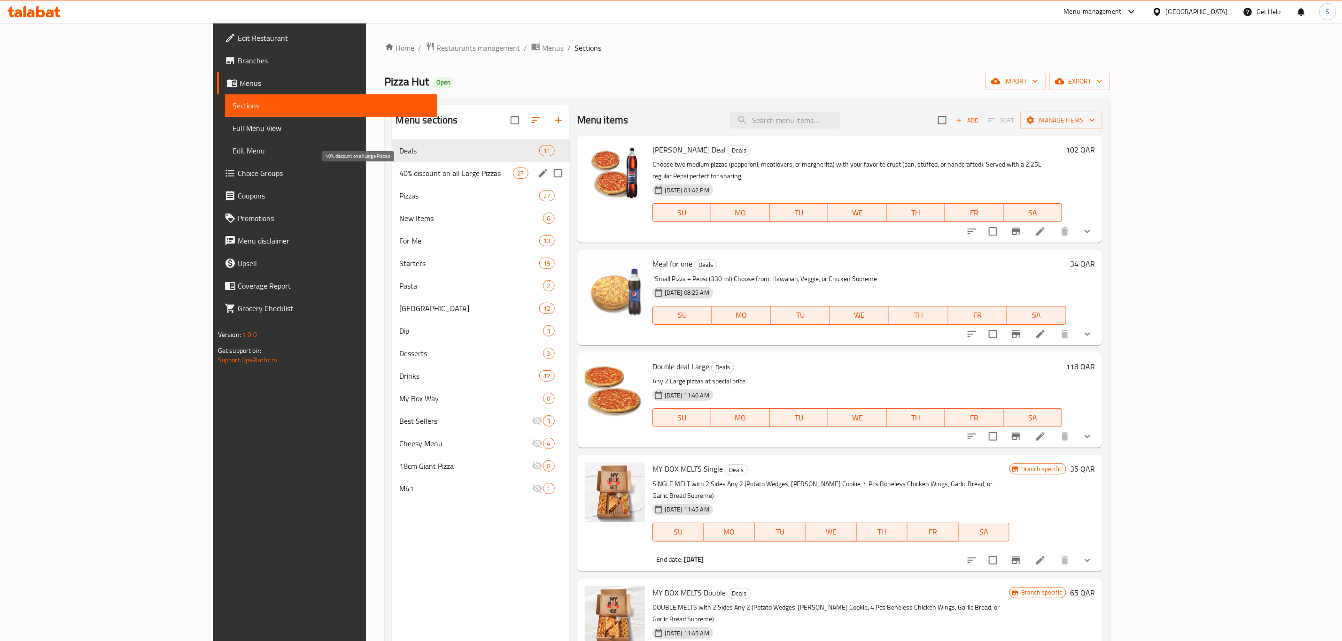
click at [400, 173] on span "40% discount on all Large Pizzas" at bounding box center [457, 173] width 114 height 11
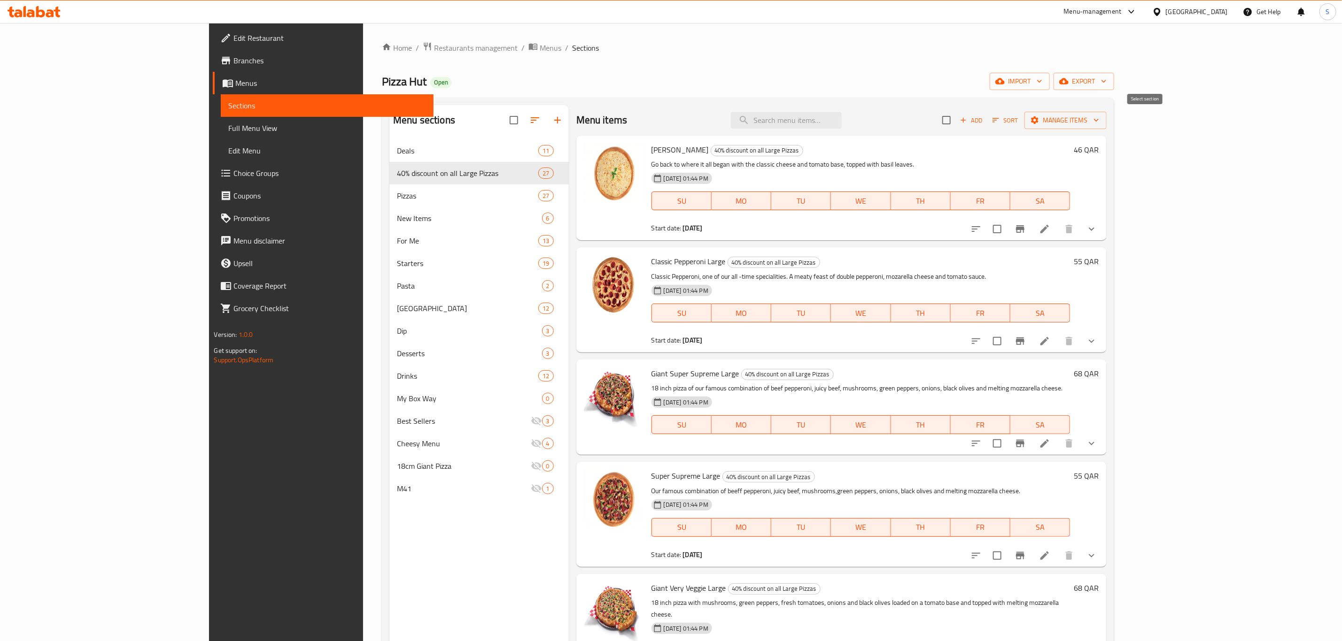
click at [956, 122] on input "checkbox" at bounding box center [946, 120] width 20 height 20
checkbox input "true"
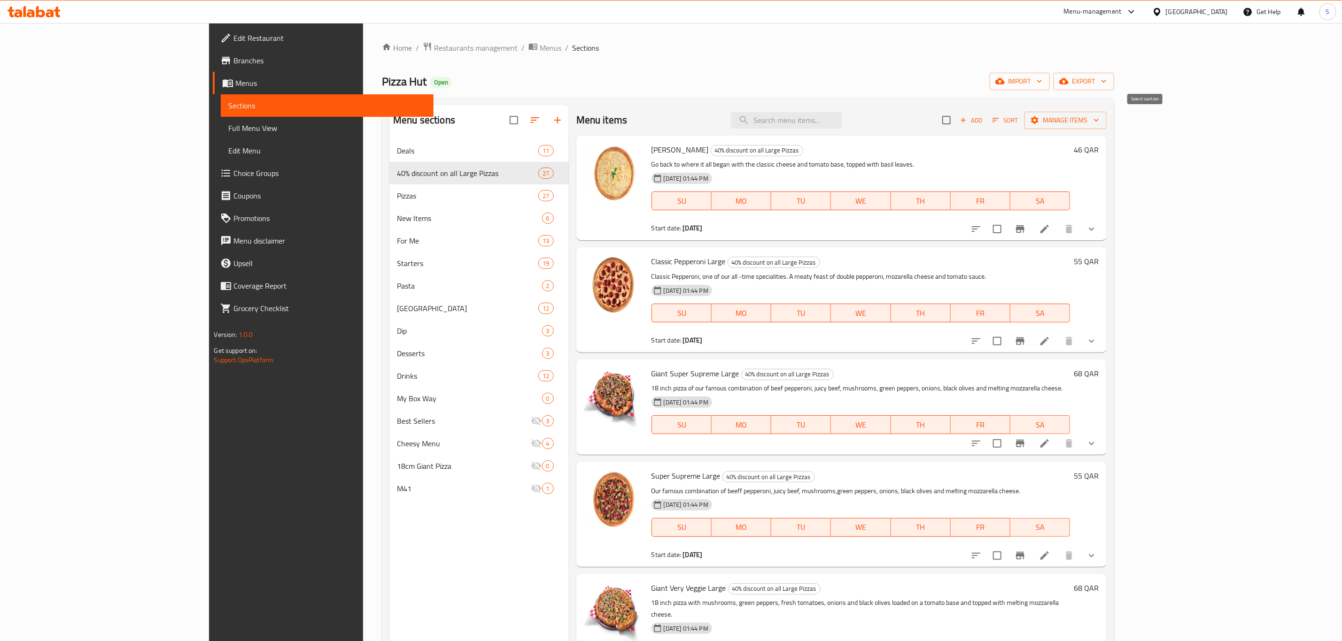
checkbox input "true"
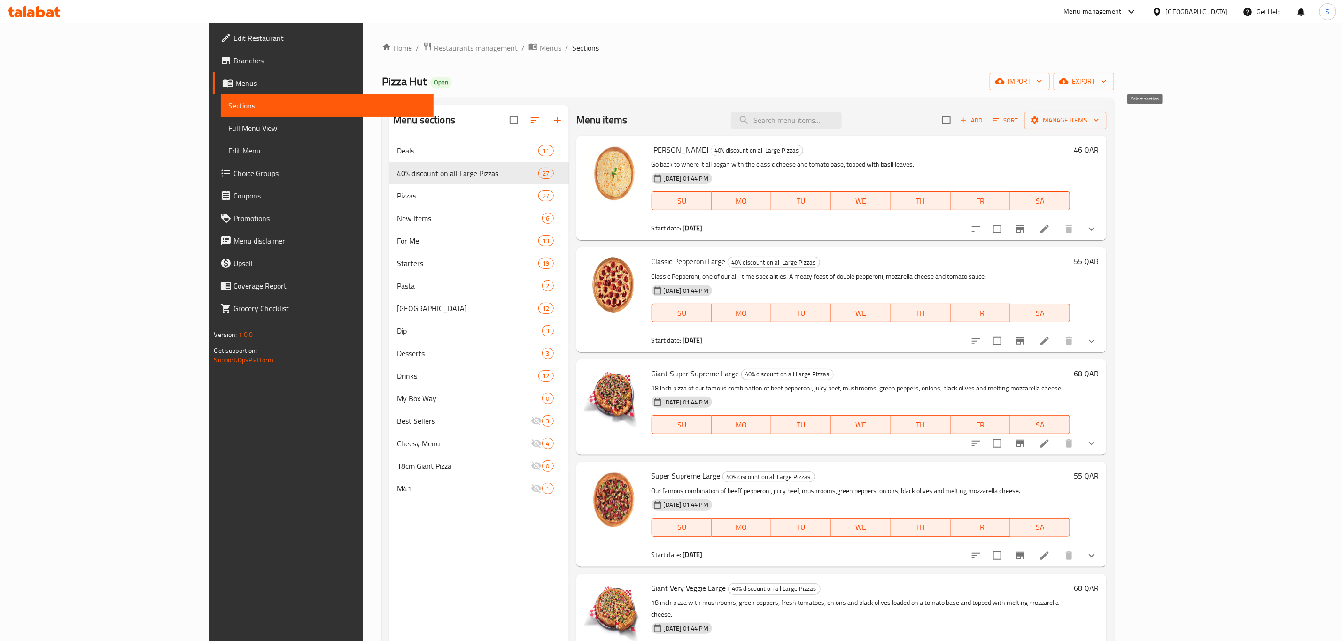
checkbox input "true"
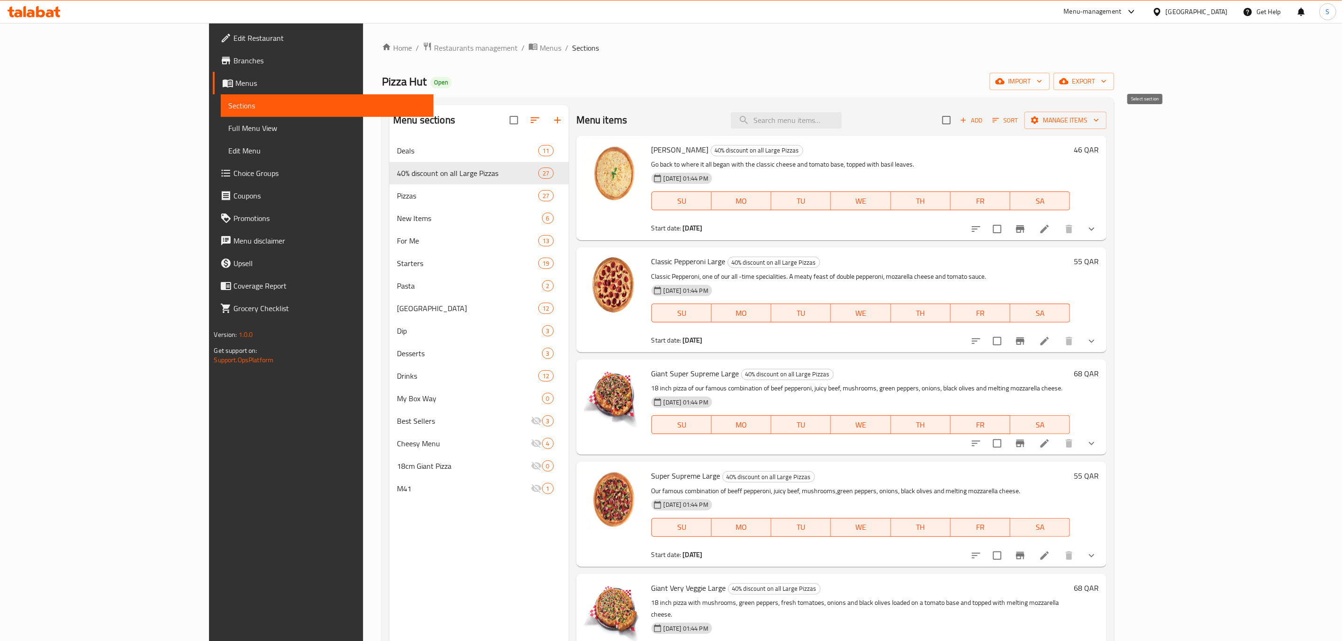
checkbox input "true"
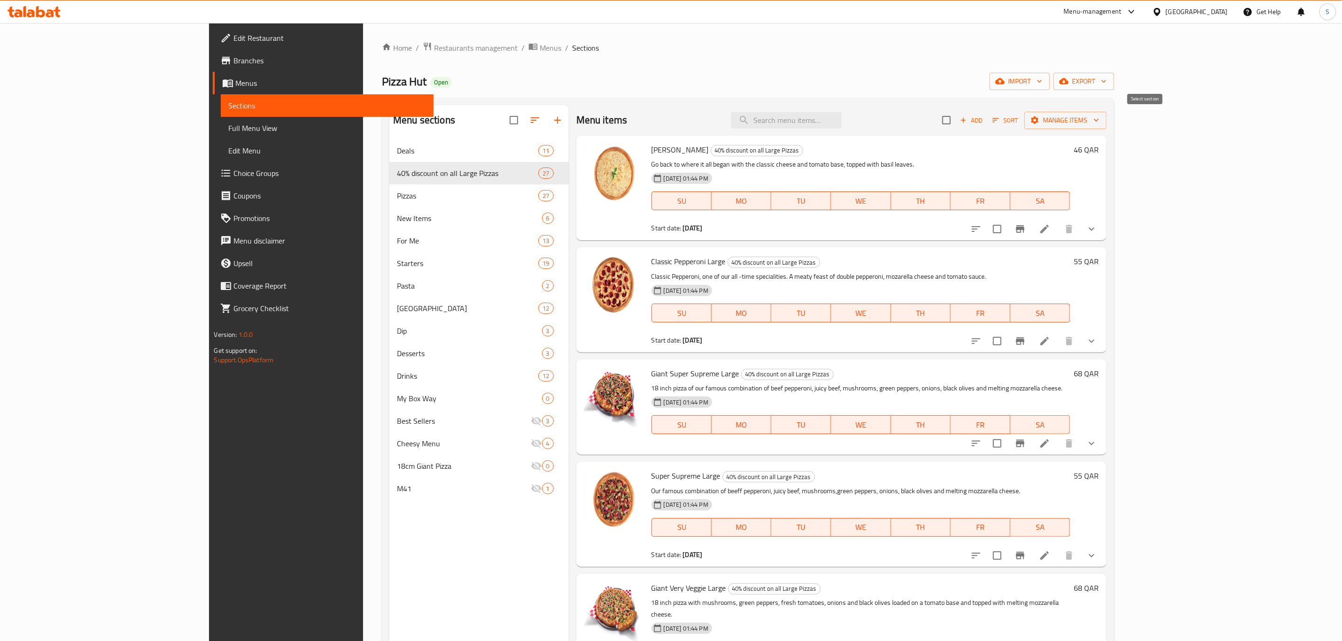
checkbox input "true"
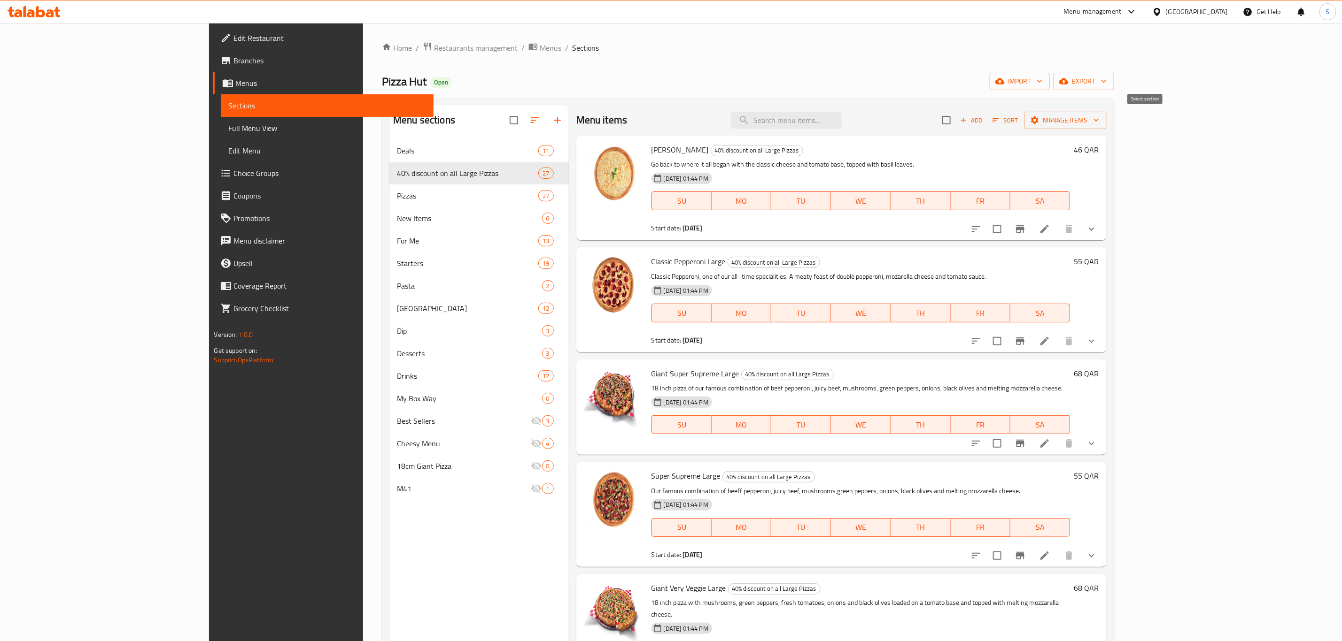
checkbox input "true"
click at [1099, 117] on span "Manage items" at bounding box center [1065, 121] width 67 height 12
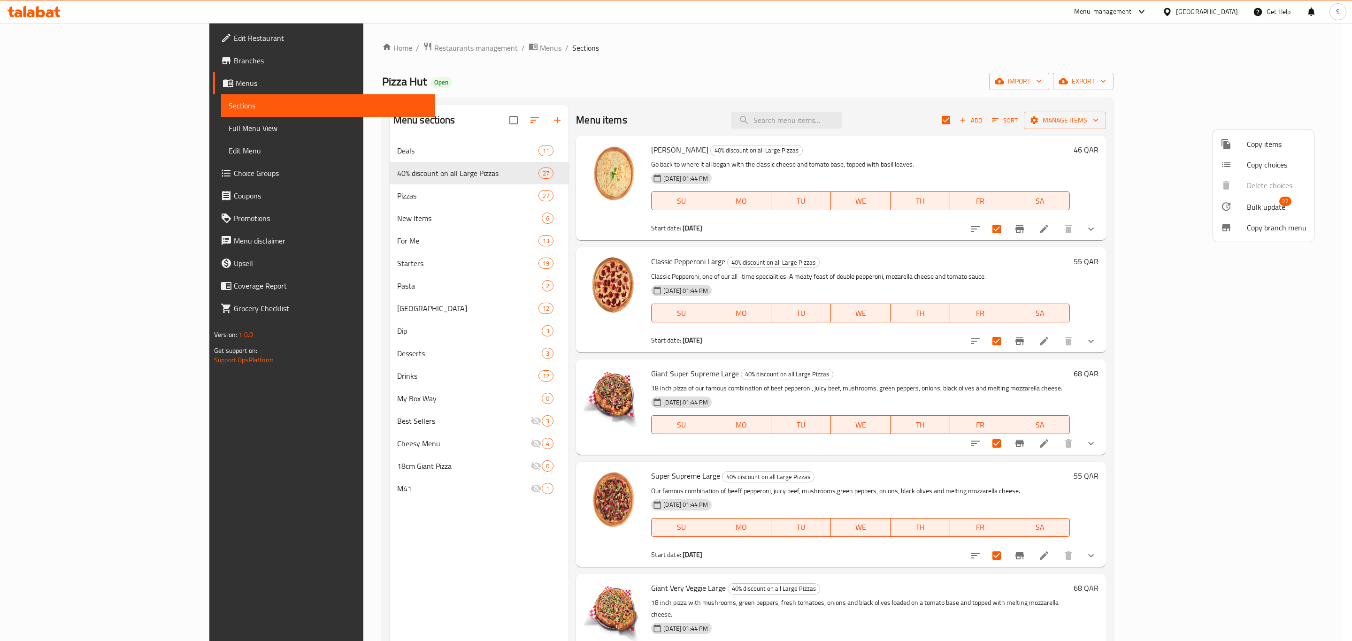
click at [1270, 206] on span "Bulk update" at bounding box center [1266, 206] width 39 height 11
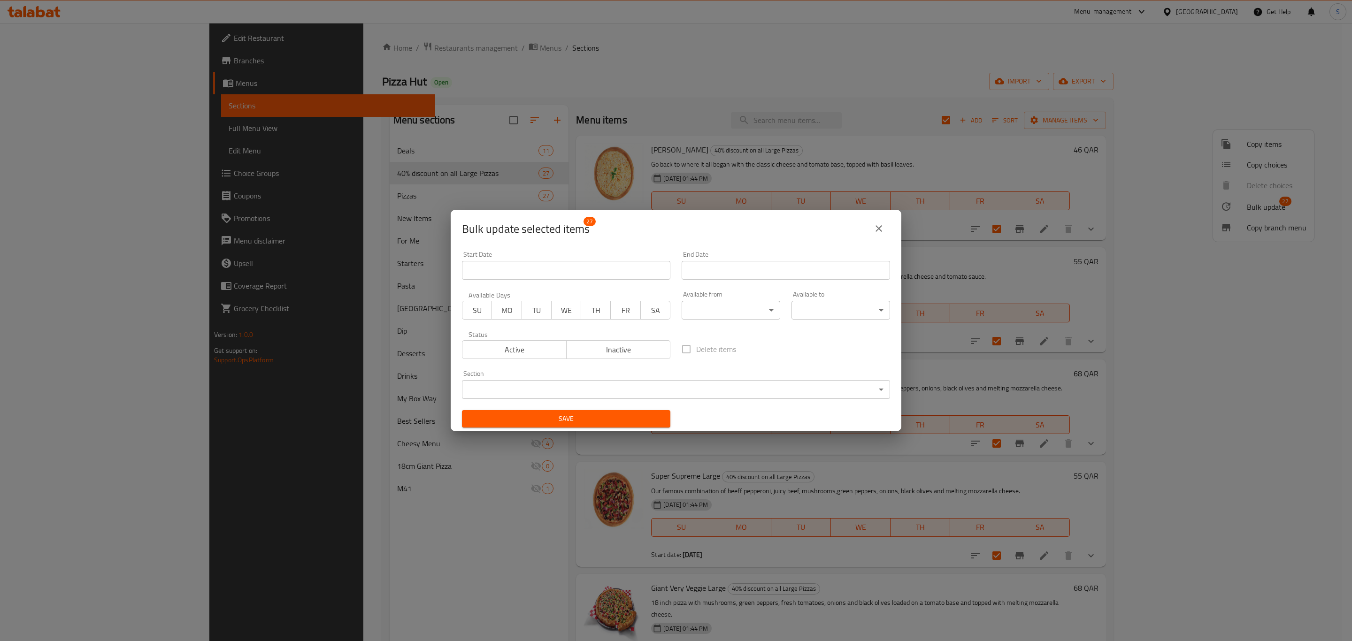
click at [718, 316] on body "​ Menu-management [GEOGRAPHIC_DATA] Get Help S Edit Restaurant Branches Menus S…" at bounding box center [676, 332] width 1352 height 618
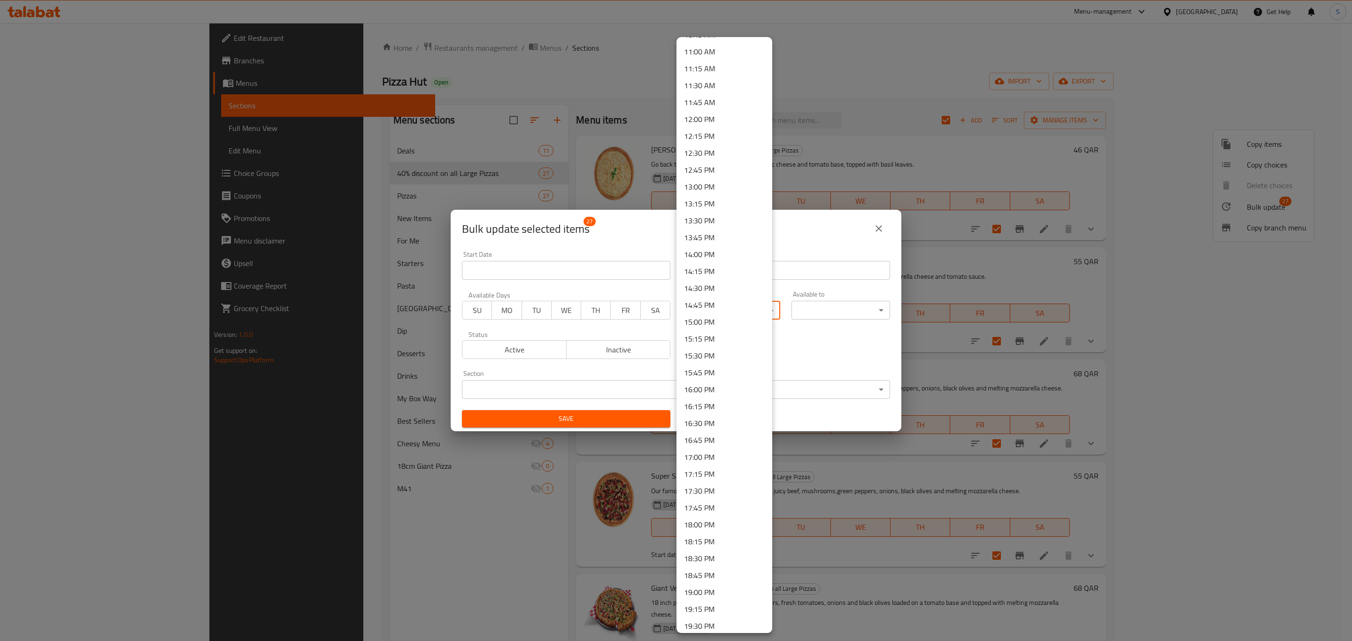
scroll to position [775, 0]
click at [713, 351] on li "16:00 PM" at bounding box center [725, 356] width 96 height 17
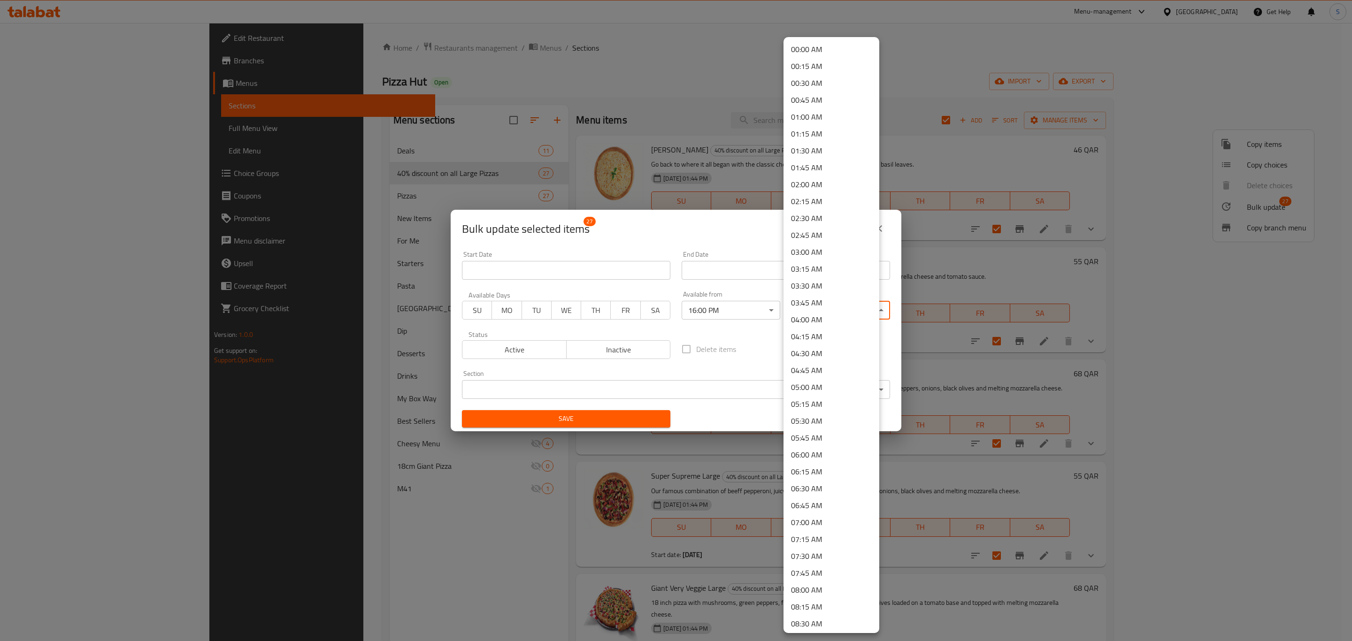
click at [861, 316] on body "​ Menu-management [GEOGRAPHIC_DATA] Get Help S Edit Restaurant Branches Menus S…" at bounding box center [676, 332] width 1352 height 618
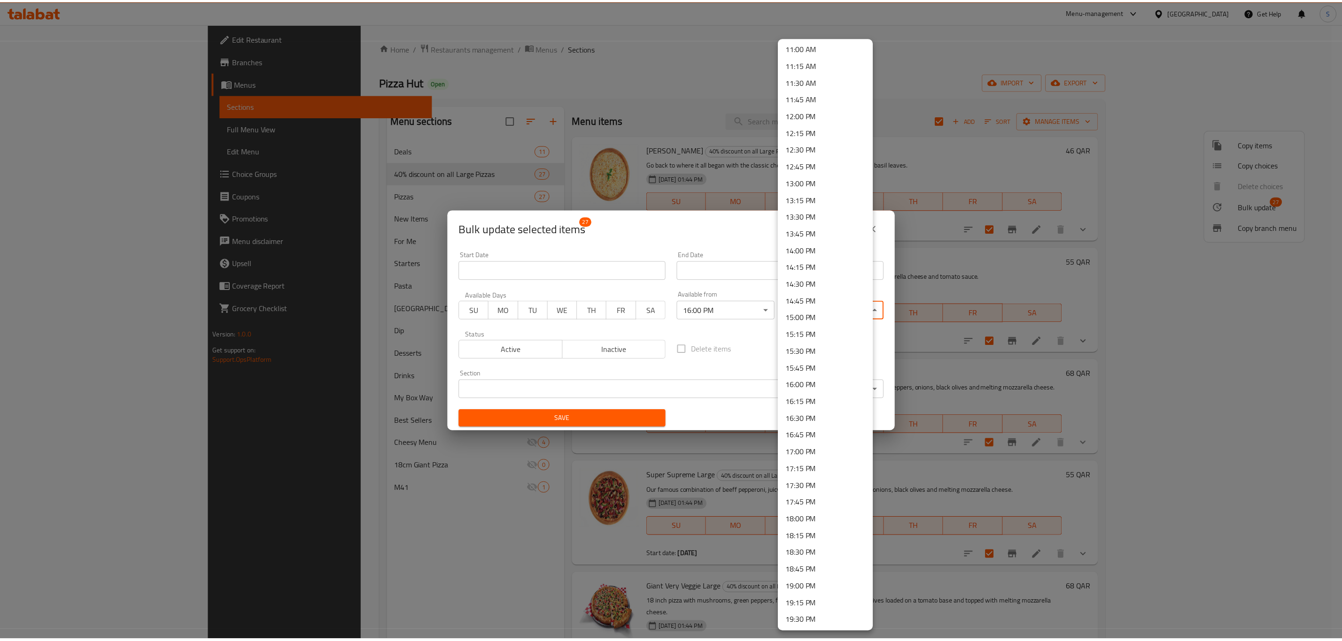
scroll to position [1050, 0]
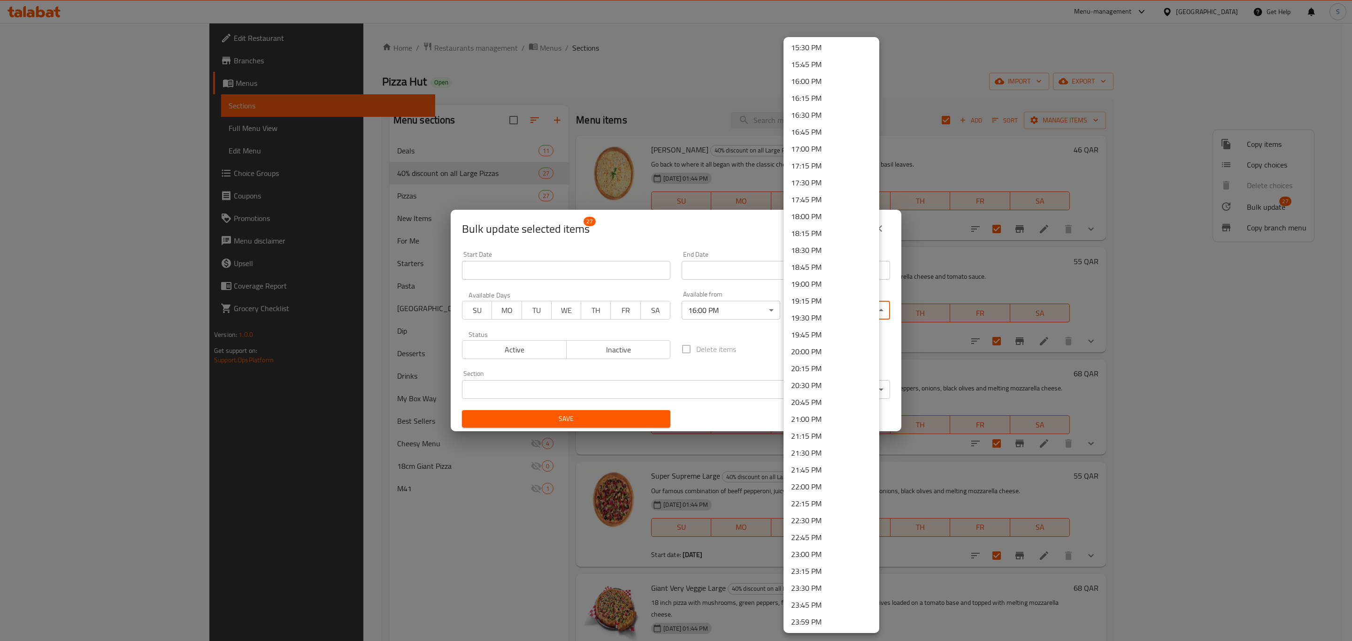
click at [829, 479] on li "22:00 PM" at bounding box center [832, 486] width 96 height 17
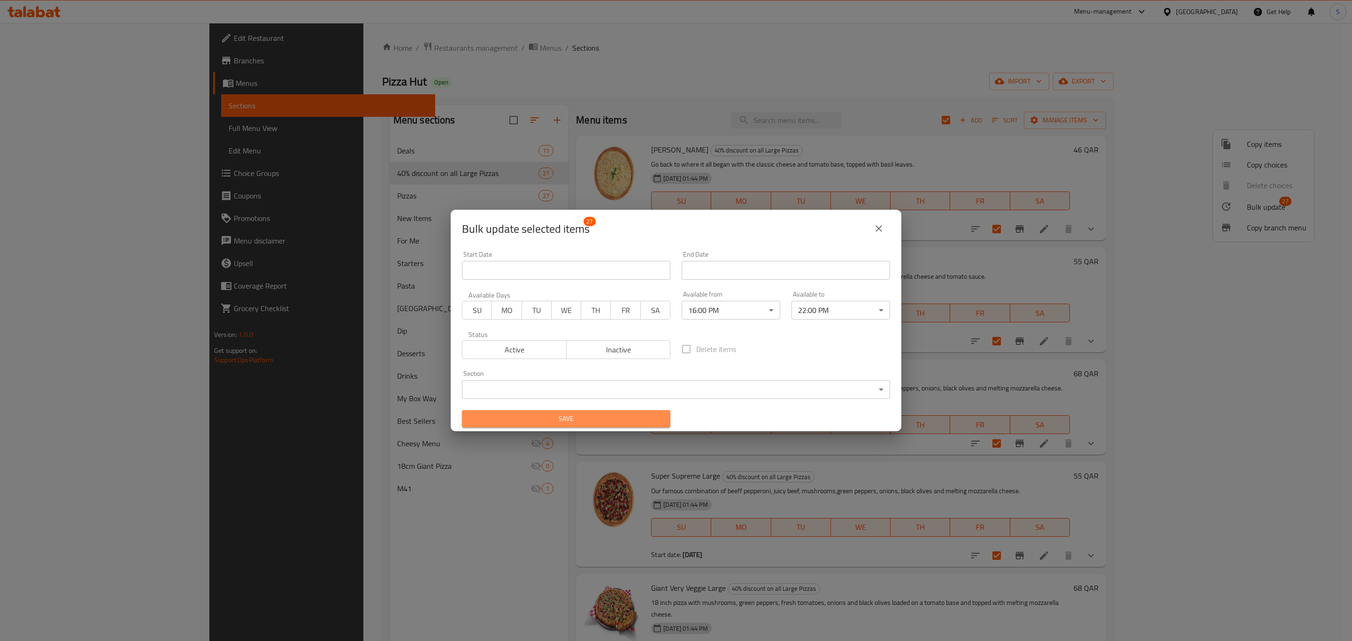
click at [644, 415] on span "Save" at bounding box center [566, 419] width 193 height 12
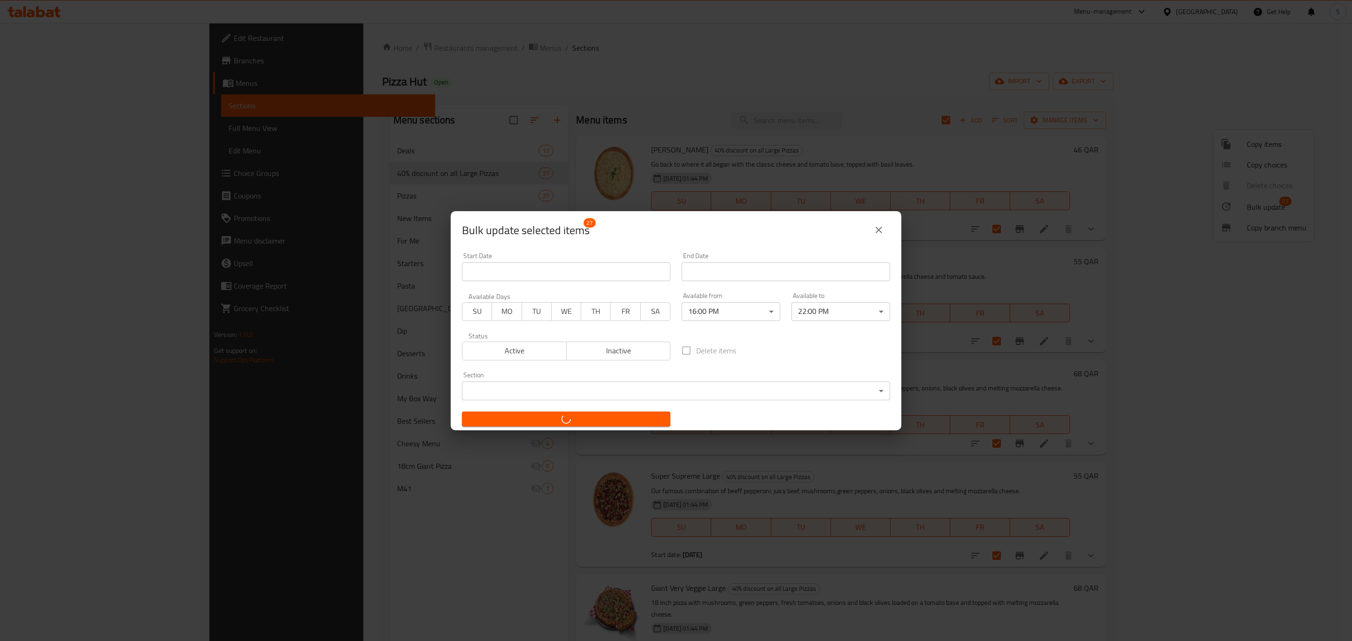
checkbox input "false"
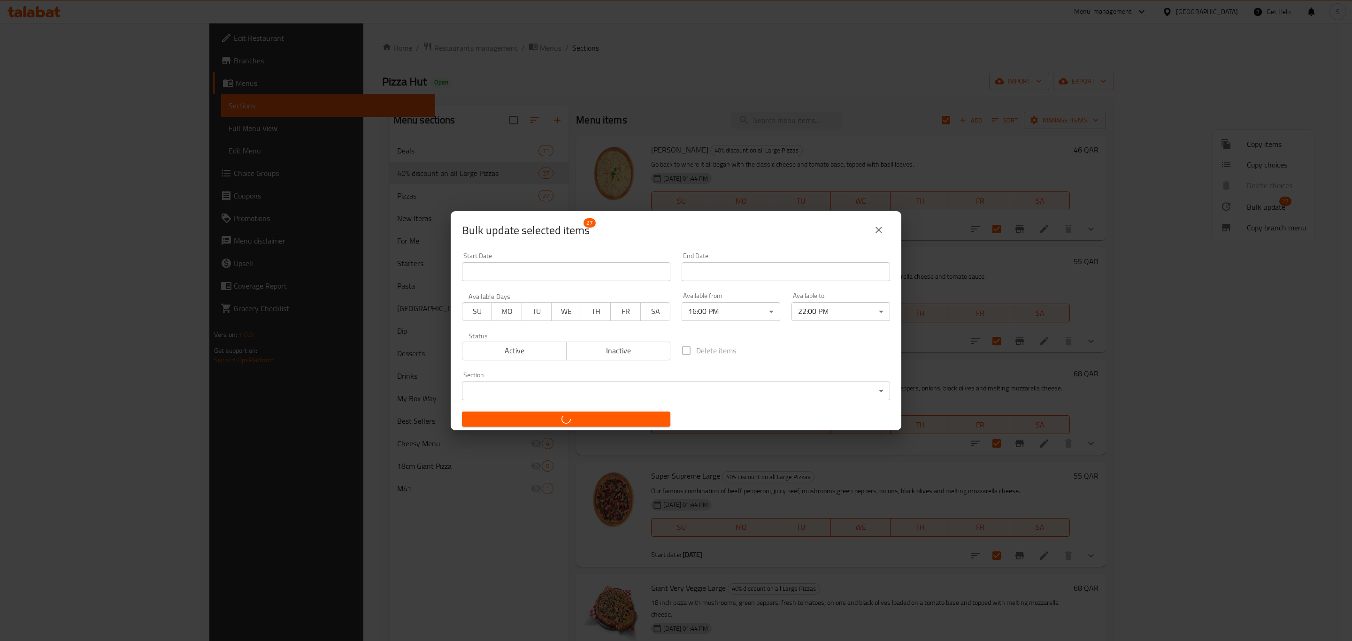
checkbox input "false"
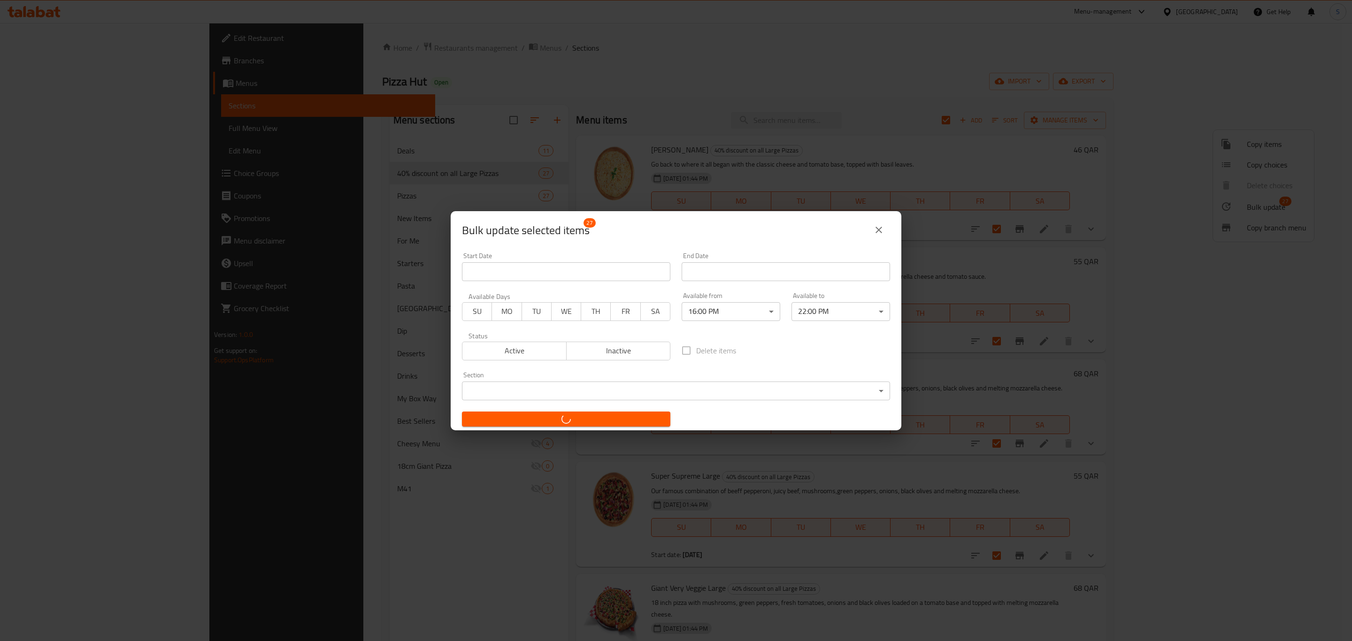
checkbox input "false"
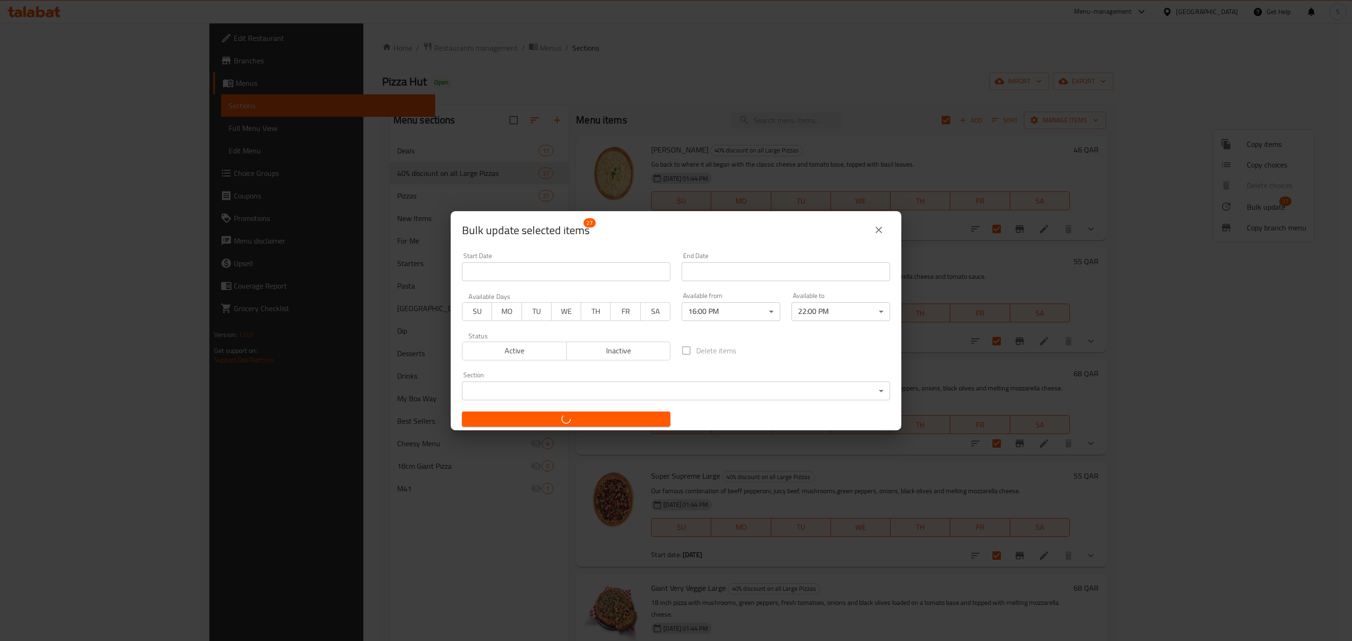
checkbox input "false"
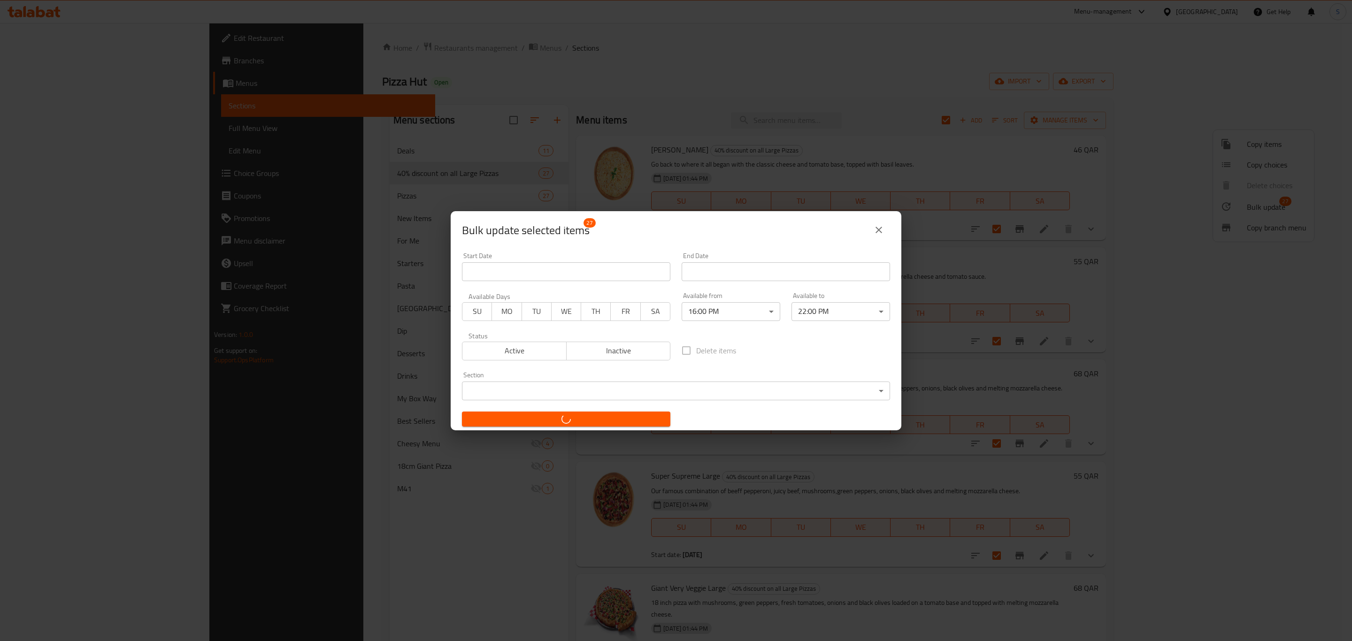
checkbox input "false"
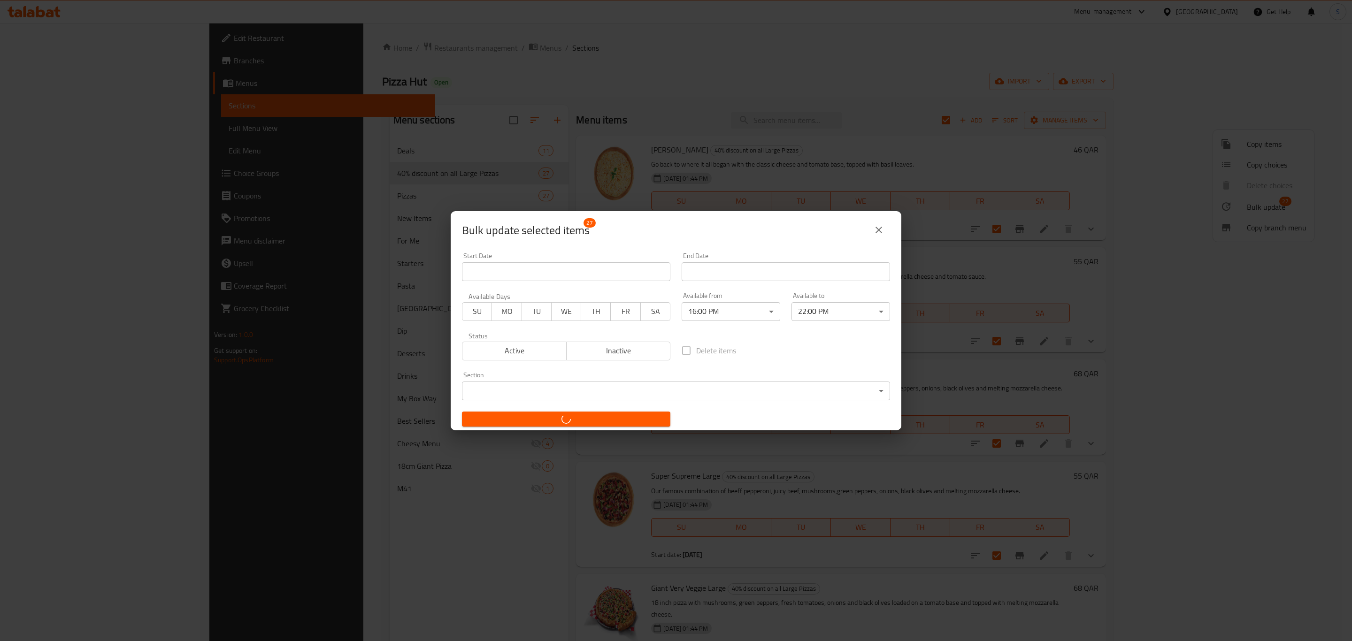
checkbox input "false"
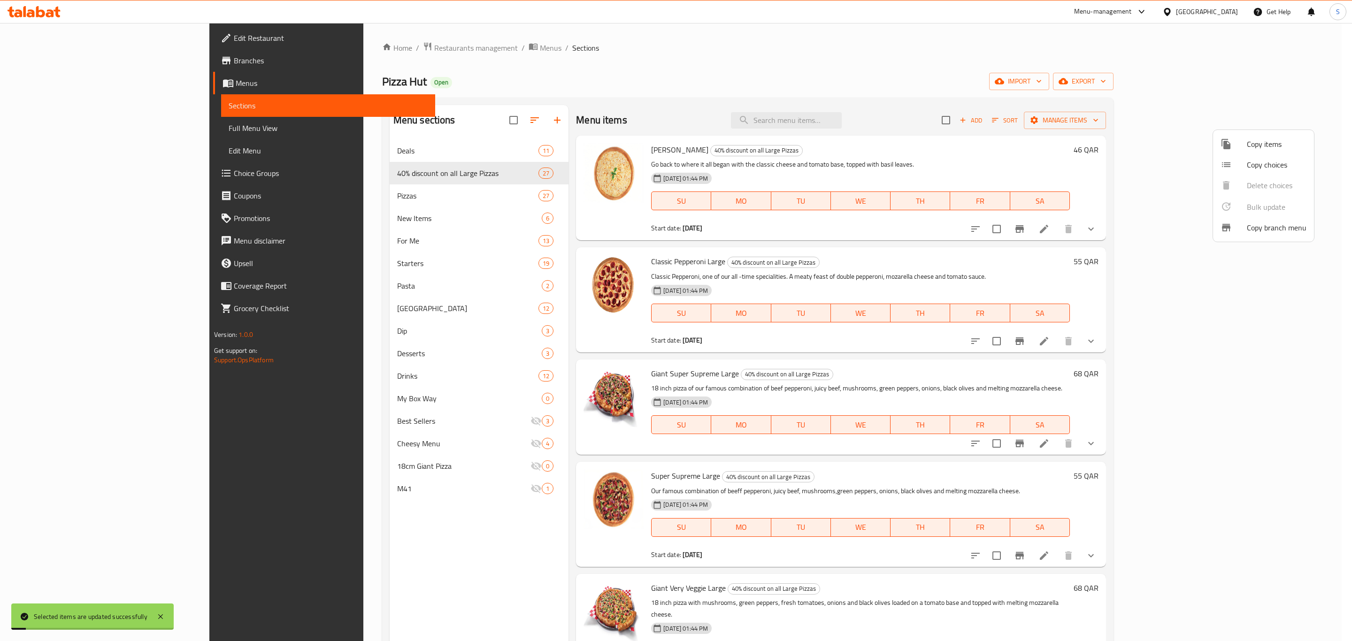
click at [688, 75] on div at bounding box center [676, 320] width 1352 height 641
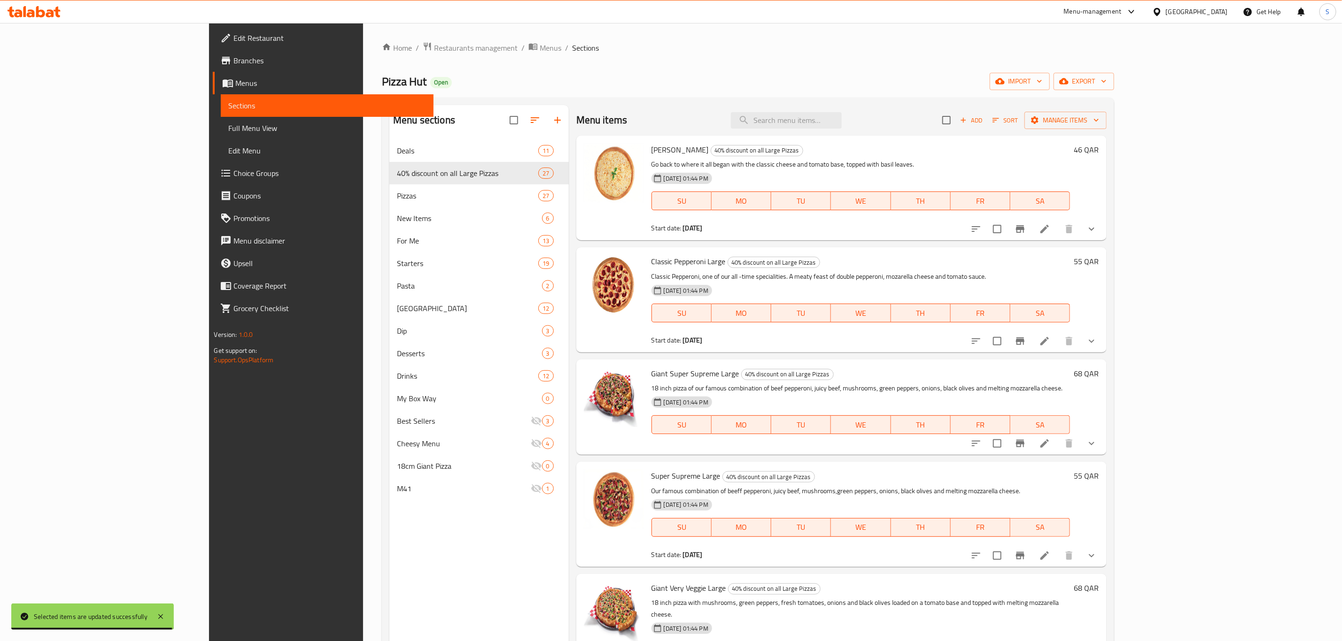
click at [1121, 6] on div "Menu-management" at bounding box center [1093, 11] width 58 height 11
click at [1088, 68] on div "Agent Campaigns Center" at bounding box center [1086, 63] width 71 height 10
